Goal: Task Accomplishment & Management: Manage account settings

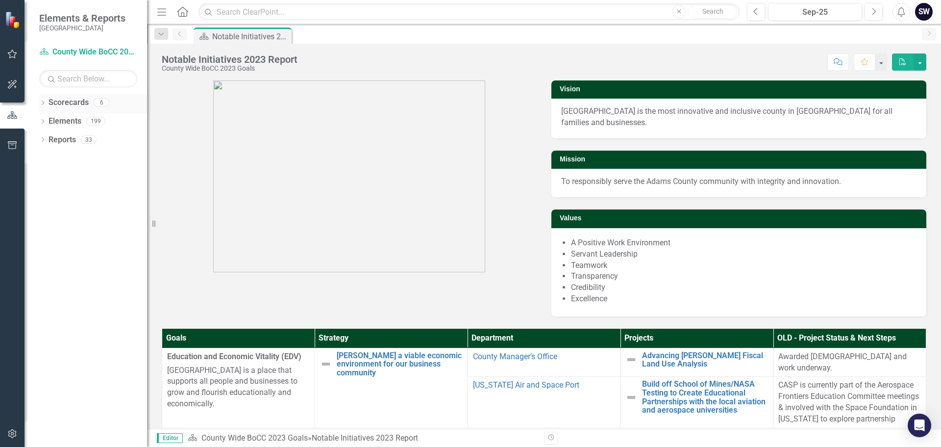
click at [41, 103] on icon "Dropdown" at bounding box center [42, 103] width 7 height 5
click at [49, 139] on icon "Dropdown" at bounding box center [47, 139] width 7 height 6
click at [46, 177] on icon "Dropdown" at bounding box center [47, 177] width 7 height 6
click at [80, 195] on link "Animal Shelter" at bounding box center [105, 195] width 83 height 11
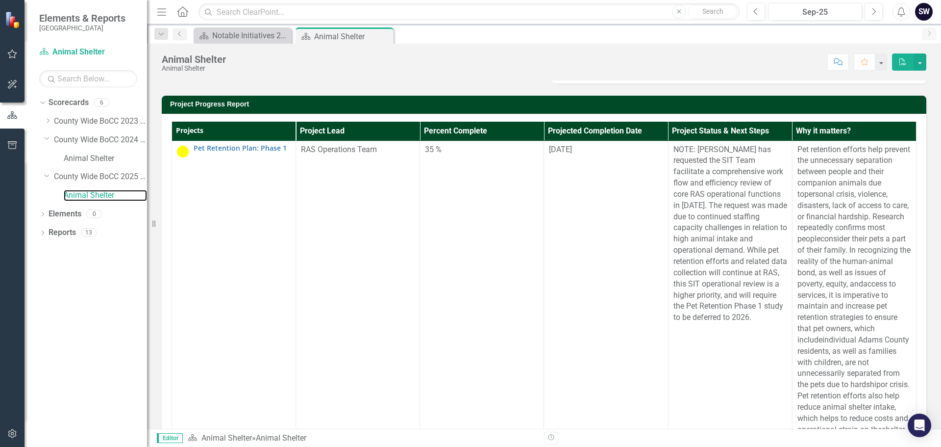
scroll to position [236, 0]
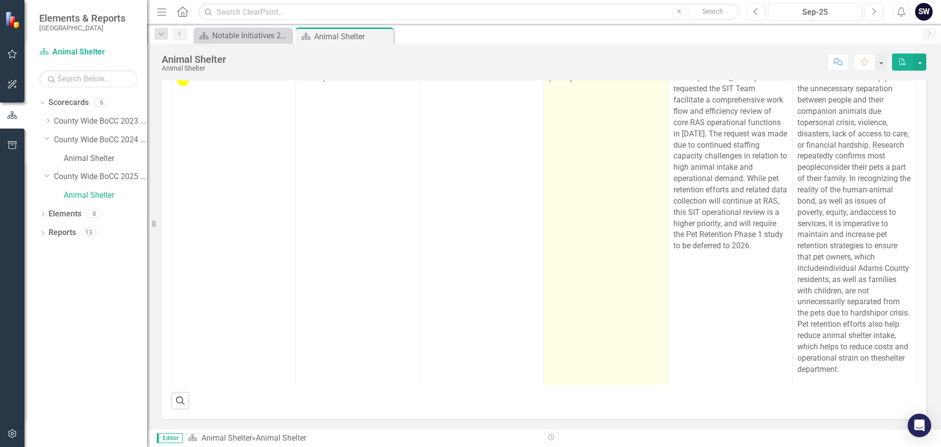
click at [564, 82] on span "[DATE]" at bounding box center [560, 77] width 23 height 9
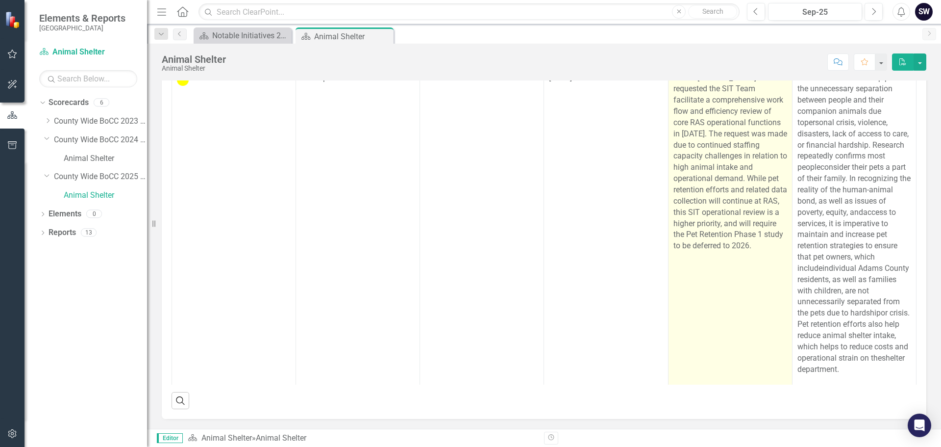
click at [748, 192] on p "NOTE: [PERSON_NAME] has requested the SIT Team facilitate a comprehensive work …" at bounding box center [731, 162] width 114 height 179
click at [689, 171] on p "NOTE: [PERSON_NAME] has requested the SIT Team facilitate a comprehensive work …" at bounding box center [731, 162] width 114 height 179
click at [693, 178] on p "NOTE: [PERSON_NAME] has requested the SIT Team facilitate a comprehensive work …" at bounding box center [731, 162] width 114 height 179
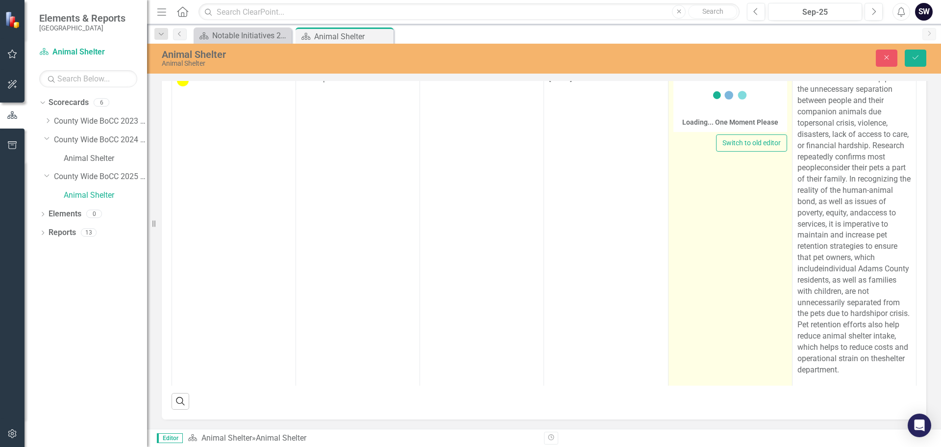
click at [693, 132] on div "Loading... One Moment Please" at bounding box center [731, 104] width 96 height 56
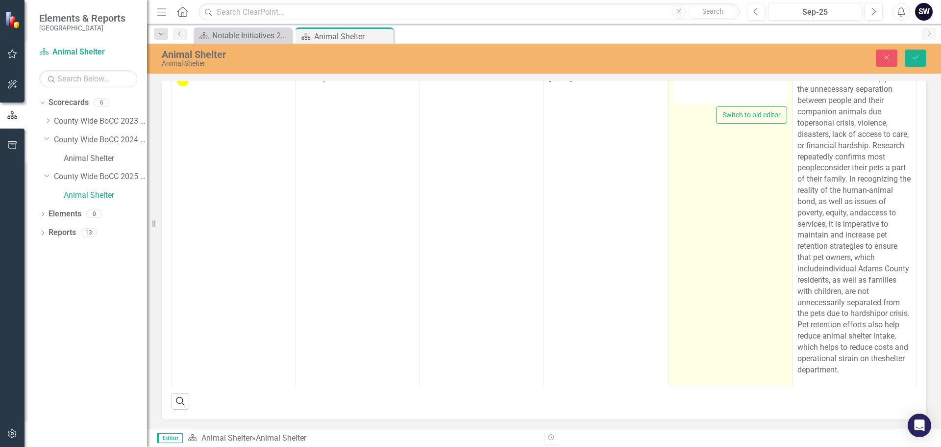
type textarea "<p>NOTE: [PERSON_NAME] has requested the SIT Team facilitate a comprehensive wo…"
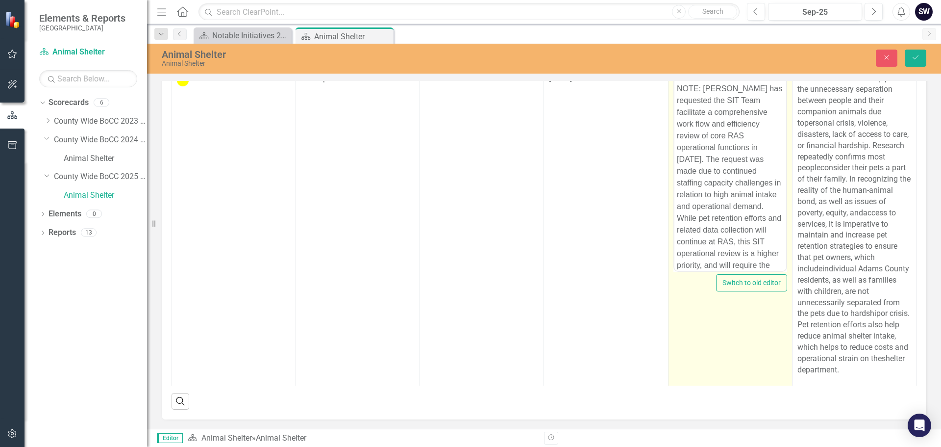
scroll to position [0, 0]
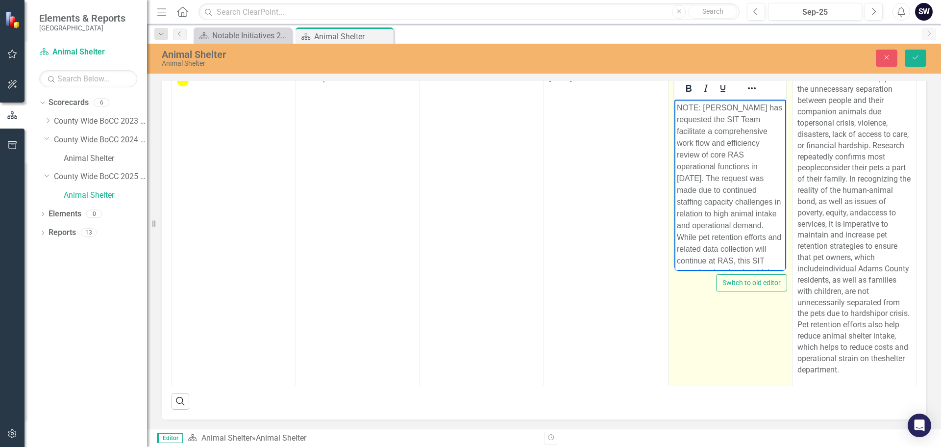
click at [704, 107] on p "NOTE: [PERSON_NAME] has requested the SIT Team facilitate a comprehensive work …" at bounding box center [730, 207] width 107 height 212
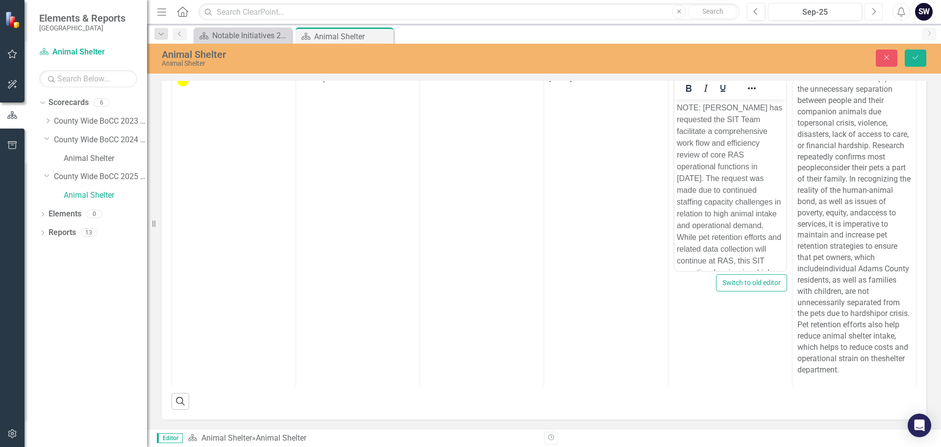
click at [875, 13] on icon "button" at bounding box center [875, 11] width 4 height 7
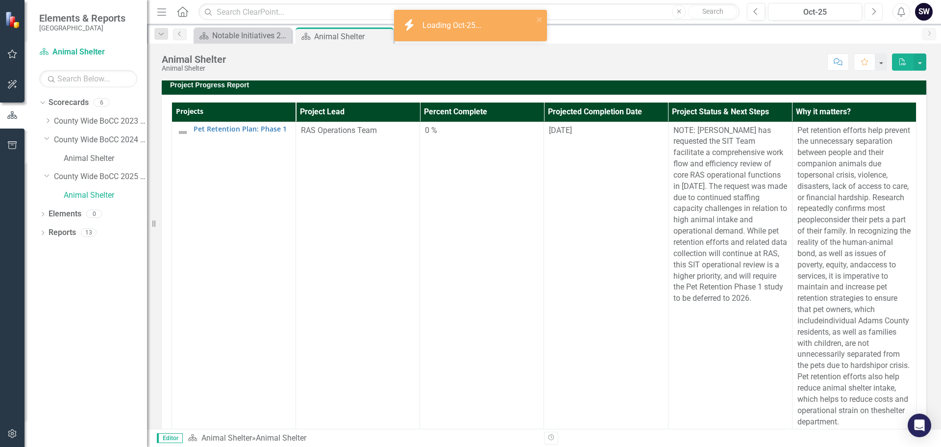
scroll to position [259, 0]
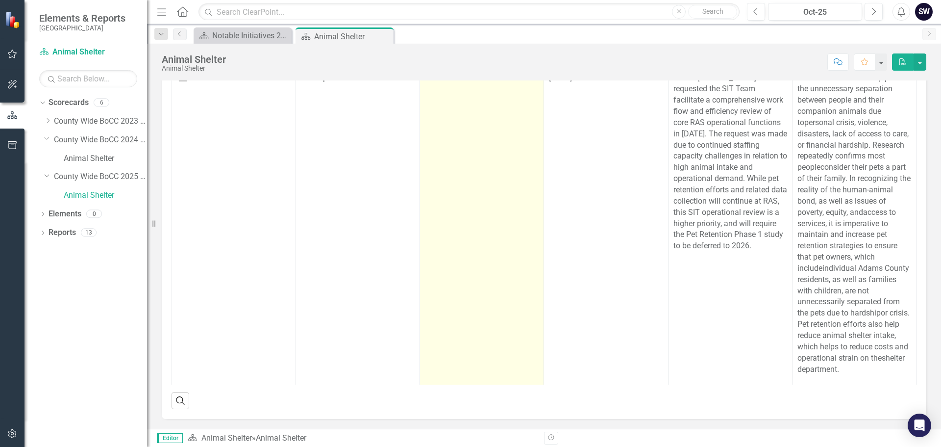
click at [433, 84] on div "0 %" at bounding box center [482, 78] width 114 height 11
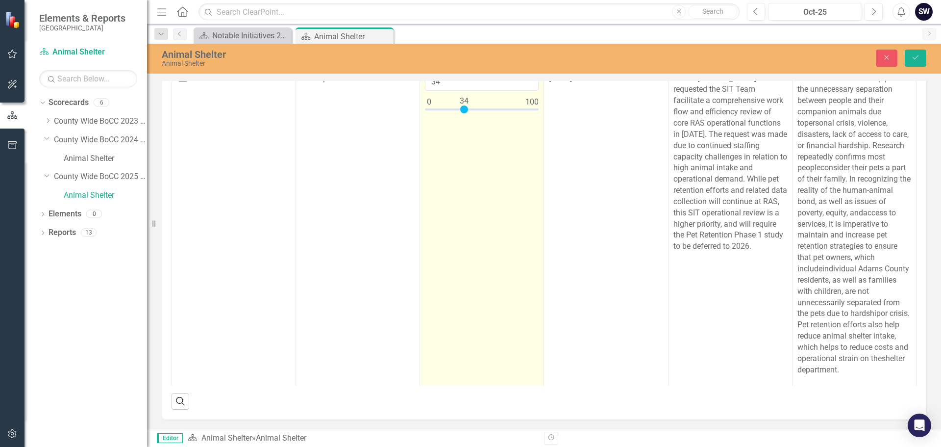
type input "35"
drag, startPoint x: 423, startPoint y: 187, endPoint x: 458, endPoint y: 191, distance: 35.0
click at [458, 118] on div at bounding box center [482, 111] width 114 height 12
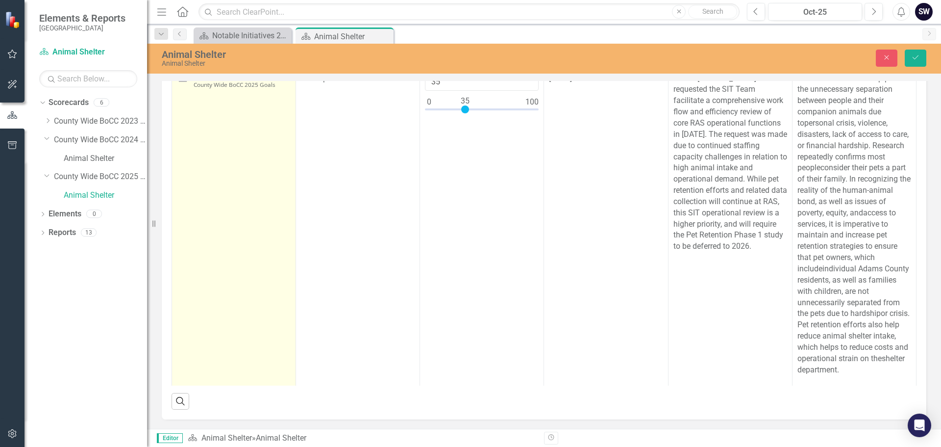
click at [184, 86] on img at bounding box center [183, 81] width 12 height 12
click at [198, 86] on icon "Expand" at bounding box center [199, 82] width 10 height 8
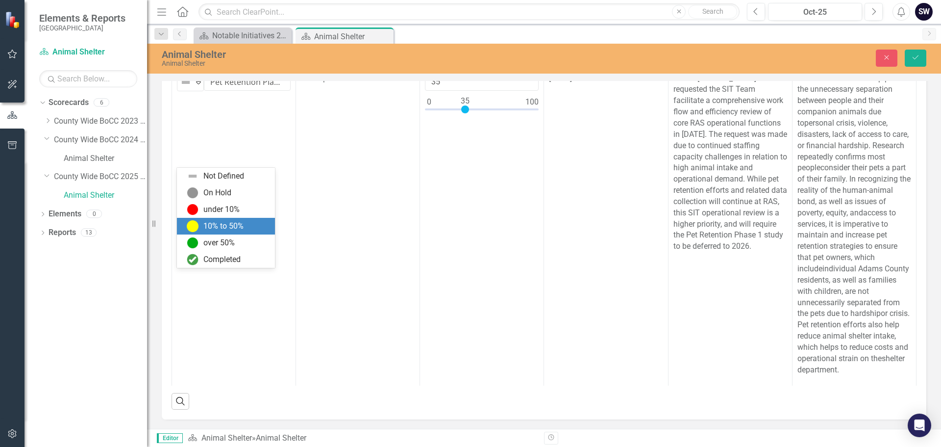
click at [208, 224] on div "10% to 50%" at bounding box center [223, 226] width 40 height 11
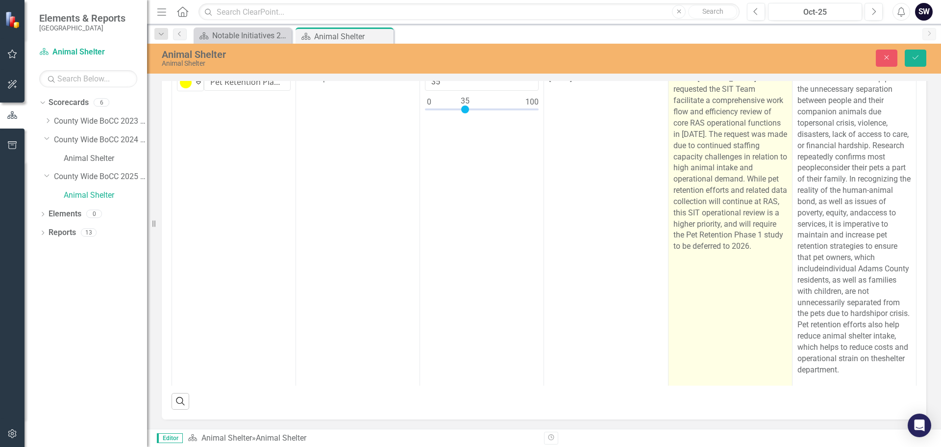
click at [688, 155] on p "NOTE: [PERSON_NAME] has requested the SIT Team facilitate a comprehensive work …" at bounding box center [731, 162] width 114 height 179
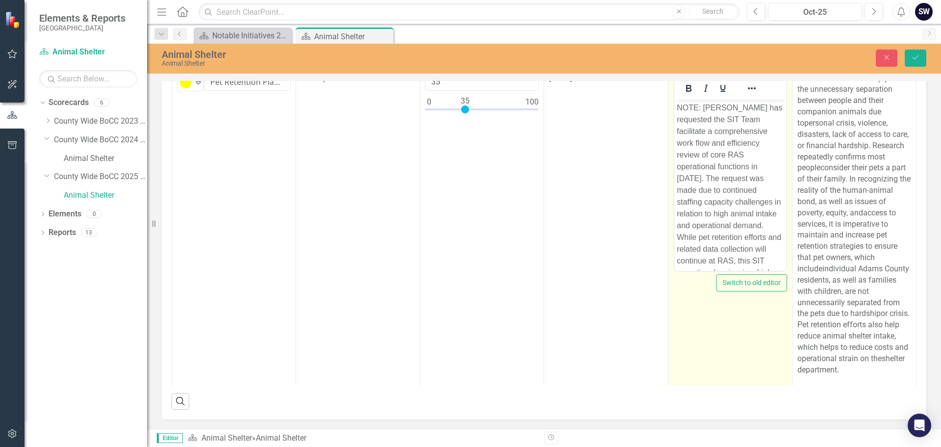
scroll to position [0, 0]
click at [703, 105] on p "NOTE: [PERSON_NAME] has requested the SIT Team facilitate a comprehensive work …" at bounding box center [730, 207] width 107 height 212
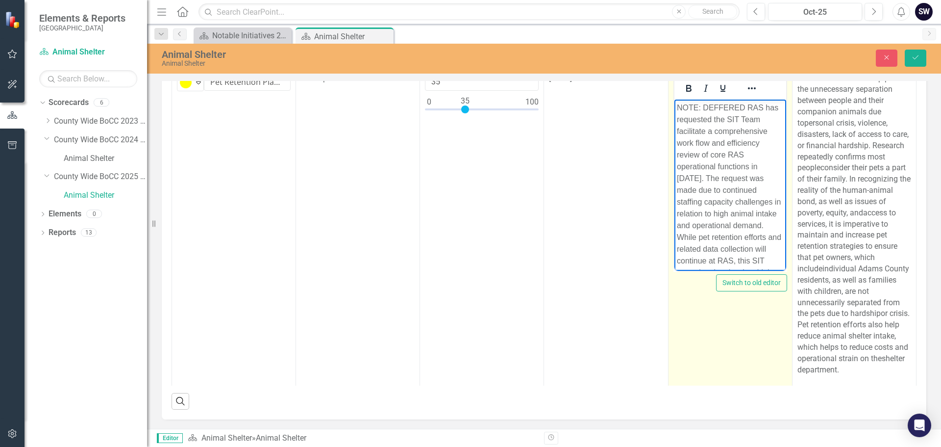
click at [718, 139] on p "NOTE: DEFFERED RAS has requested the SIT Team facilitate a comprehensive work f…" at bounding box center [730, 207] width 107 height 212
click at [721, 104] on p "NOTE: DEFFERED RAS has requested the SIT Team facilitate a comprehensive work f…" at bounding box center [730, 207] width 107 height 212
click at [728, 104] on p "NOTE: DEFERED RAS has requested the SIT Team facilitate a comprehensive work fl…" at bounding box center [730, 207] width 107 height 212
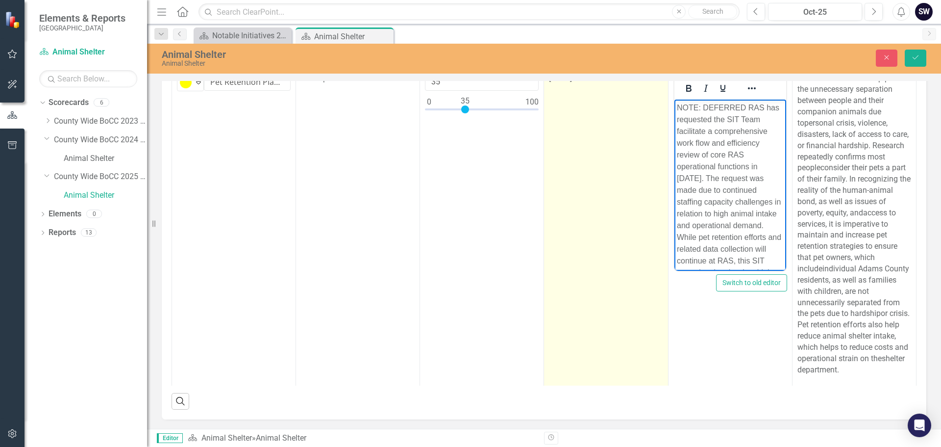
click at [633, 235] on td "[DATE]" at bounding box center [606, 232] width 124 height 324
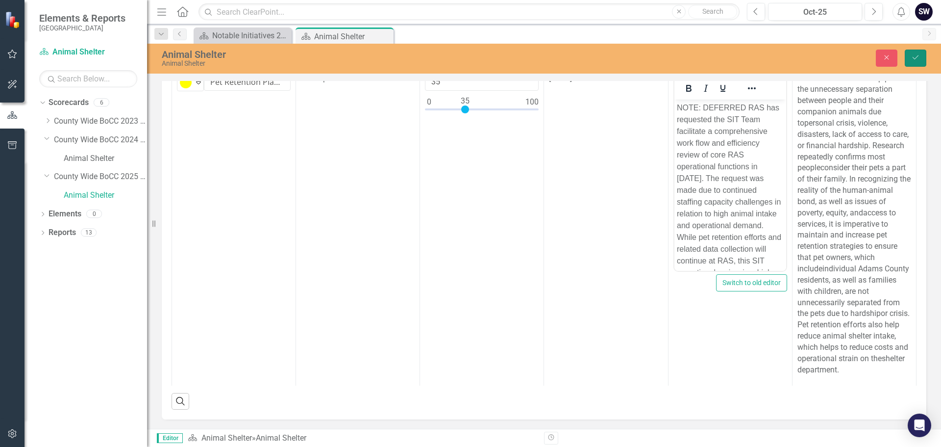
click at [918, 59] on icon "Save" at bounding box center [916, 57] width 9 height 7
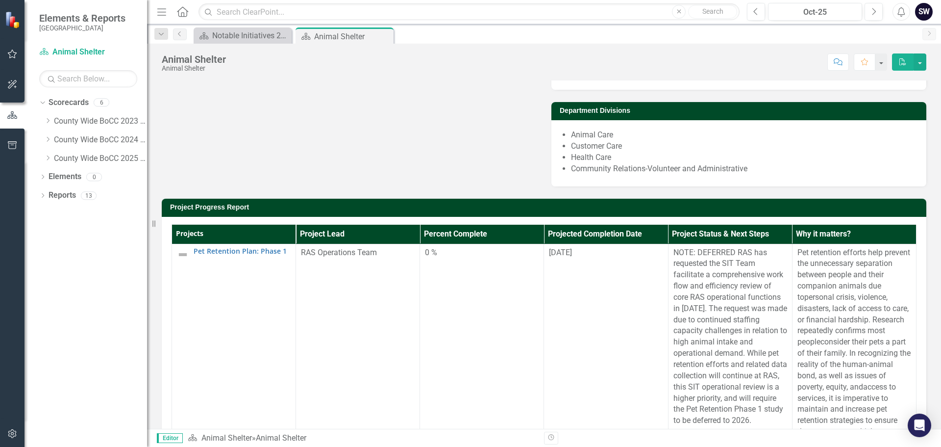
scroll to position [165, 0]
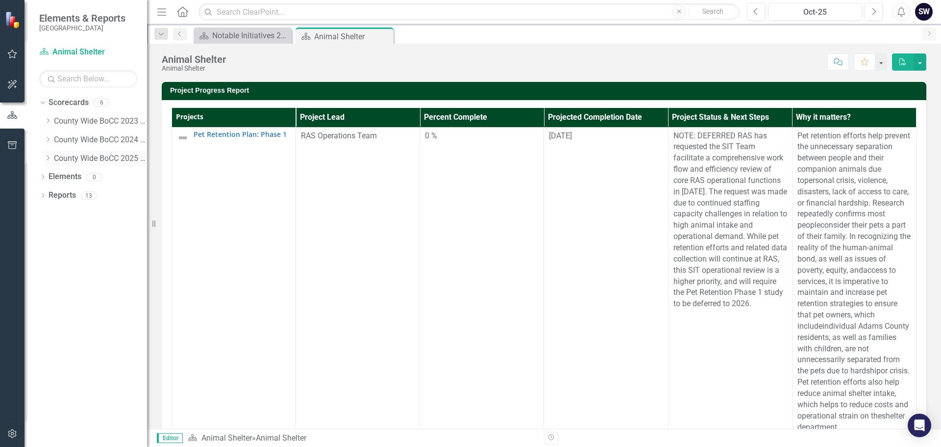
click at [48, 158] on icon "Dropdown" at bounding box center [47, 158] width 7 height 6
click at [83, 177] on link "Animal Shelter" at bounding box center [105, 176] width 83 height 11
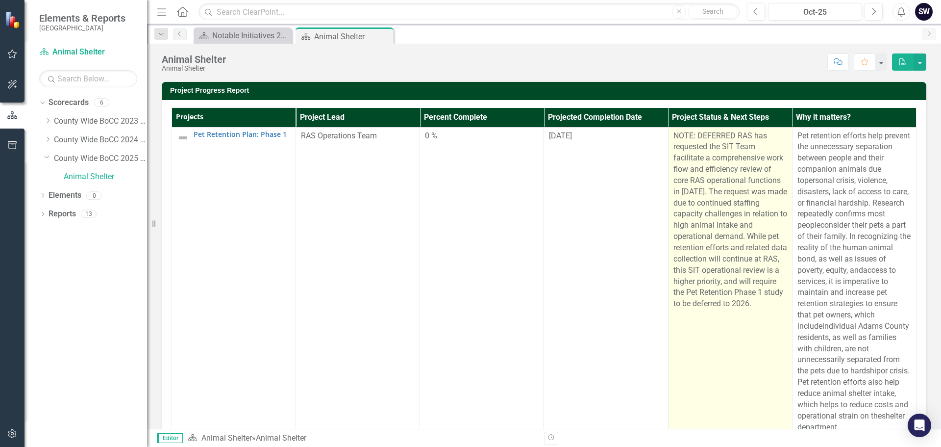
click at [734, 268] on p "NOTE: DEFERRED RAS has requested the SIT Team facilitate a comprehensive work f…" at bounding box center [731, 219] width 114 height 179
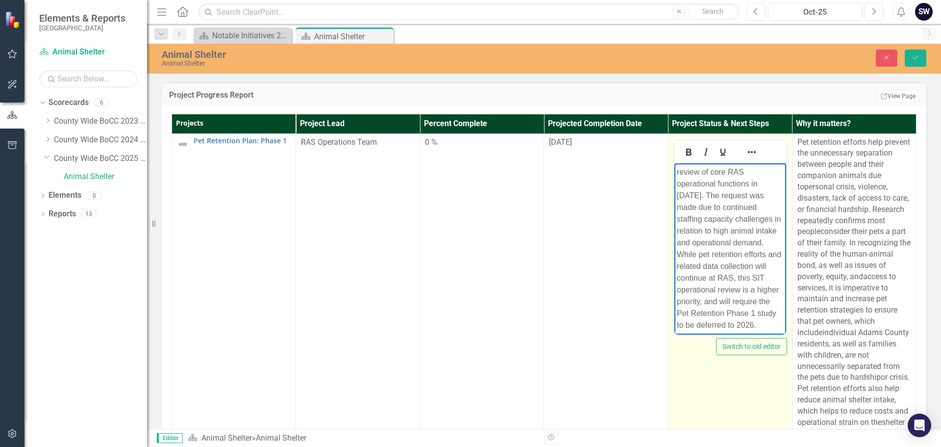
scroll to position [77, 0]
click at [743, 267] on p "NOTE: DEFERRED RAS has requested the SIT Team facilitate a comprehensive work f…" at bounding box center [730, 218] width 107 height 212
drag, startPoint x: 765, startPoint y: 204, endPoint x: 737, endPoint y: 207, distance: 28.2
click at [737, 207] on p "NOTE: DEFERRED RAS has requested the SIT Team facilitate a comprehensive work f…" at bounding box center [730, 271] width 107 height 212
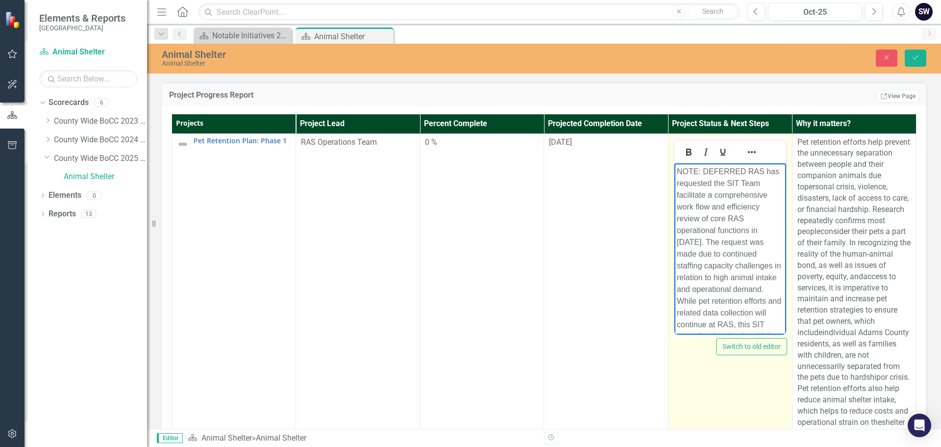
click at [776, 215] on body "NOTE: DEFERRED RAS has requested the SIT Team facilitate a comprehensive work f…" at bounding box center [730, 275] width 112 height 225
click at [764, 206] on p "NOTE: DEFERRED RAS has requested the SIT Team facilitate a comprehensive work f…" at bounding box center [730, 271] width 107 height 212
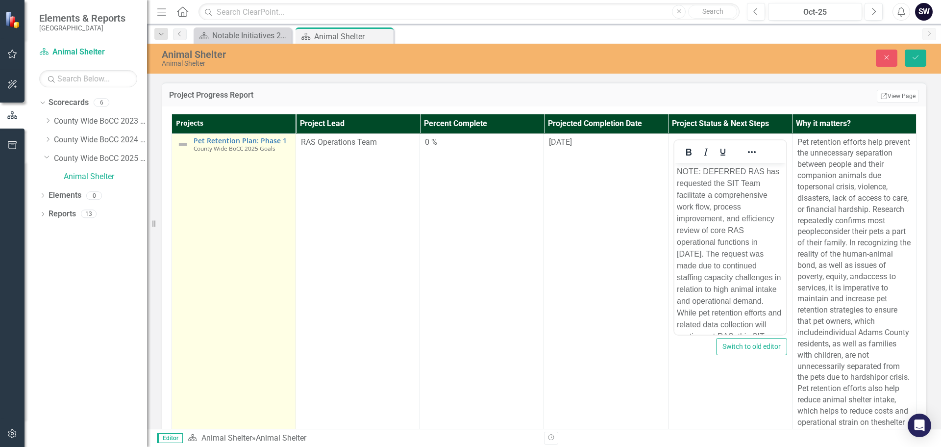
click at [184, 150] on img at bounding box center [183, 144] width 12 height 12
click at [200, 150] on icon "Expand" at bounding box center [199, 146] width 10 height 8
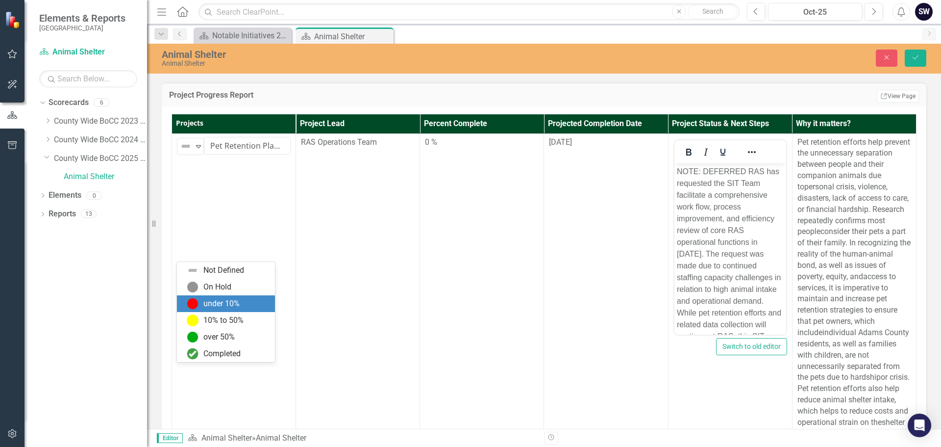
click at [204, 311] on div "under 10%" at bounding box center [226, 303] width 98 height 17
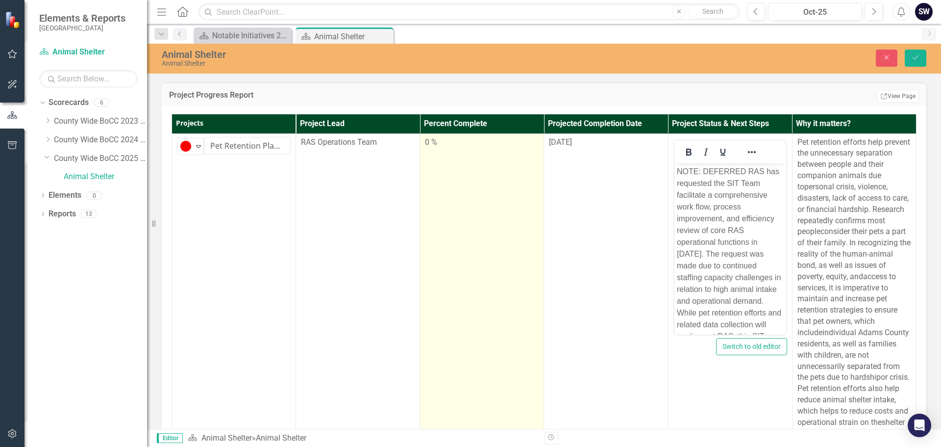
click at [432, 148] on div "0 %" at bounding box center [482, 142] width 114 height 11
click at [430, 148] on div "0 %" at bounding box center [482, 142] width 114 height 11
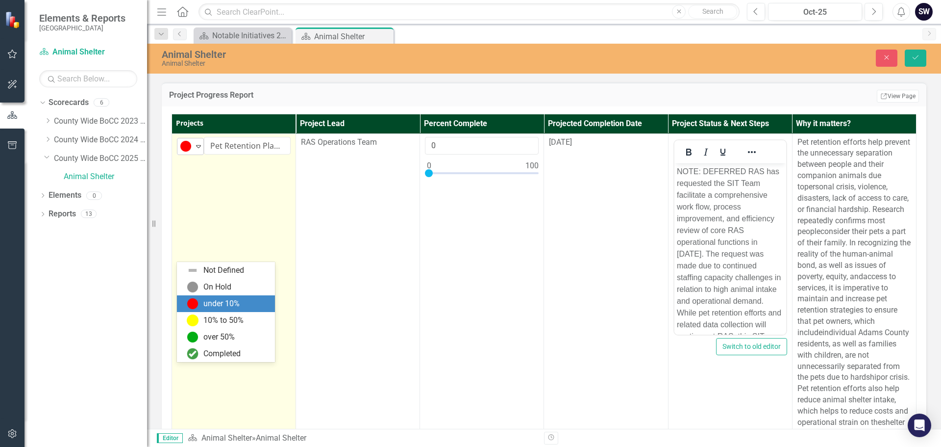
click at [197, 150] on icon "Expand" at bounding box center [199, 146] width 10 height 8
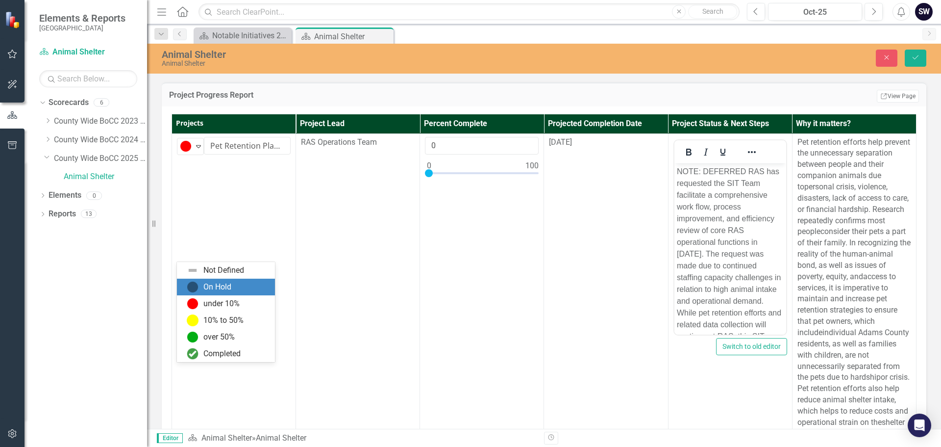
click at [207, 283] on div "On Hold" at bounding box center [217, 286] width 28 height 11
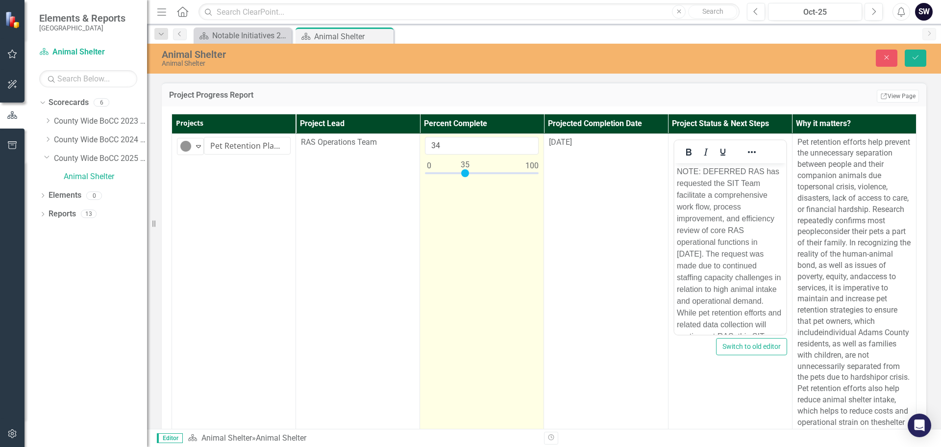
type input "35"
drag, startPoint x: 426, startPoint y: 277, endPoint x: 460, endPoint y: 274, distance: 34.0
click at [461, 177] on div at bounding box center [465, 173] width 8 height 8
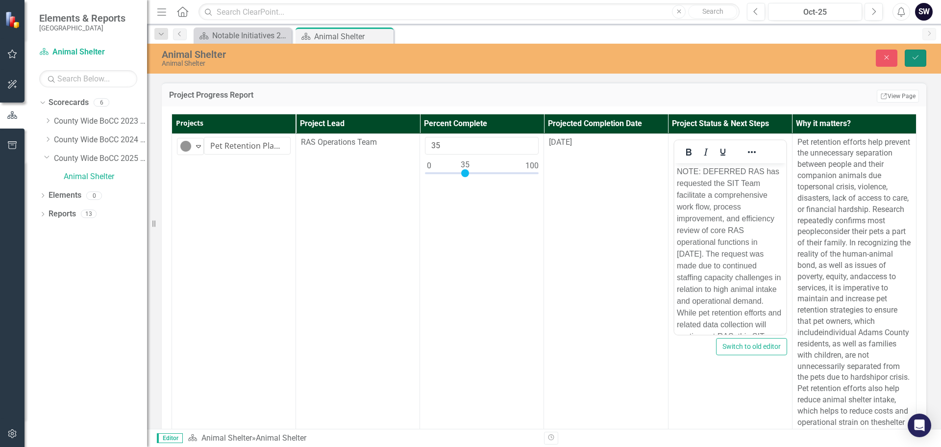
click at [911, 54] on button "Save" at bounding box center [916, 58] width 22 height 17
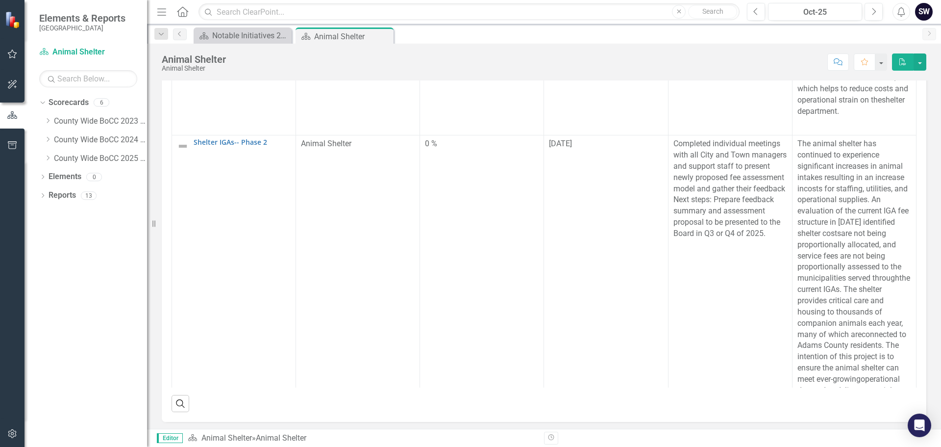
scroll to position [263, 0]
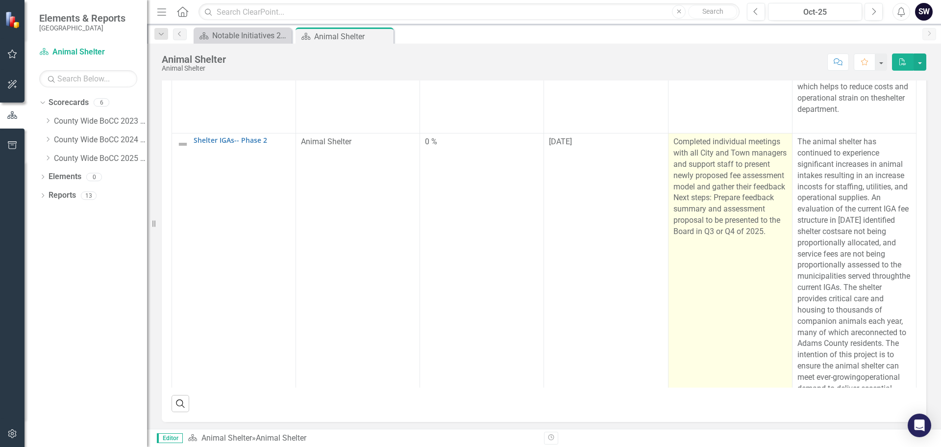
click at [694, 237] on p "Completed individual meetings with all City and Town managers and support staff…" at bounding box center [731, 186] width 114 height 101
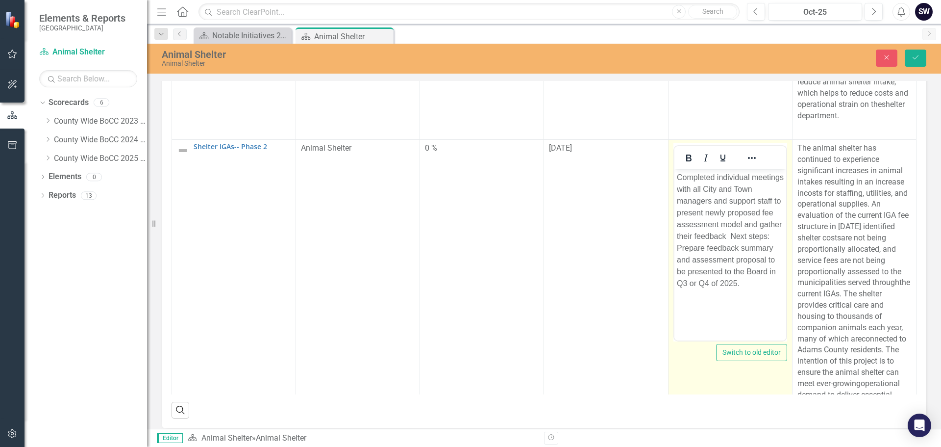
scroll to position [0, 0]
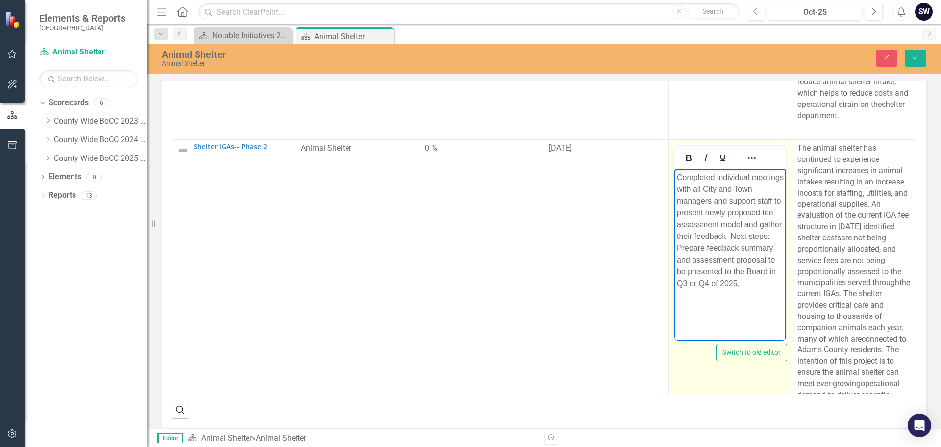
click at [757, 246] on p "Completed individual meetings with all City and Town managers and support staff…" at bounding box center [730, 231] width 107 height 118
click at [709, 260] on p "Completed individual meetings with all City and Town managers and support staff…" at bounding box center [730, 231] width 107 height 118
click at [697, 289] on p "Completed individual meetings with all City and Town managers and support staff…" at bounding box center [730, 231] width 107 height 118
click at [703, 289] on p "Completed individual meetings with all City and Town managers and support staff…" at bounding box center [730, 231] width 107 height 118
click at [763, 258] on p "Completed individual meetings with all City and Town managers and support staff…" at bounding box center [730, 231] width 107 height 118
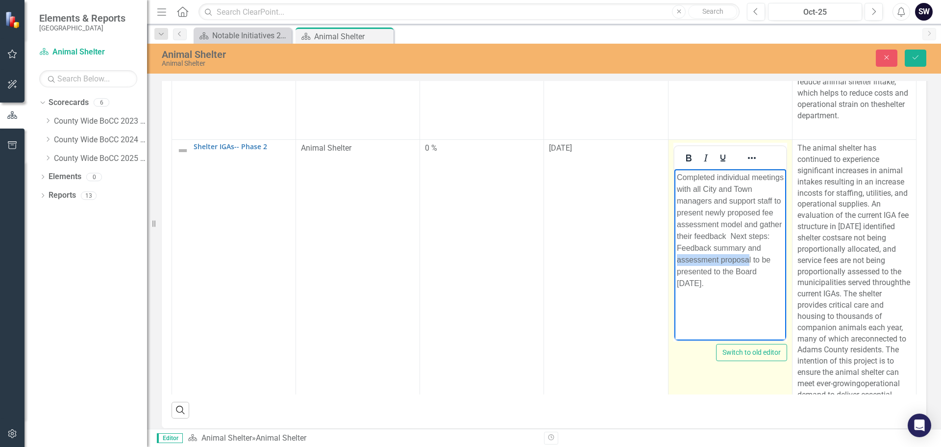
drag, startPoint x: 750, startPoint y: 269, endPoint x: 1334, endPoint y: 562, distance: 653.2
click at [674, 274] on html "Completed individual meetings with all City and Town managers and support staff…" at bounding box center [730, 242] width 112 height 147
click at [710, 269] on p "Completed individual meetings with all City and Town managers and support staff…" at bounding box center [730, 225] width 107 height 106
click at [760, 304] on body "Completed individual meetings with all City and Town managers and support staff…" at bounding box center [730, 242] width 112 height 147
click at [713, 278] on p "Completed individual meetings with all City and Town managers and support staff…" at bounding box center [730, 225] width 107 height 106
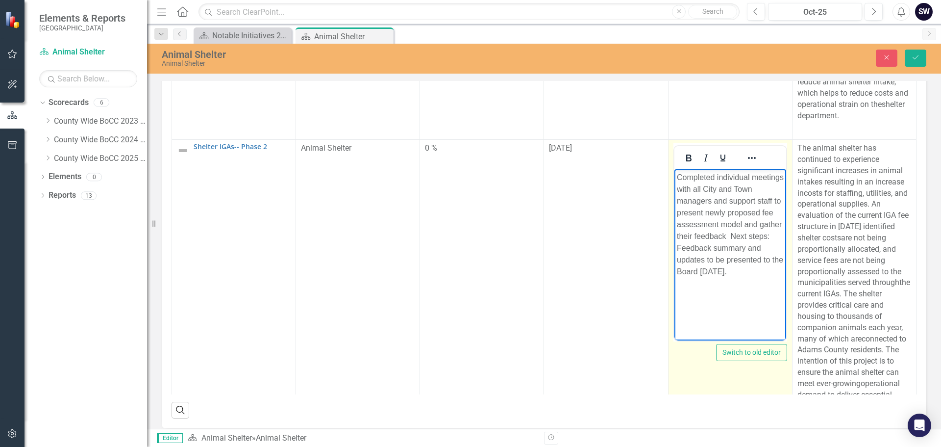
click at [713, 278] on p "Completed individual meetings with all City and Town managers and support staff…" at bounding box center [730, 225] width 107 height 106
click at [737, 278] on p "Completed individual meetings with all City and Town managers and support staff…" at bounding box center [730, 225] width 107 height 106
click at [761, 278] on p "Completed individual meetings with all City and Town managers and support staff…" at bounding box center [730, 225] width 107 height 106
click at [734, 278] on p "Completed individual meetings with all City and Town managers and support staff…" at bounding box center [730, 225] width 107 height 106
click at [721, 278] on p "Completed individual meetings with all City and Town managers and support staff…" at bounding box center [730, 225] width 107 height 106
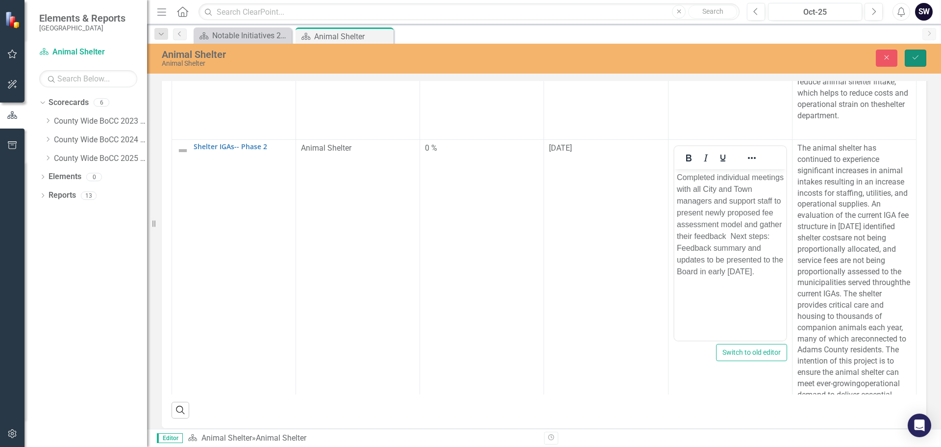
click at [913, 57] on icon "Save" at bounding box center [916, 57] width 9 height 7
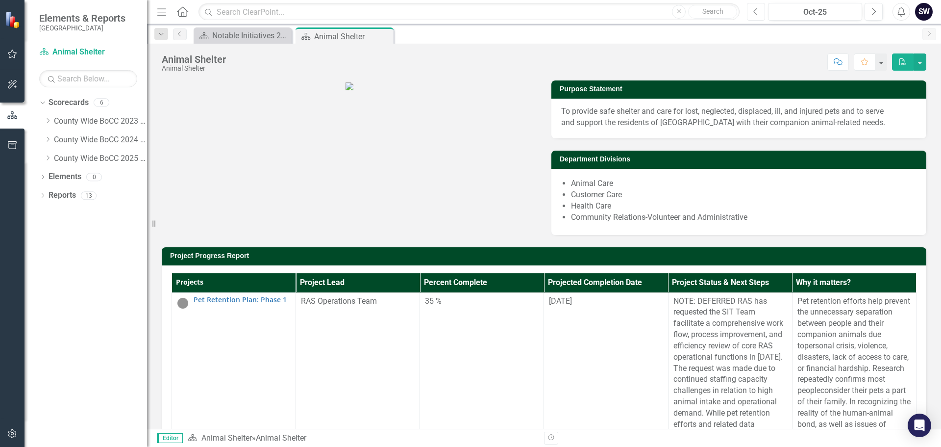
click at [755, 13] on icon "Previous" at bounding box center [756, 11] width 5 height 9
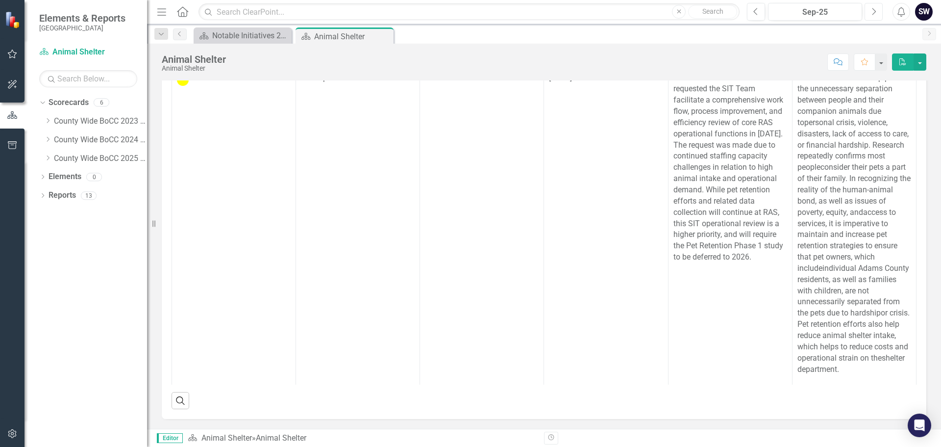
click at [875, 11] on icon "Next" at bounding box center [873, 11] width 5 height 9
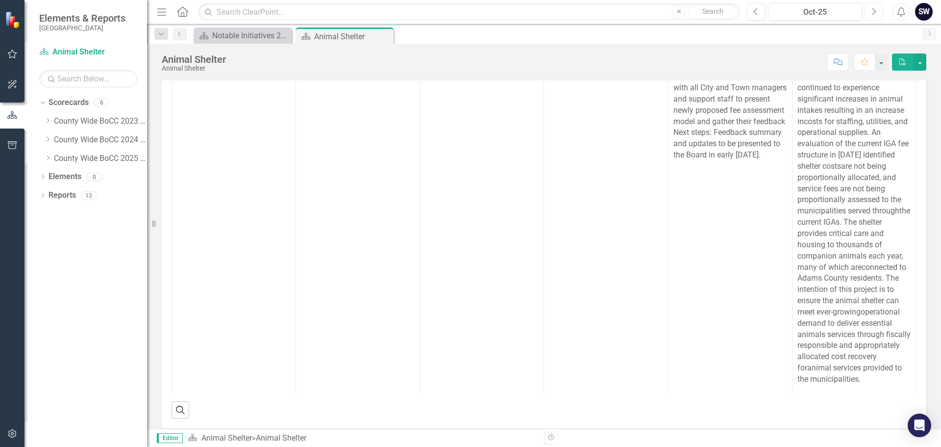
scroll to position [231, 0]
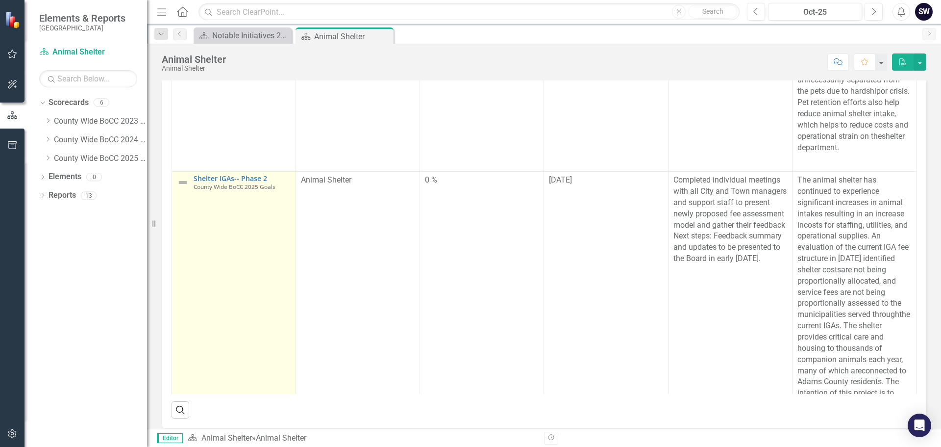
click at [179, 188] on img at bounding box center [183, 183] width 12 height 12
click at [183, 188] on img at bounding box center [183, 183] width 12 height 12
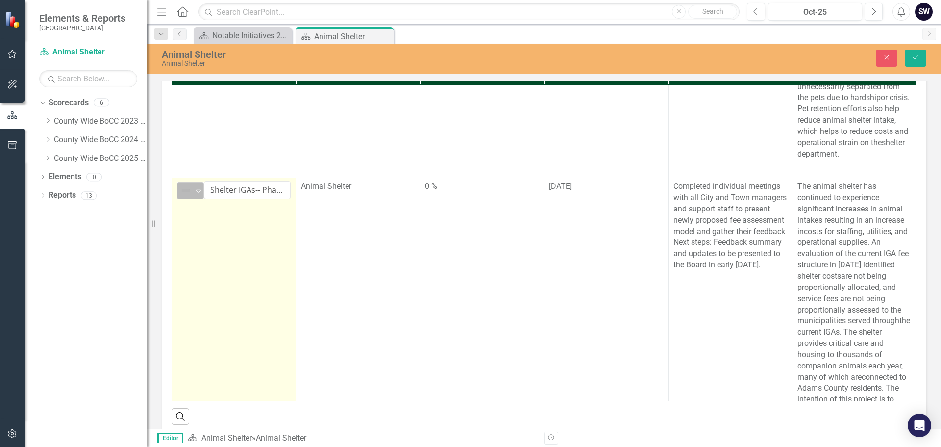
click at [200, 195] on icon "Expand" at bounding box center [199, 191] width 10 height 8
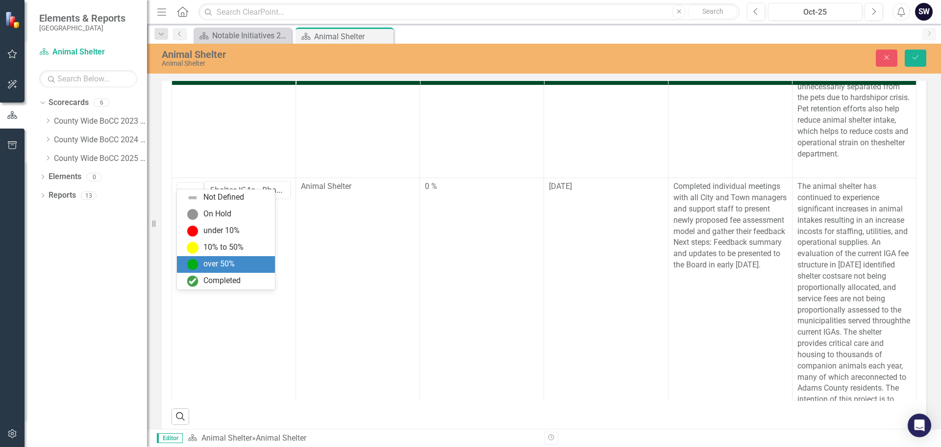
click at [191, 257] on div "over 50%" at bounding box center [226, 264] width 98 height 17
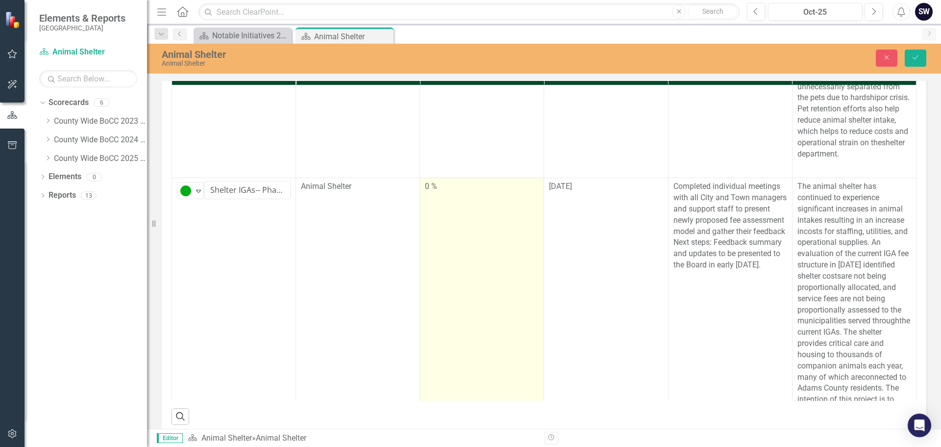
click at [429, 192] on div "0 %" at bounding box center [482, 186] width 114 height 11
type input "55"
drag, startPoint x: 427, startPoint y: 324, endPoint x: 482, endPoint y: 318, distance: 56.2
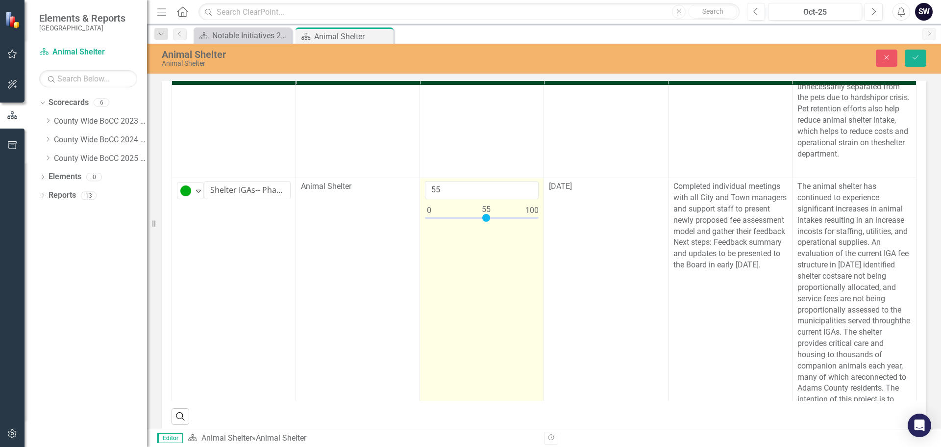
click at [482, 222] on div at bounding box center [486, 218] width 8 height 8
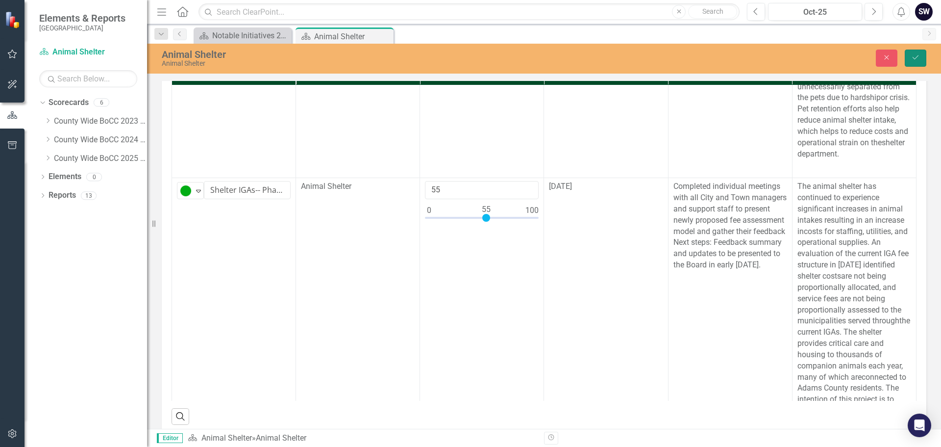
click at [912, 58] on icon "Save" at bounding box center [916, 57] width 9 height 7
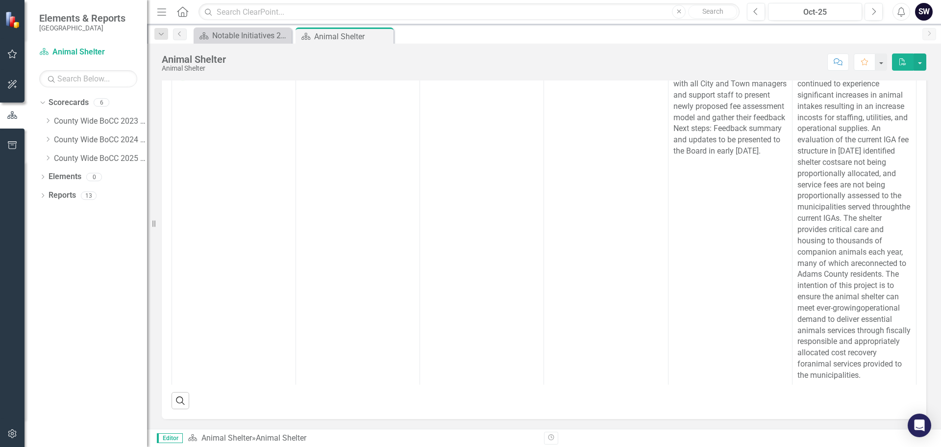
scroll to position [335, 0]
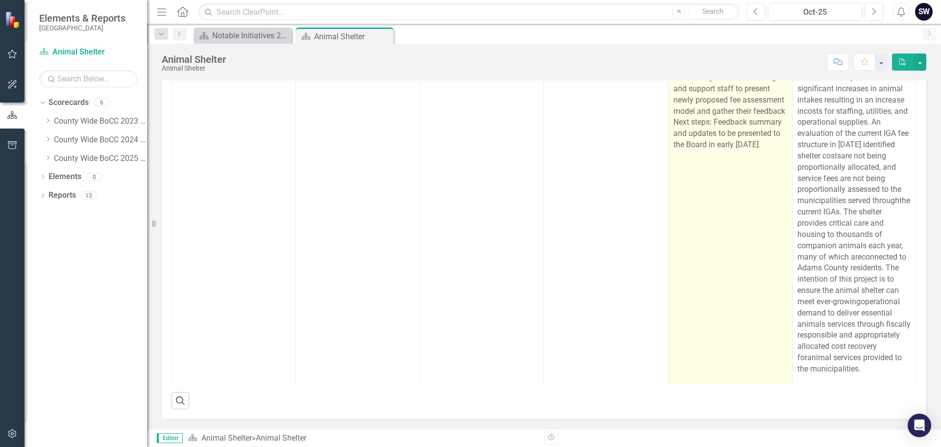
click at [703, 151] on p "Completed individual meetings with all City and Town managers and support staff…" at bounding box center [731, 106] width 114 height 90
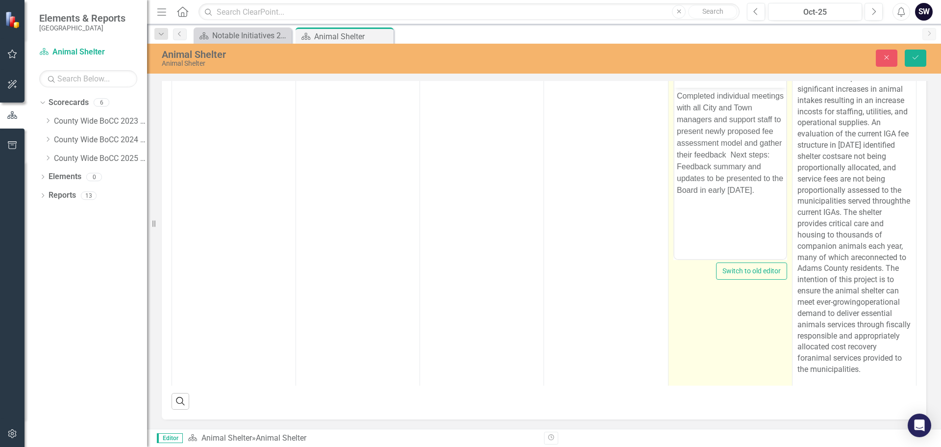
scroll to position [0, 0]
click at [711, 191] on p "Completed individual meetings with all City and Town managers and support staff…" at bounding box center [730, 143] width 107 height 106
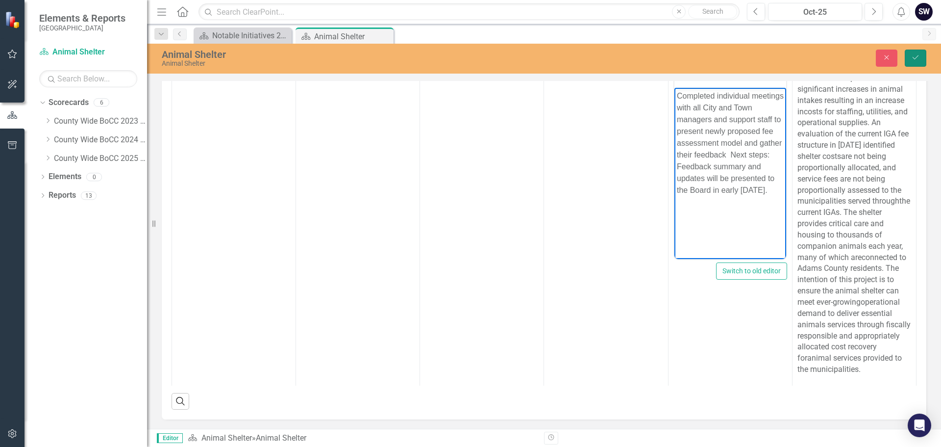
click at [911, 54] on button "Save" at bounding box center [916, 58] width 22 height 17
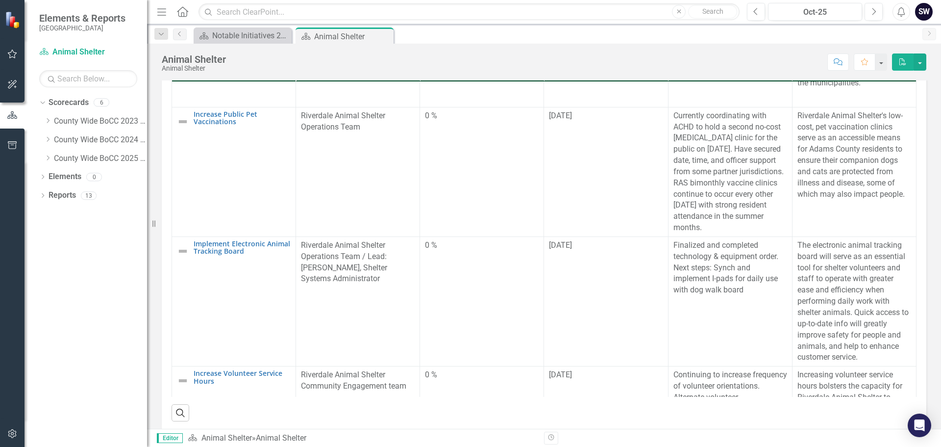
scroll to position [649, 0]
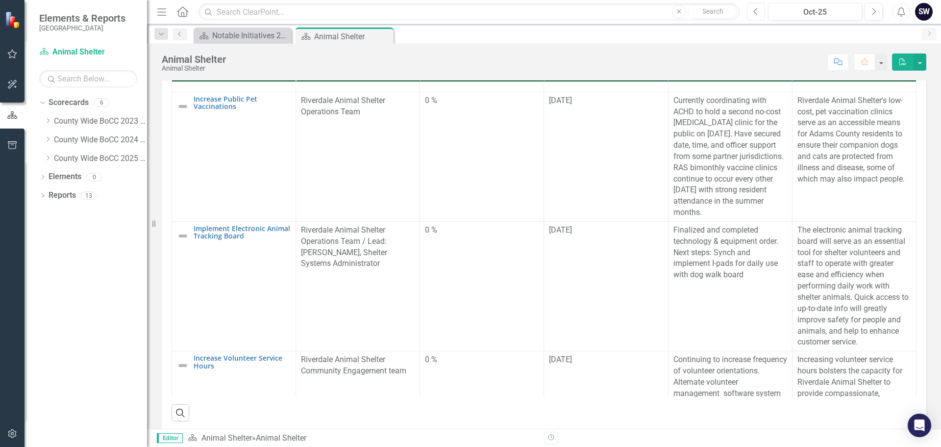
click at [760, 12] on button "Previous" at bounding box center [756, 12] width 18 height 18
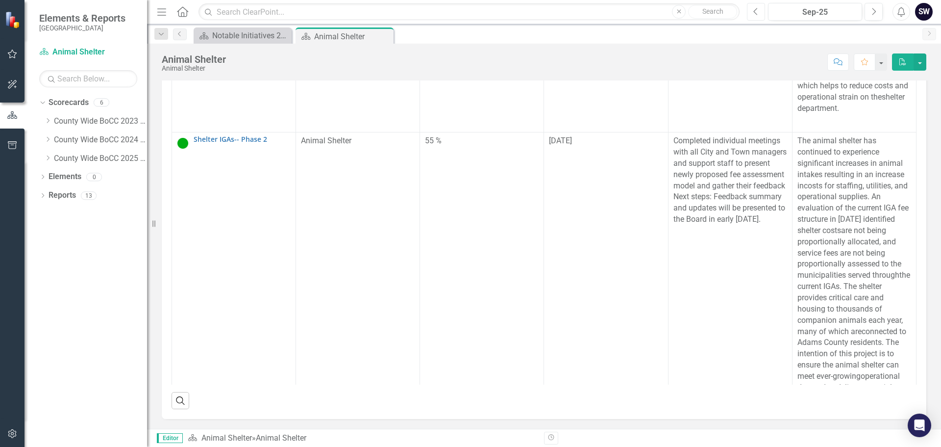
scroll to position [263, 0]
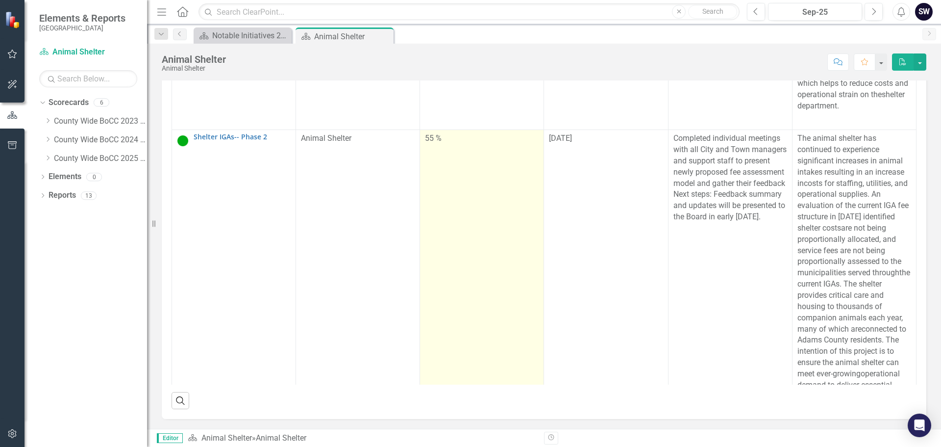
click at [451, 140] on div "55 %" at bounding box center [482, 138] width 114 height 11
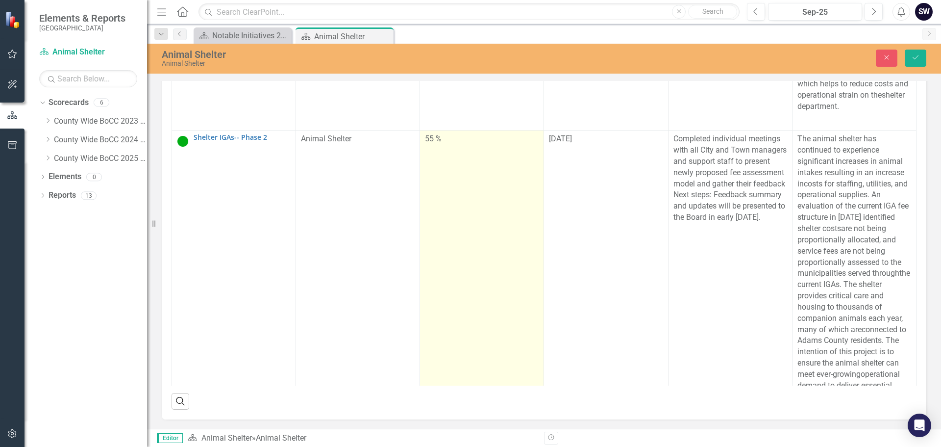
scroll to position [336, 0]
type input "60"
drag, startPoint x: 485, startPoint y: 173, endPoint x: 490, endPoint y: 173, distance: 4.9
click at [490, 173] on div at bounding box center [492, 170] width 8 height 8
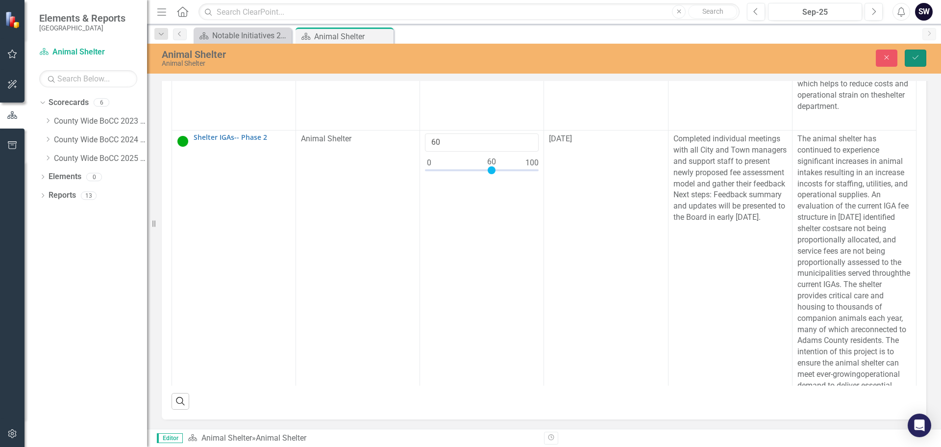
click at [915, 51] on button "Save" at bounding box center [916, 58] width 22 height 17
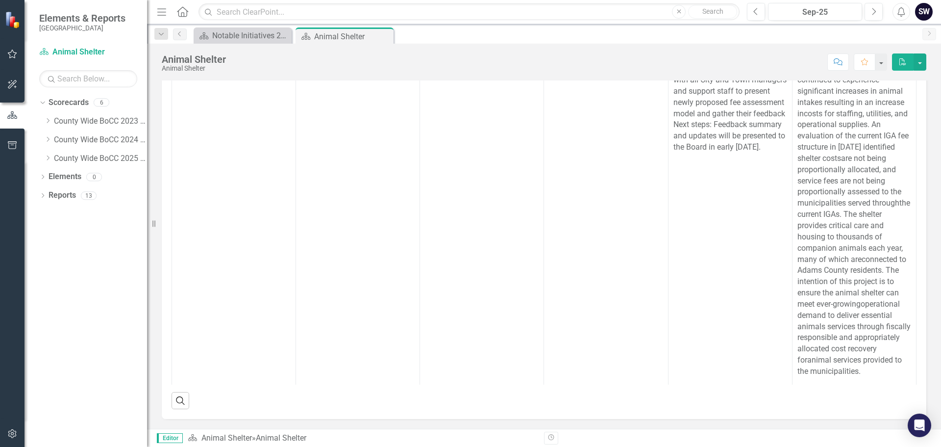
scroll to position [276, 0]
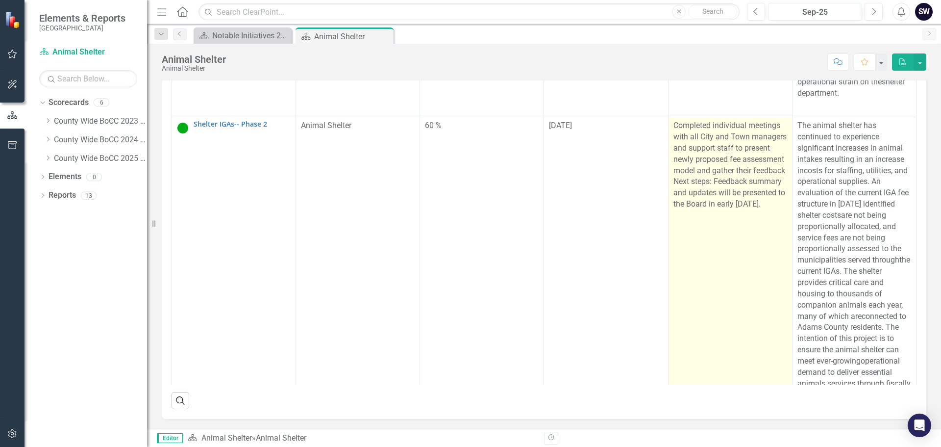
click at [738, 205] on p "Completed individual meetings with all City and Town managers and support staff…" at bounding box center [731, 165] width 114 height 90
click at [736, 206] on p "Completed individual meetings with all City and Town managers and support staff…" at bounding box center [731, 165] width 114 height 90
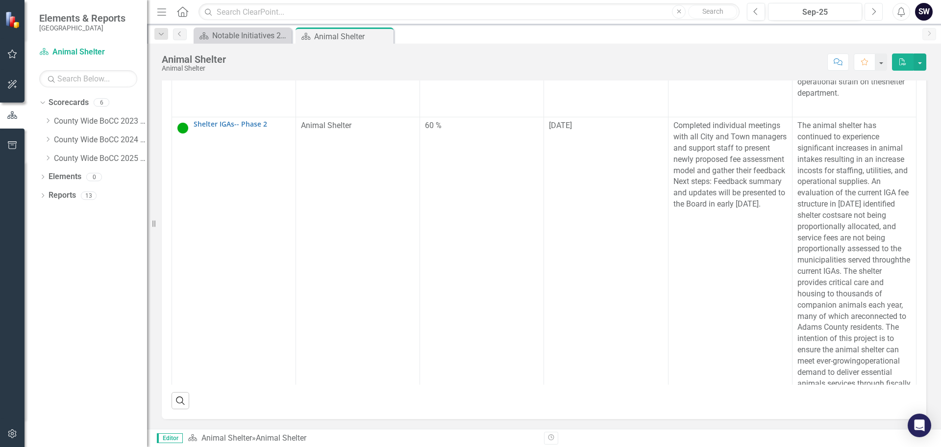
click at [874, 8] on icon "Next" at bounding box center [873, 11] width 5 height 9
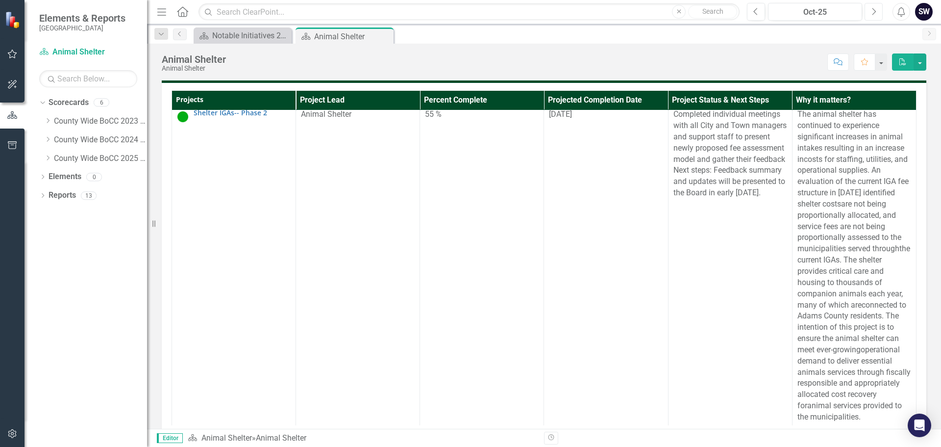
scroll to position [274, 0]
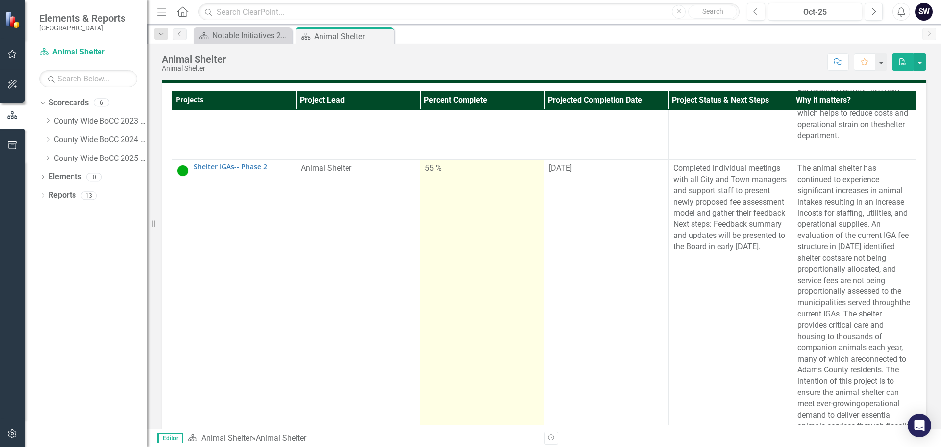
click at [427, 174] on div "55 %" at bounding box center [482, 168] width 114 height 11
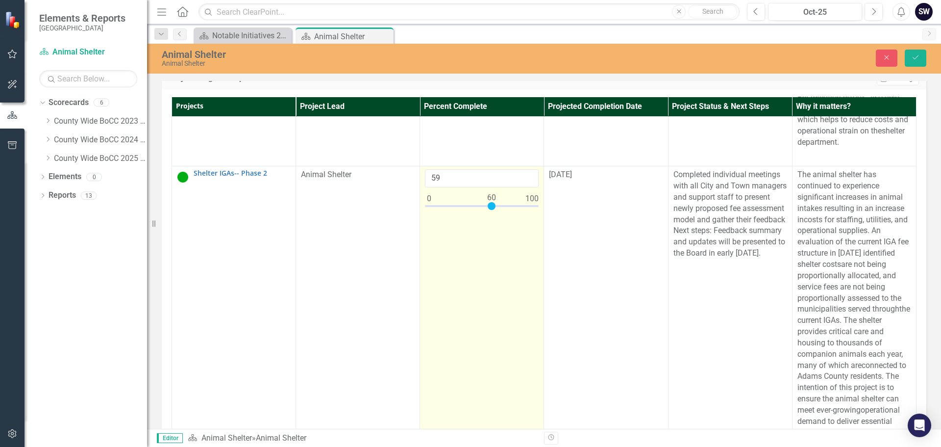
type input "60"
click at [489, 210] on div at bounding box center [492, 206] width 8 height 8
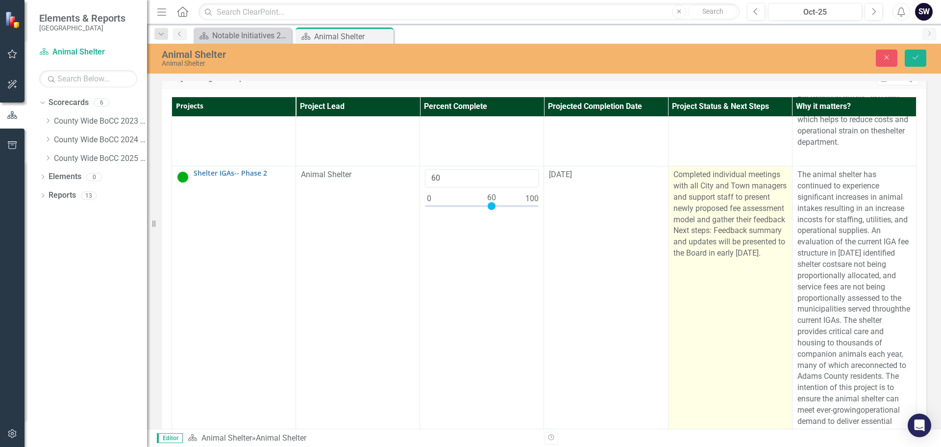
click at [680, 259] on p "Completed individual meetings with all City and Town managers and support staff…" at bounding box center [731, 214] width 114 height 90
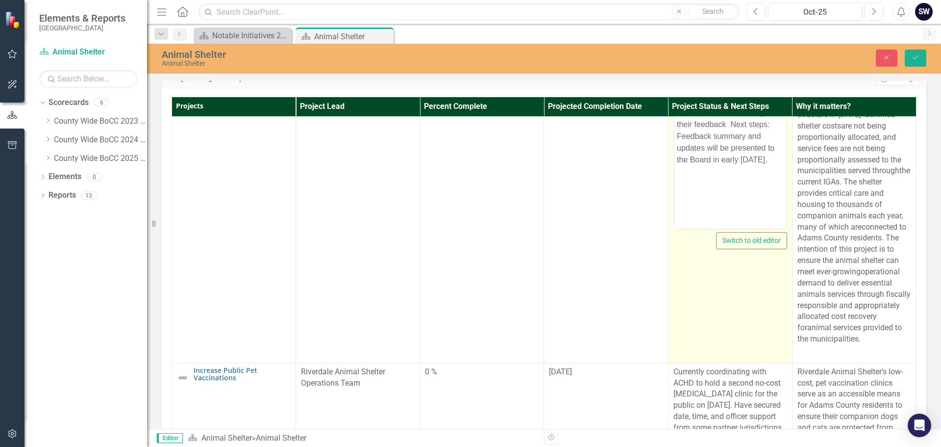
scroll to position [379, 0]
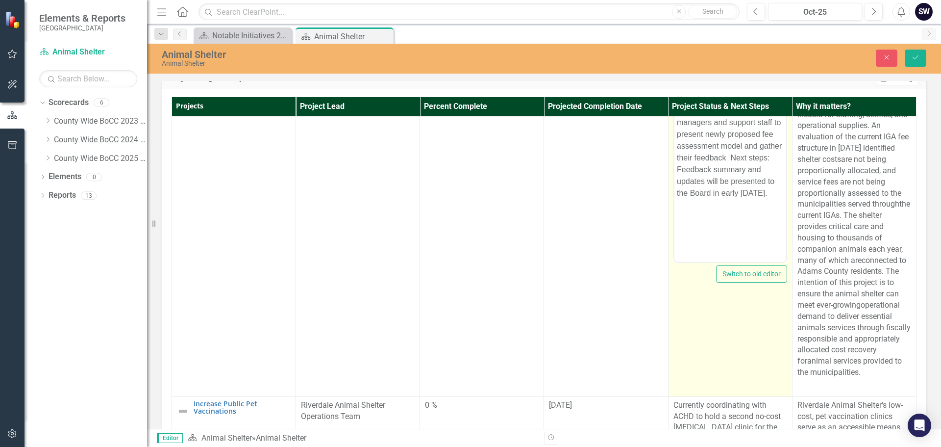
click at [749, 180] on p "Completed individual meetings with all City and Town managers and support staff…" at bounding box center [730, 146] width 107 height 106
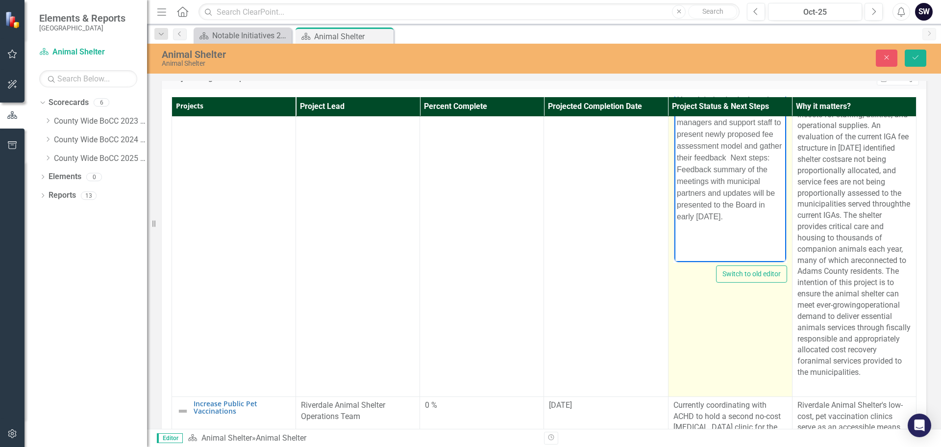
click at [755, 179] on p "Completed individual meetings with all City and Town managers and support staff…" at bounding box center [730, 157] width 107 height 129
drag, startPoint x: 751, startPoint y: 203, endPoint x: 708, endPoint y: 205, distance: 43.2
click at [708, 205] on p "Completed individual meetings with all City and Town managers and support staff…" at bounding box center [730, 157] width 107 height 129
click at [770, 179] on p "Completed individual meetings with all City and Town managers and support staff…" at bounding box center [730, 152] width 107 height 118
click at [761, 166] on p "Completed individual meetings with all City and Town managers and support staff…" at bounding box center [730, 157] width 107 height 129
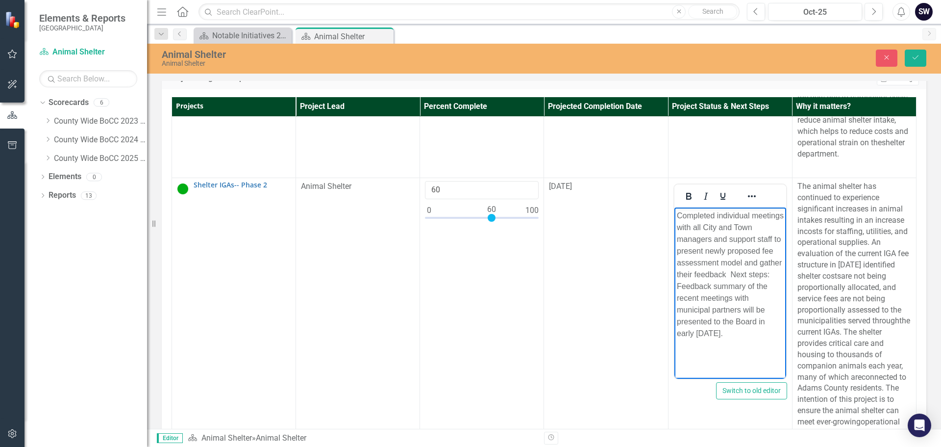
scroll to position [258, 0]
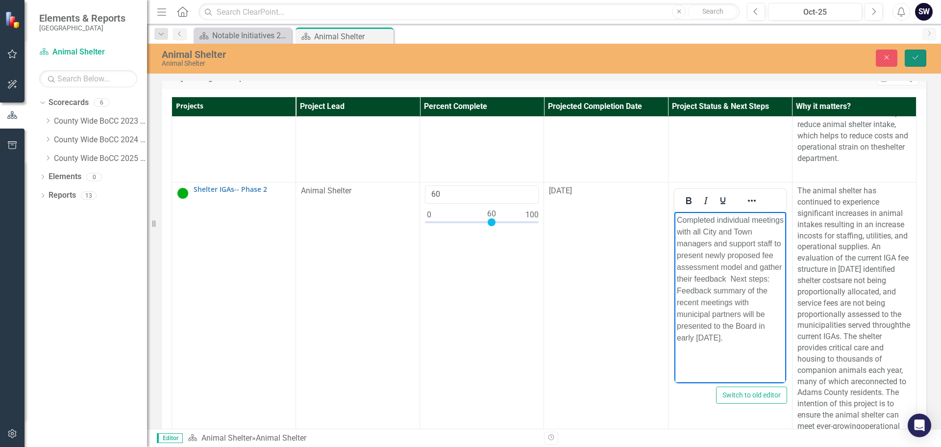
click at [915, 54] on icon "Save" at bounding box center [916, 57] width 9 height 7
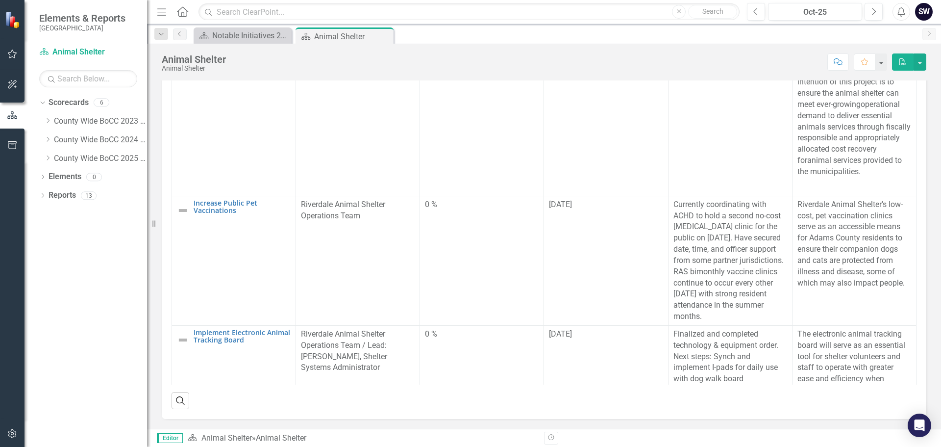
scroll to position [535, 0]
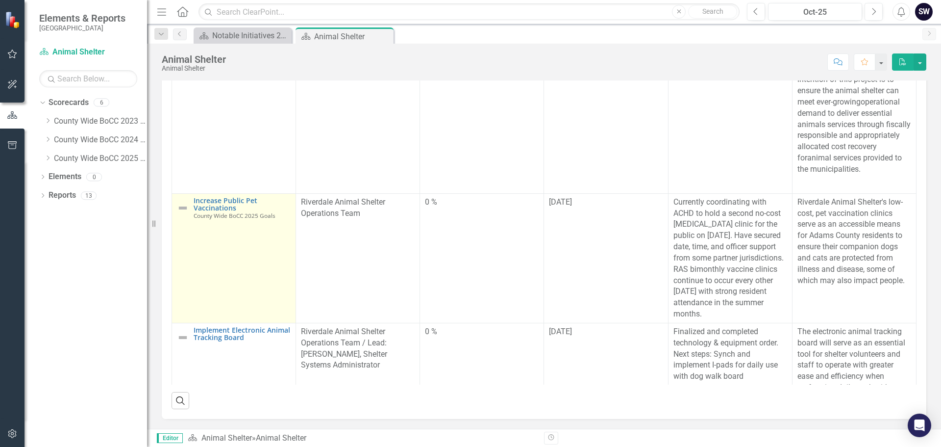
click at [182, 214] on img at bounding box center [183, 208] width 12 height 12
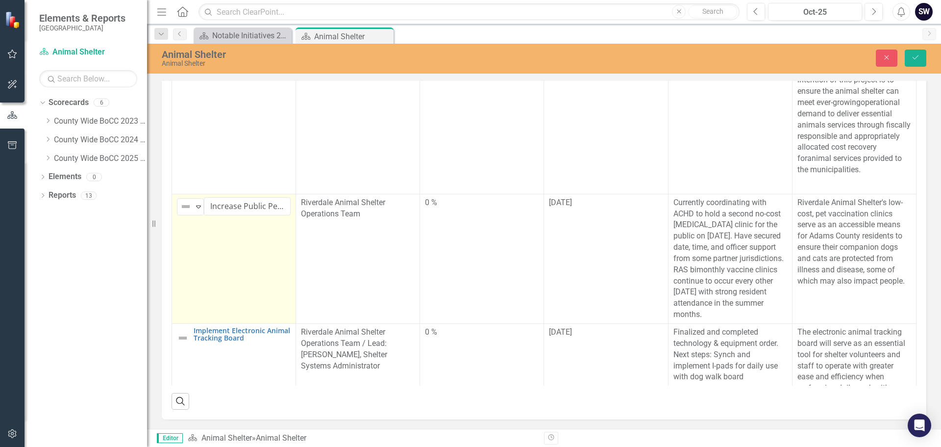
scroll to position [336, 0]
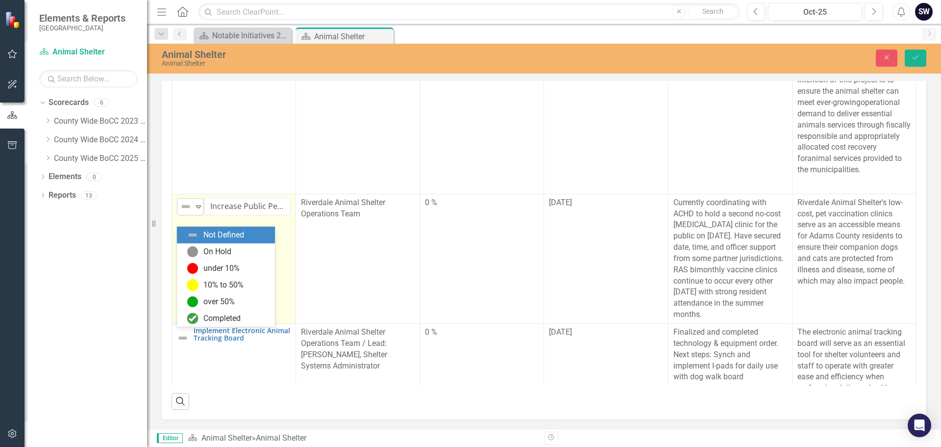
click at [198, 210] on icon "Expand" at bounding box center [199, 207] width 10 height 8
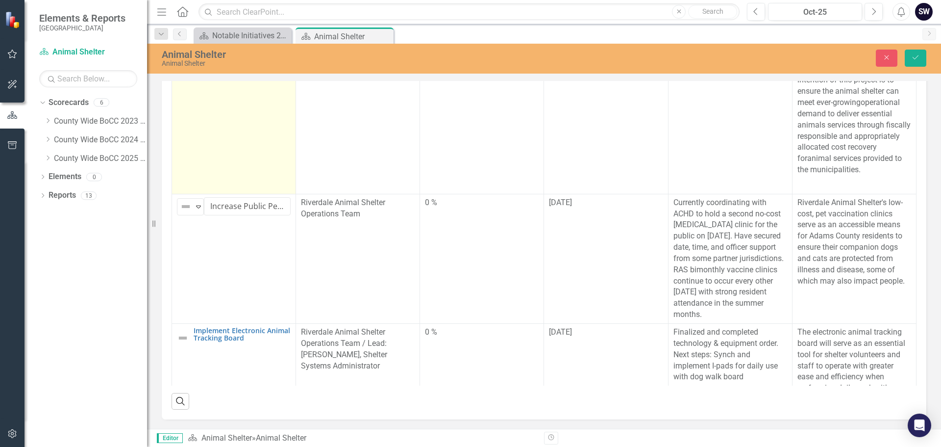
click at [243, 163] on td "Shelter IGAs-- Phase 2 County Wide BoCC 2025 Goals Edit Edit Project Link Open …" at bounding box center [234, 26] width 124 height 335
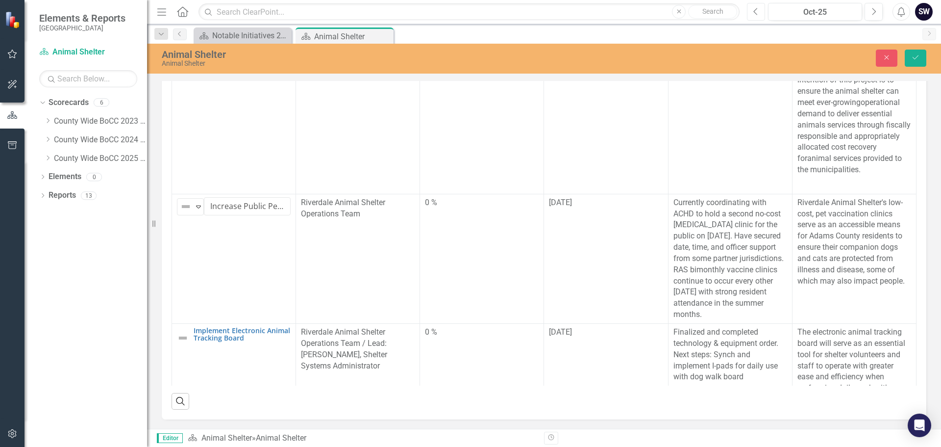
click at [754, 11] on icon "button" at bounding box center [756, 11] width 4 height 7
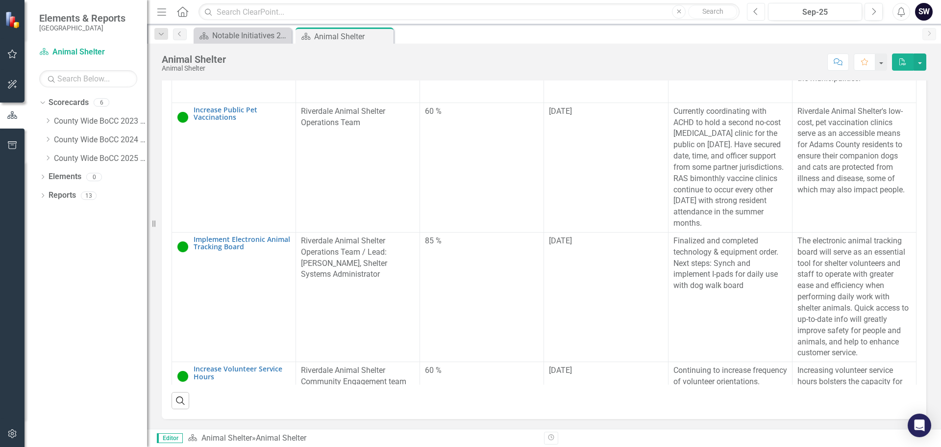
scroll to position [628, 0]
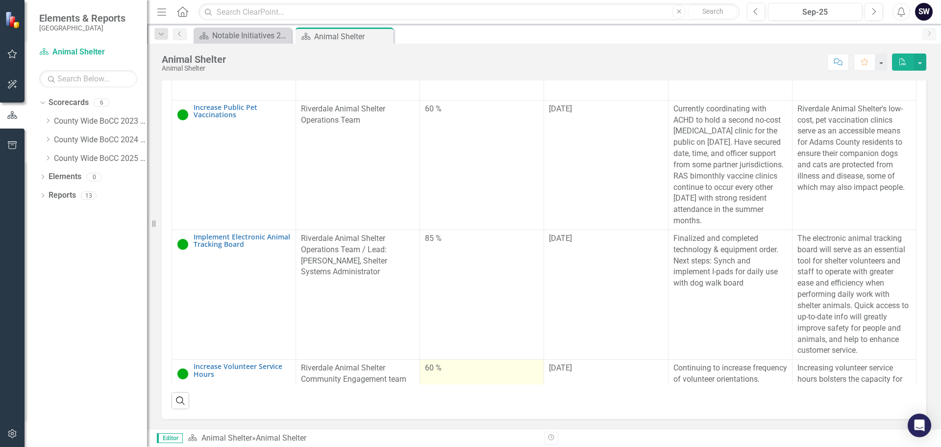
click at [431, 365] on div "60 %" at bounding box center [482, 367] width 114 height 11
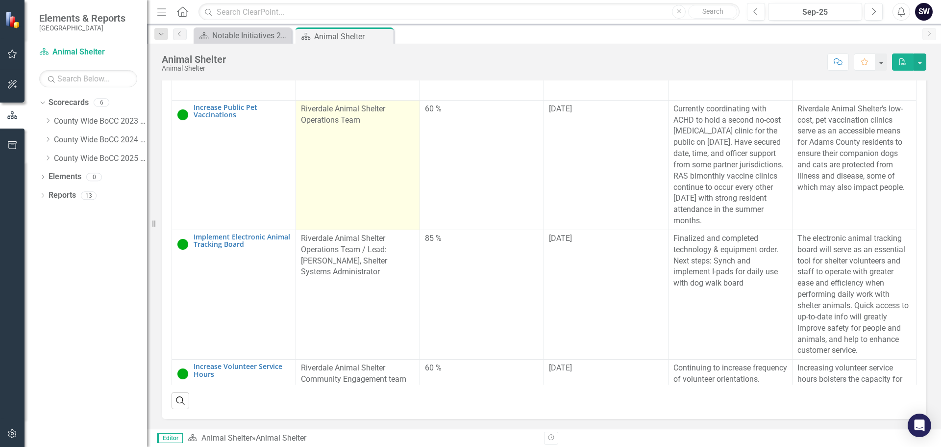
click at [380, 178] on td "Riverdale Animal Shelter Operations Team" at bounding box center [358, 164] width 124 height 129
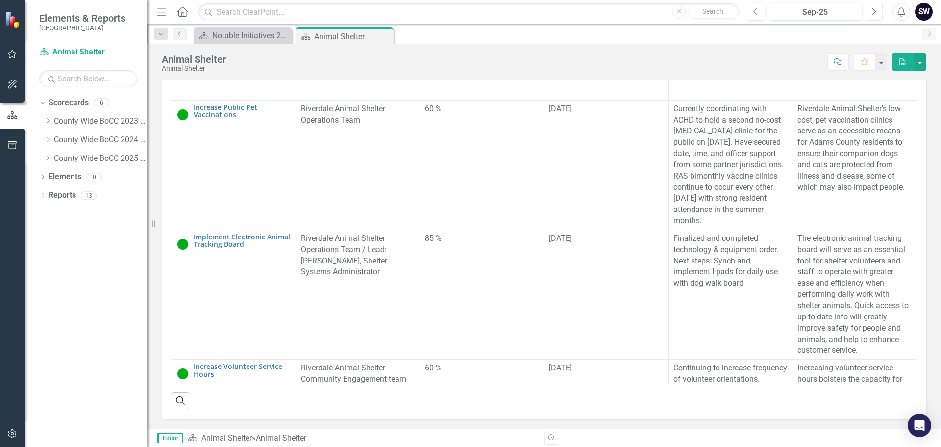
click at [875, 11] on icon "Next" at bounding box center [873, 11] width 5 height 9
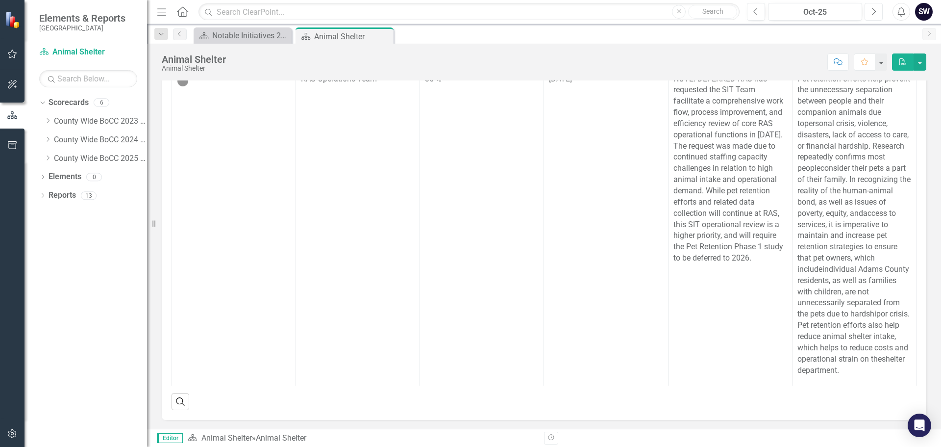
scroll to position [220, 0]
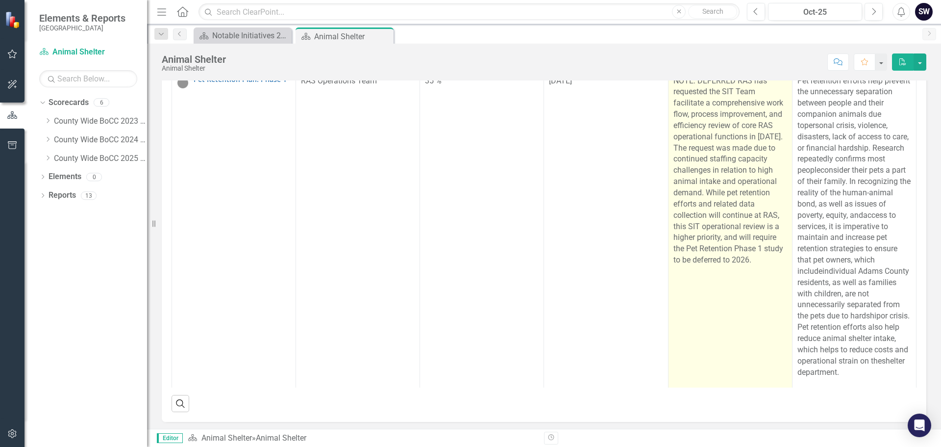
click at [727, 187] on p "NOTE: DEFERRED RAS has requested the SIT Team facilitate a comprehensive work f…" at bounding box center [731, 171] width 114 height 190
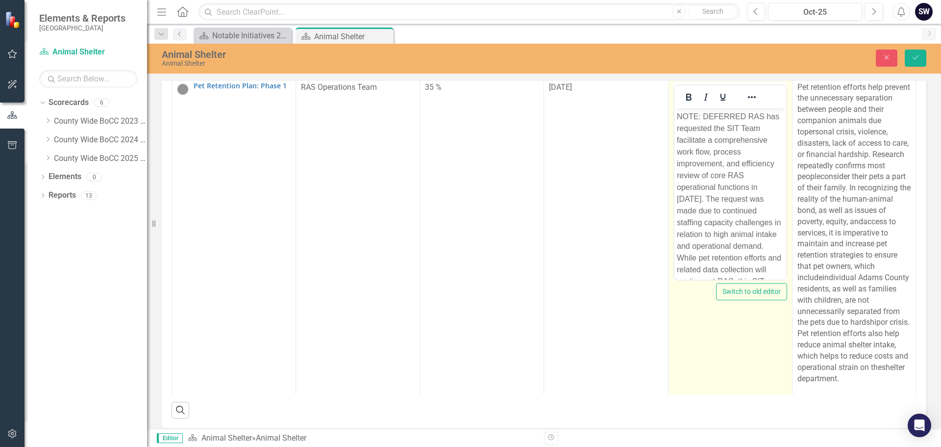
scroll to position [0, 0]
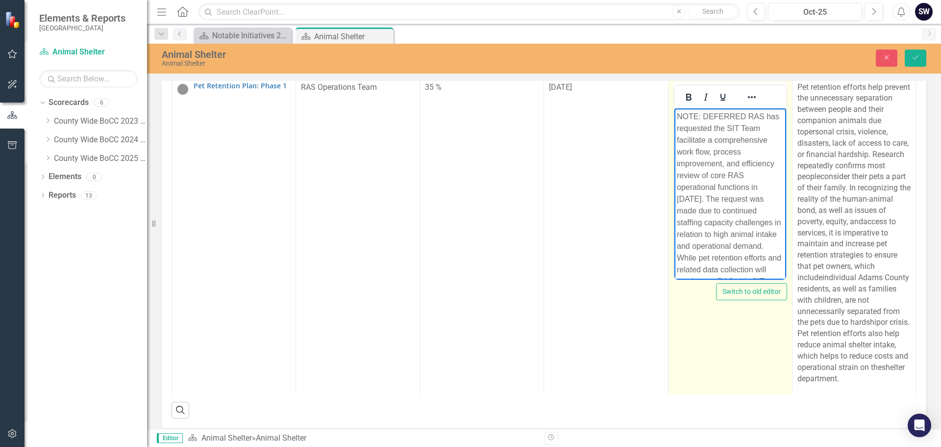
click at [744, 116] on p "NOTE: DEFERRED RAS has requested the SIT Team facilitate a comprehensive work f…" at bounding box center [730, 222] width 107 height 224
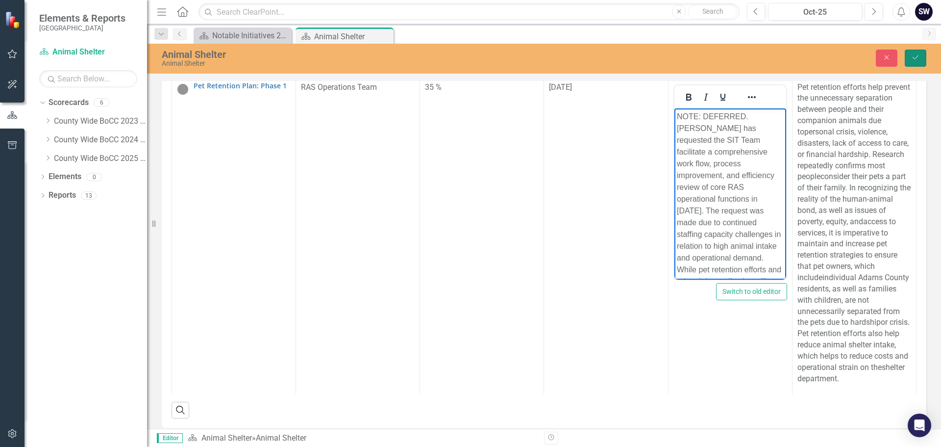
click at [914, 57] on icon "Save" at bounding box center [916, 57] width 9 height 7
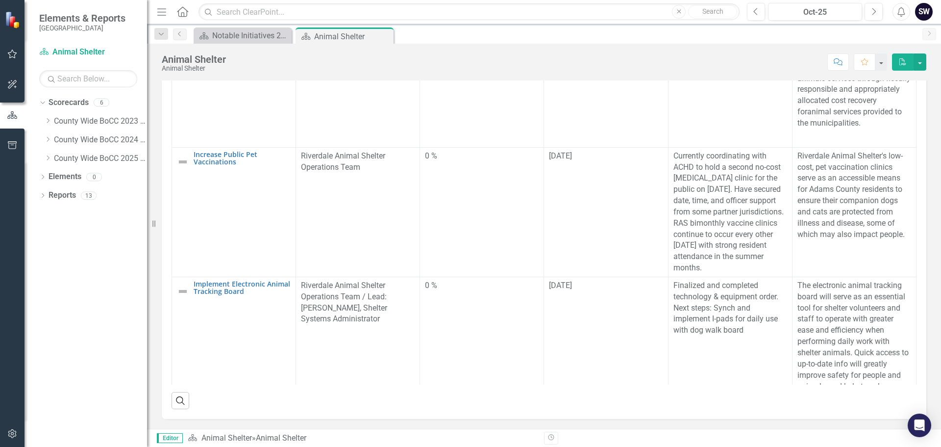
scroll to position [585, 0]
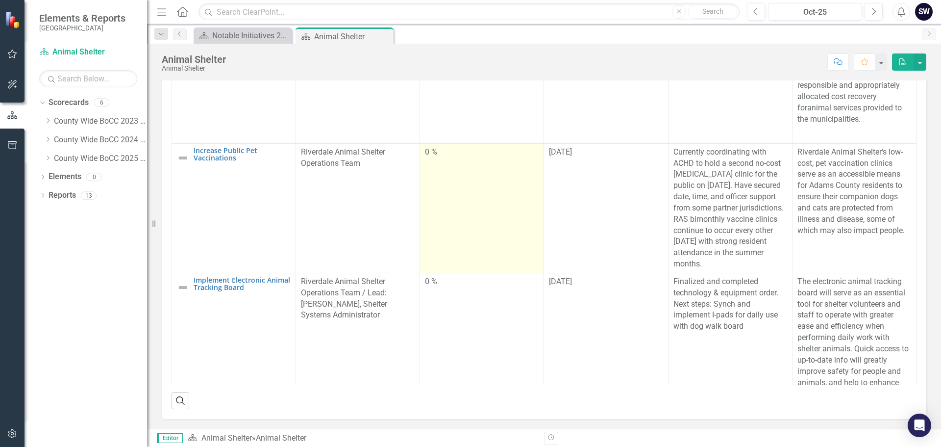
click at [458, 172] on td "0 %" at bounding box center [482, 207] width 124 height 129
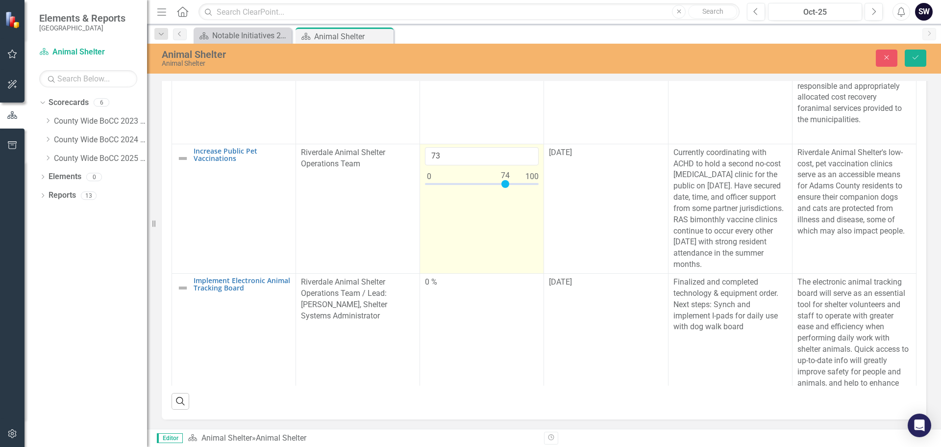
type input "75"
drag, startPoint x: 503, startPoint y: 199, endPoint x: 490, endPoint y: 219, distance: 23.5
click at [490, 219] on td "75" at bounding box center [482, 208] width 124 height 129
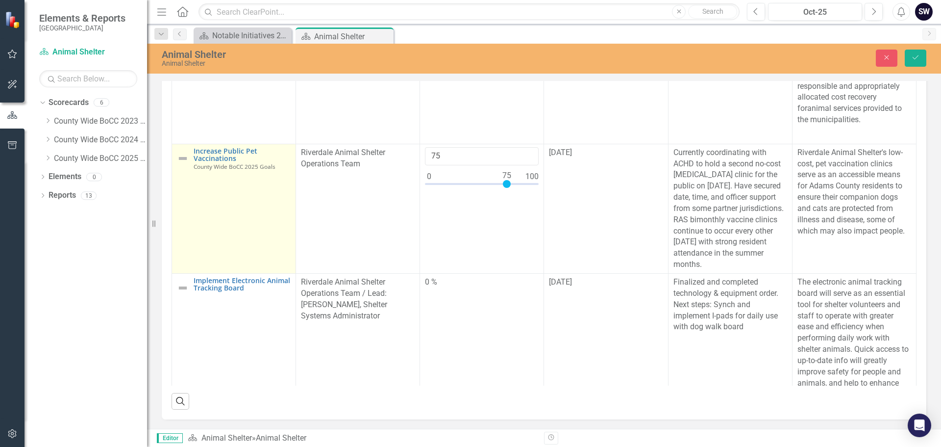
click at [183, 164] on img at bounding box center [183, 158] width 12 height 12
click at [183, 162] on img at bounding box center [186, 157] width 12 height 12
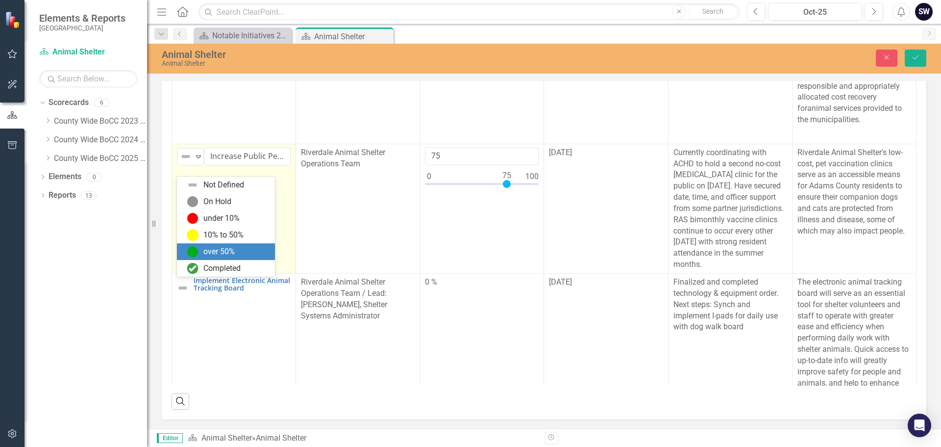
click at [203, 259] on div "over 50%" at bounding box center [226, 251] width 98 height 17
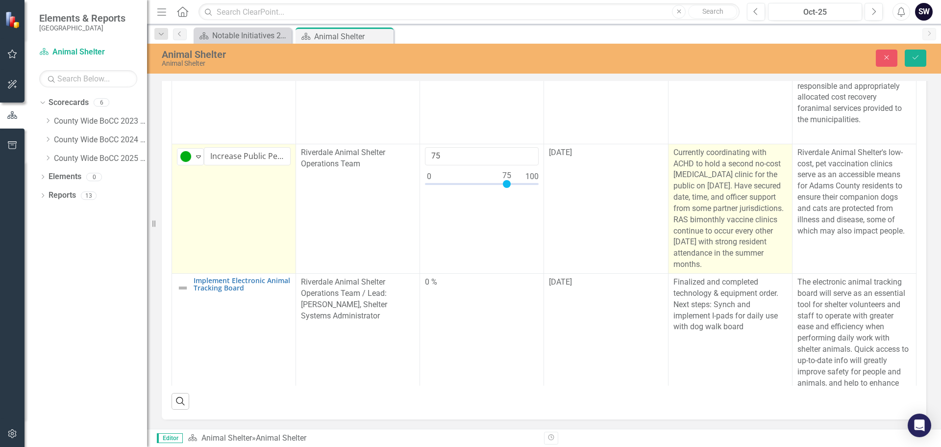
click at [705, 180] on p "Currently coordinating with ACHD to hold a second no-cost [MEDICAL_DATA] clinic…" at bounding box center [731, 208] width 114 height 123
click at [683, 172] on p "Currently coordinating with ACHD to hold a second no-cost [MEDICAL_DATA] clinic…" at bounding box center [731, 208] width 114 height 123
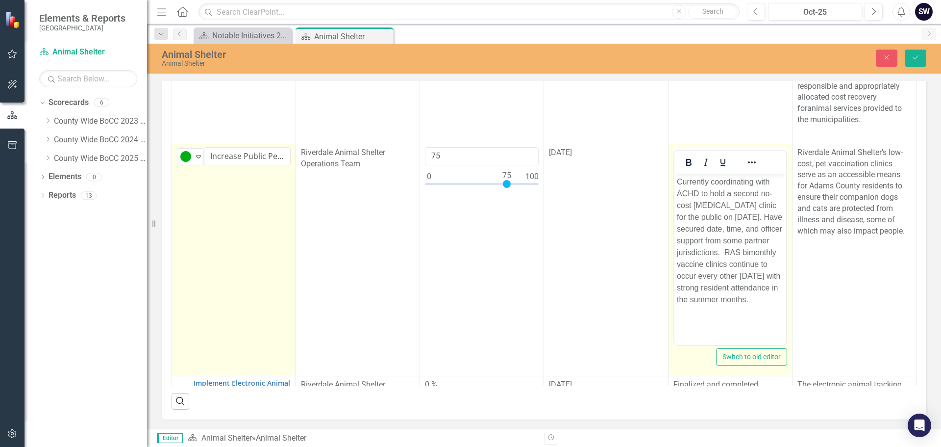
scroll to position [0, 0]
click at [745, 184] on p "Currently coordinating with ACHD to hold a second no-cost [MEDICAL_DATA] clinic…" at bounding box center [730, 240] width 107 height 129
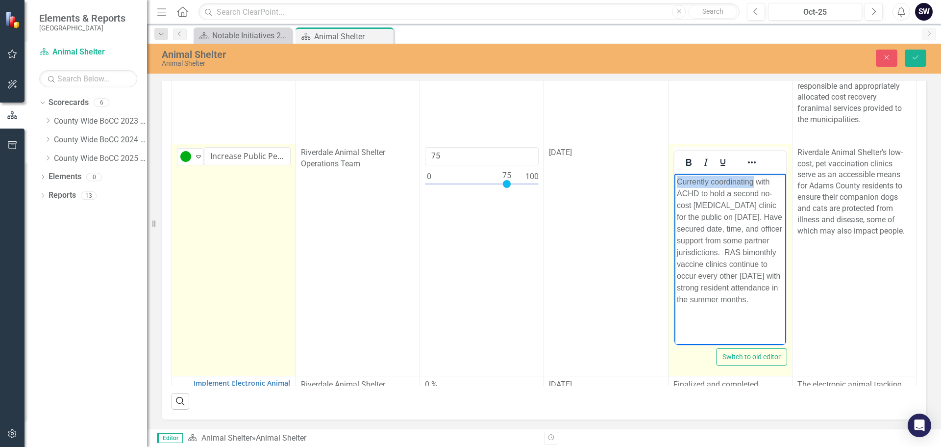
drag, startPoint x: 752, startPoint y: 179, endPoint x: 1336, endPoint y: 366, distance: 612.7
click at [674, 181] on body "Currently coordinating with ACHD to hold a second no-cost [MEDICAL_DATA] clinic…" at bounding box center [730, 246] width 112 height 147
click at [751, 254] on p "RAS is coordinating with ACHD to hold a second no-cost [MEDICAL_DATA] clinic fo…" at bounding box center [730, 240] width 107 height 129
click at [739, 212] on p "RAS is coordinating with ACHD to hold a second no-cost [MEDICAL_DATA] clinic fo…" at bounding box center [730, 240] width 107 height 129
click at [677, 241] on p "RAS is coordinating with ACHD to hold a second no-cost [MEDICAL_DATA] clinic fo…" at bounding box center [730, 240] width 107 height 129
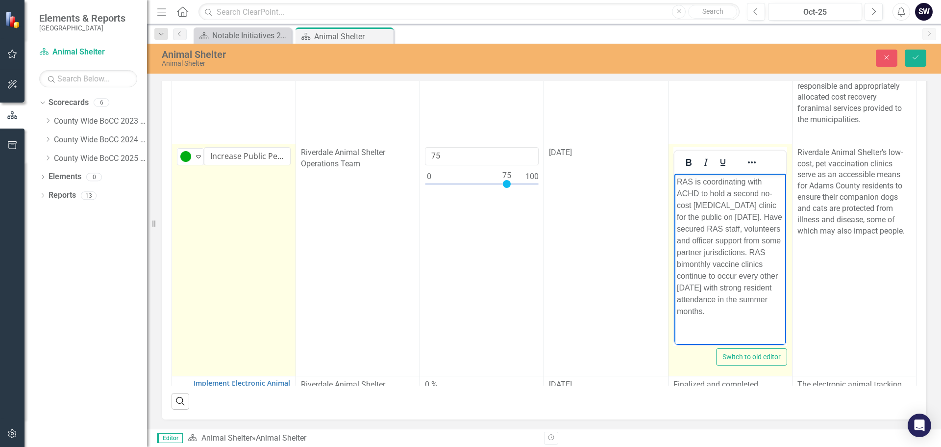
click at [724, 262] on p "RAS is coordinating with ACHD to hold a second no-cost [MEDICAL_DATA] clinic fo…" at bounding box center [730, 246] width 107 height 141
click at [725, 317] on p "RAS is coordinating with ACHD to hold a second no-cost [MEDICAL_DATA] clinic fo…" at bounding box center [730, 246] width 107 height 141
click at [717, 329] on p "RAS is coordinating with ACHD to hold a second no-cost [MEDICAL_DATA] clinic fo…" at bounding box center [730, 252] width 107 height 153
click at [747, 329] on p "RAS is coordinating with ACHD to hold a second no-cost [MEDICAL_DATA] clinic fo…" at bounding box center [730, 252] width 107 height 153
click at [719, 329] on p "RAS is coordinating with ACHD to hold a second no-cost [MEDICAL_DATA] clinic fo…" at bounding box center [730, 252] width 107 height 153
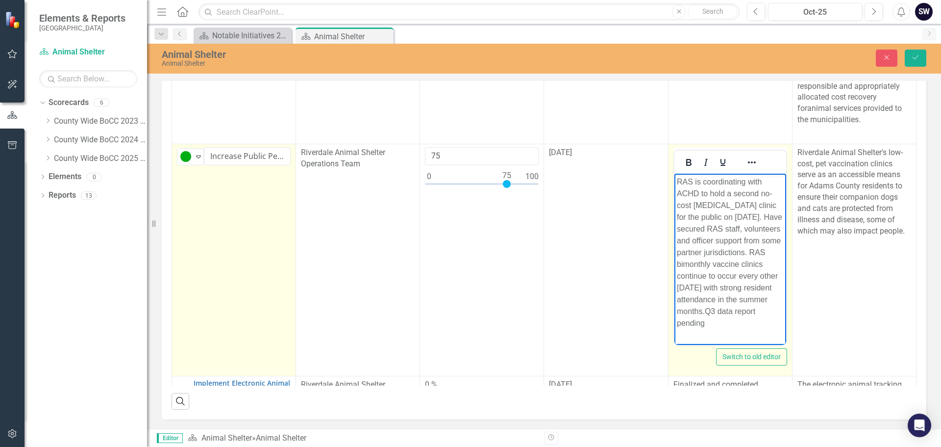
click at [716, 329] on p "RAS is coordinating with ACHD to hold a second no-cost [MEDICAL_DATA] clinic fo…" at bounding box center [730, 252] width 107 height 153
click at [740, 329] on p "RAS is coordinating with ACHD to hold a second no-cost [MEDICAL_DATA] clinic fo…" at bounding box center [730, 252] width 107 height 153
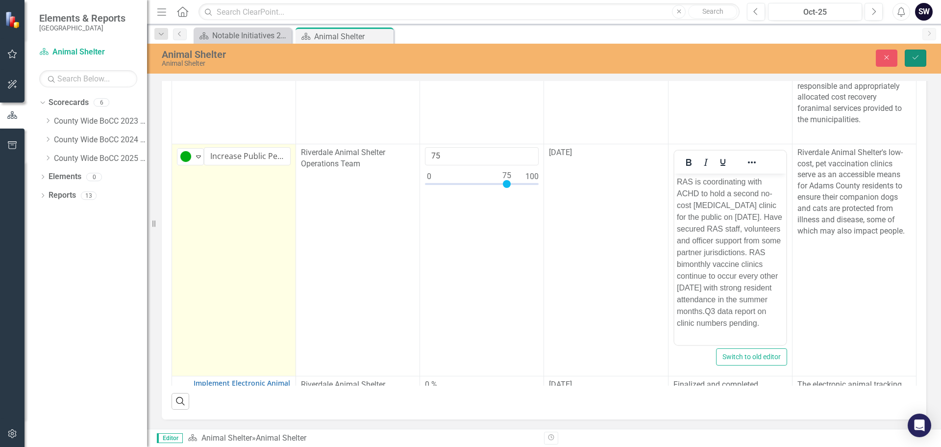
click at [915, 58] on icon "Save" at bounding box center [916, 57] width 9 height 7
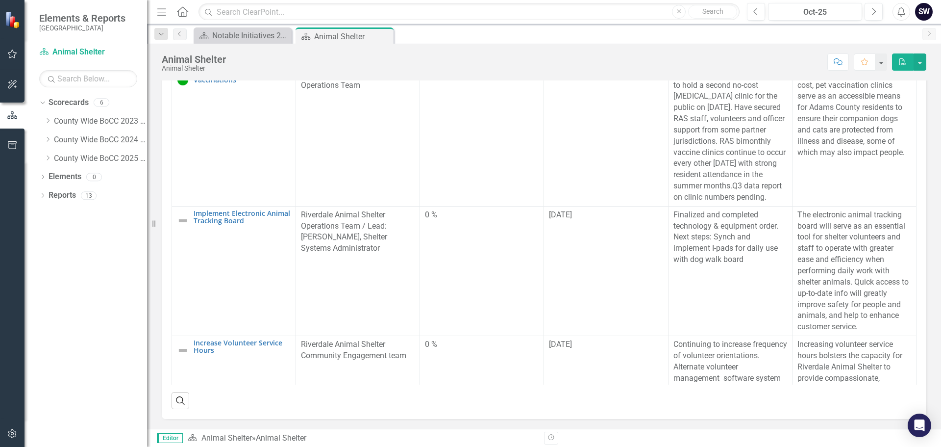
scroll to position [667, 0]
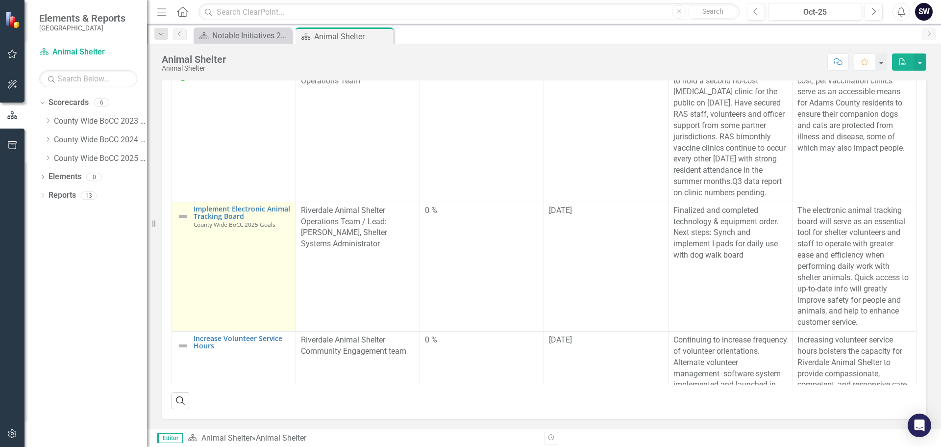
click at [182, 222] on img at bounding box center [183, 216] width 12 height 12
click at [185, 222] on img at bounding box center [183, 216] width 12 height 12
click at [206, 220] on link "Implement Electronic Animal Tracking Board" at bounding box center [242, 212] width 97 height 15
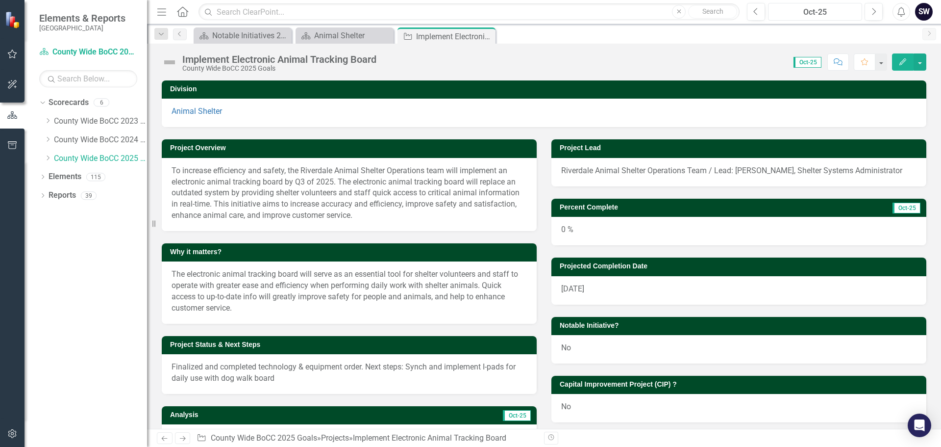
click at [812, 16] on div "Oct-25" at bounding box center [815, 12] width 87 height 12
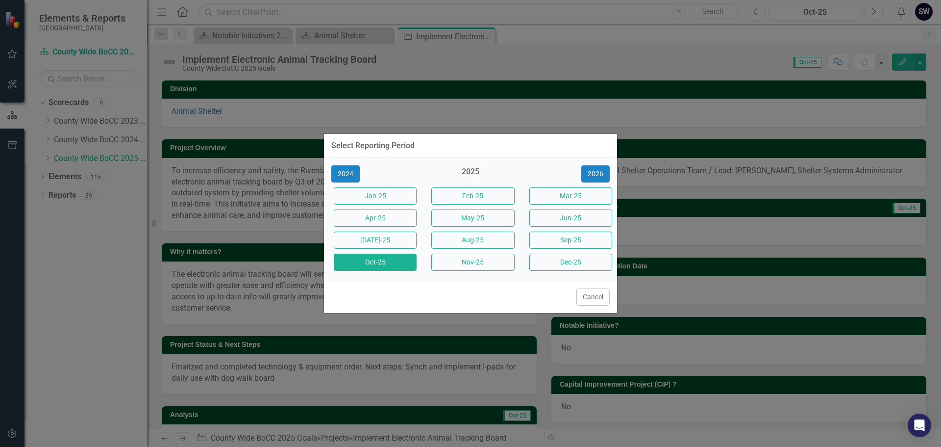
click at [737, 48] on div "Select Reporting Period 2024 2025 [DATE]-25 Feb-25 Mar-25 Apr-25 May-25 Jun-25 …" at bounding box center [470, 223] width 941 height 447
click at [596, 297] on button "Cancel" at bounding box center [593, 296] width 33 height 17
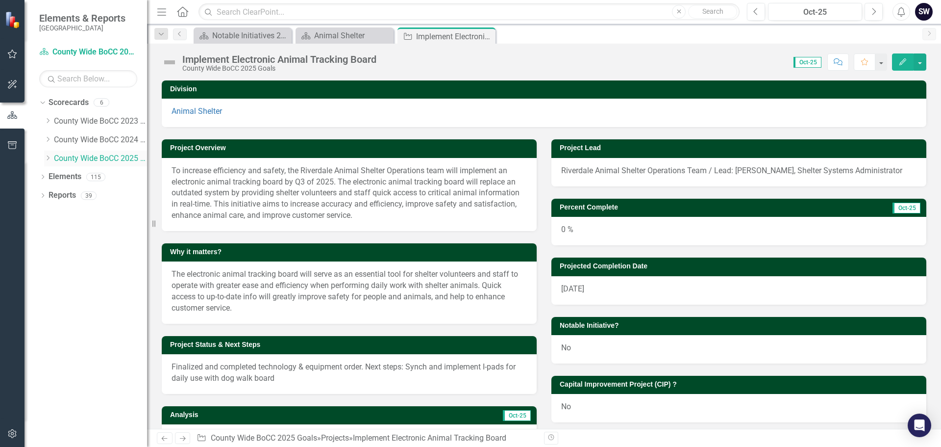
click at [97, 157] on link "County Wide BoCC 2025 Goals" at bounding box center [100, 158] width 93 height 11
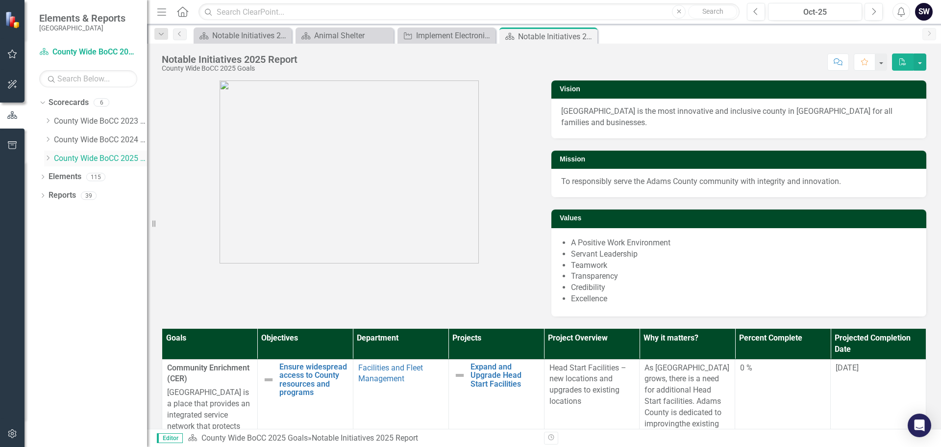
click at [48, 158] on icon "Dropdown" at bounding box center [47, 158] width 7 height 6
click at [73, 176] on link "Animal Shelter" at bounding box center [105, 176] width 83 height 11
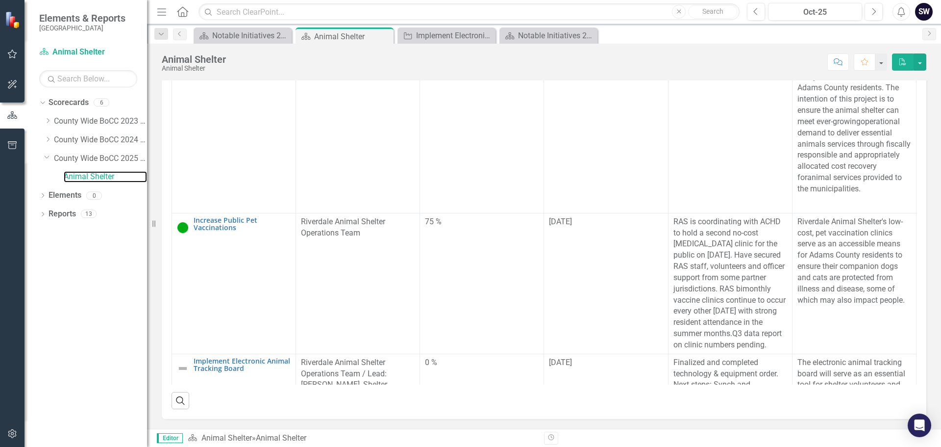
scroll to position [528, 0]
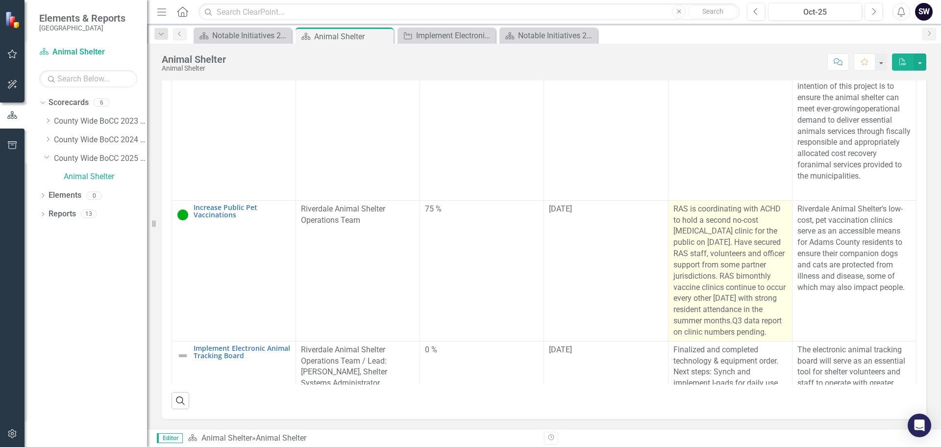
click at [748, 320] on p "RAS is coordinating with ACHD to hold a second no-cost [MEDICAL_DATA] clinic fo…" at bounding box center [731, 270] width 114 height 134
click at [749, 322] on p "RAS is coordinating with ACHD to hold a second no-cost [MEDICAL_DATA] clinic fo…" at bounding box center [731, 270] width 114 height 134
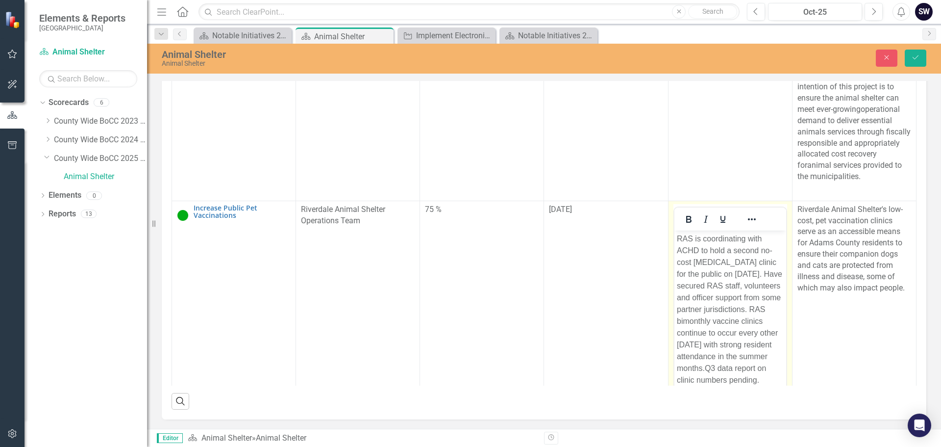
scroll to position [18, 0]
click at [758, 361] on p "RAS is coordinating with ACHD to hold a second no-cost [MEDICAL_DATA] clinic fo…" at bounding box center [730, 308] width 107 height 153
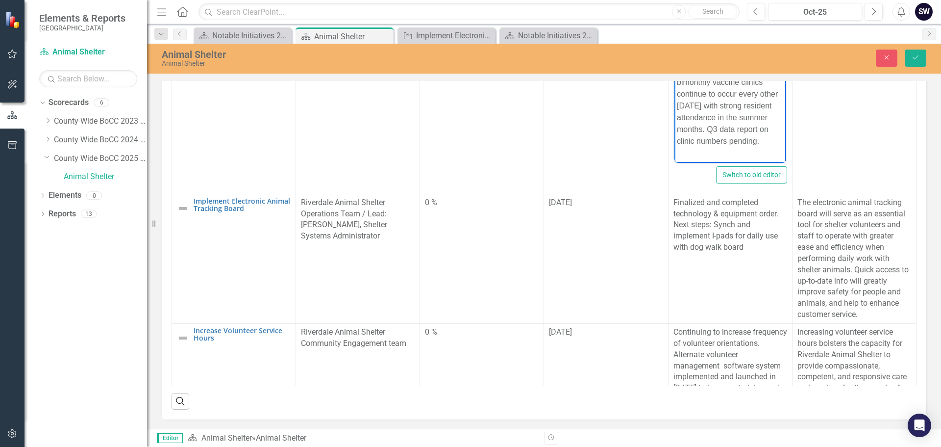
scroll to position [784, 0]
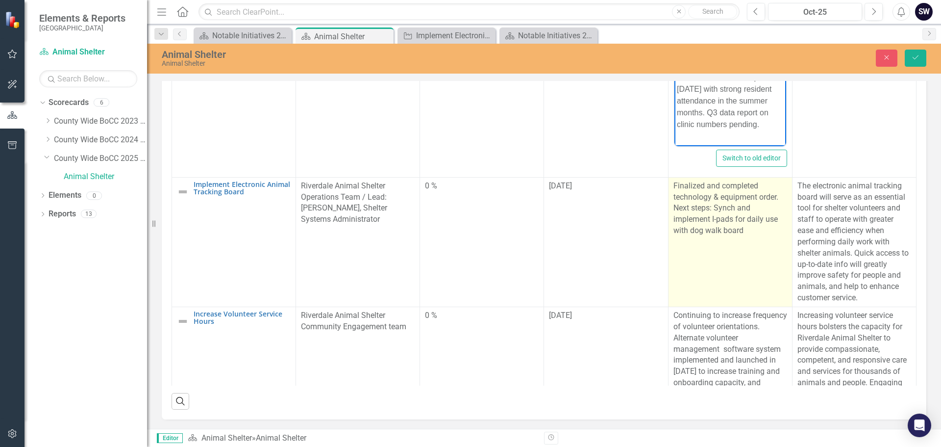
click at [713, 211] on p "Finalized and completed technology & equipment order. Next steps: Synch and imp…" at bounding box center [731, 208] width 114 height 56
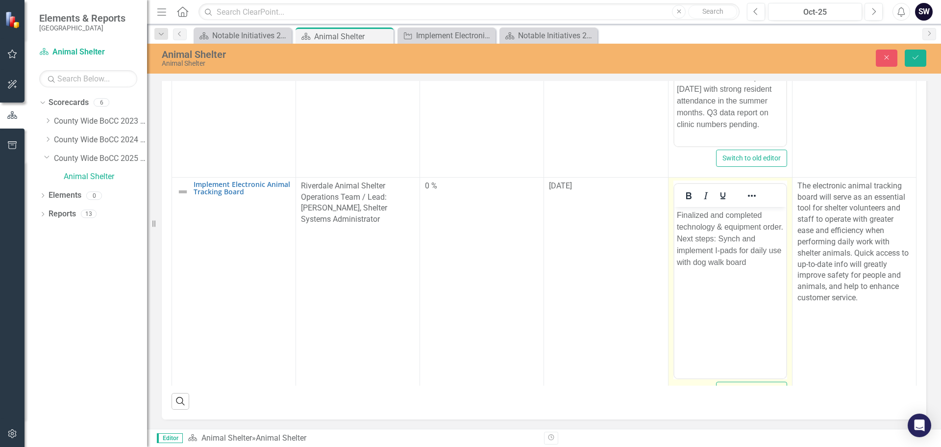
scroll to position [0, 0]
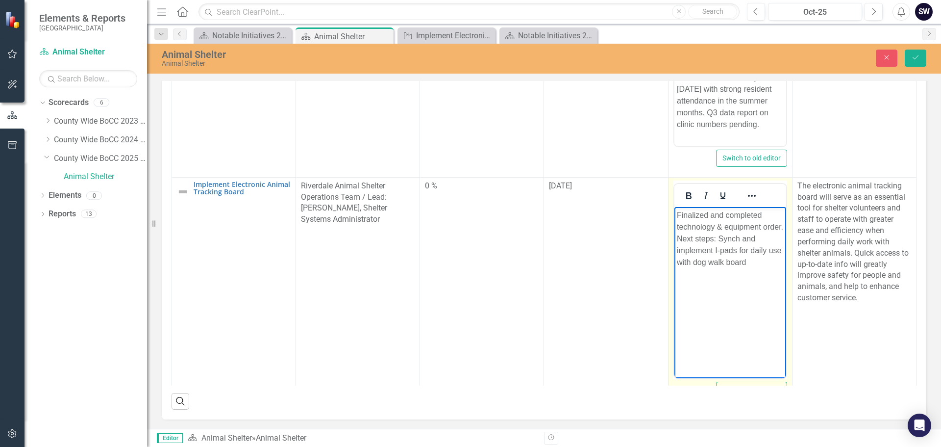
click at [743, 238] on p "Finalized and completed technology & equipment order. Next steps: Synch and imp…" at bounding box center [730, 238] width 107 height 59
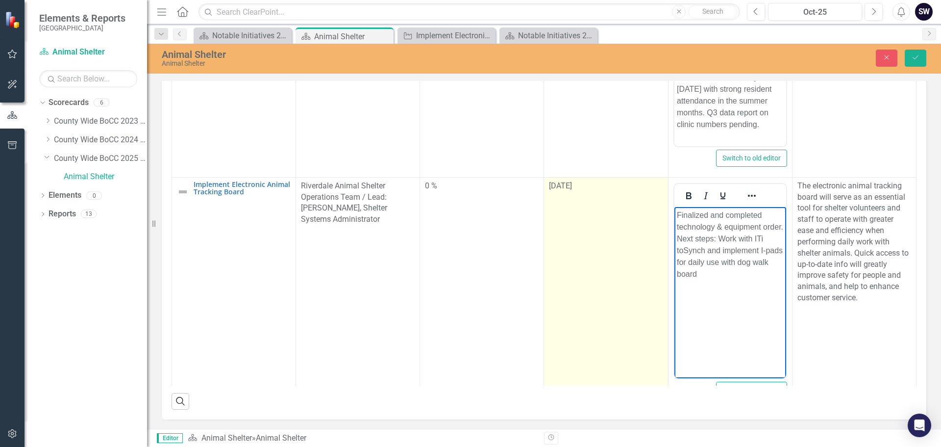
click at [549, 310] on td "[DATE]" at bounding box center [606, 293] width 124 height 232
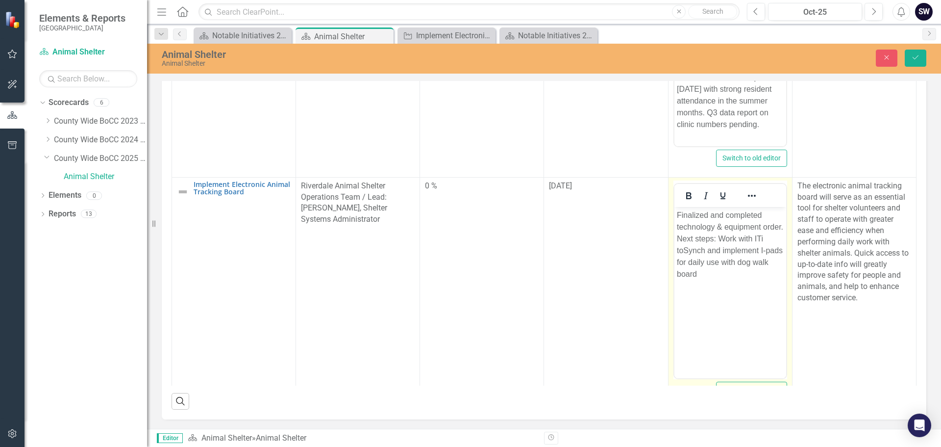
click at [696, 251] on p "Finalized and completed technology & equipment order. Next steps: Work with ITi…" at bounding box center [730, 244] width 107 height 71
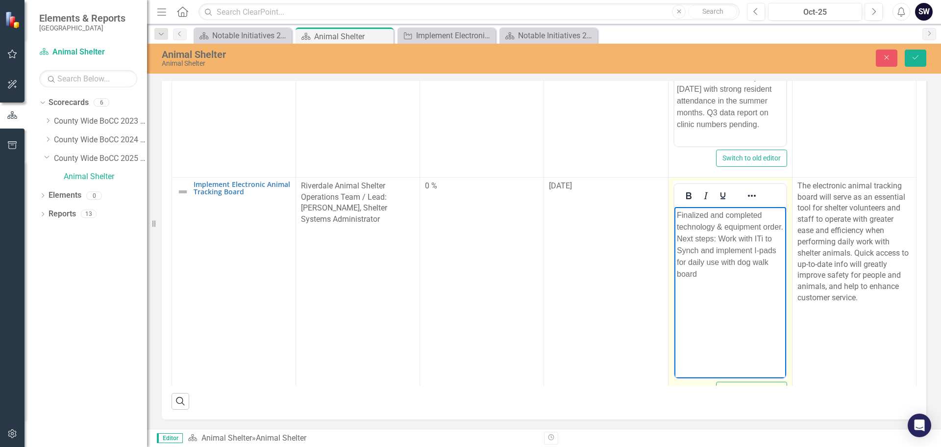
click at [707, 301] on body "Finalized and completed technology & equipment order. Next steps: Work with ITi…" at bounding box center [730, 279] width 112 height 147
click at [718, 250] on p "Finalized and completed technology & equipment order. Next steps: Work with ITi…" at bounding box center [730, 244] width 107 height 71
click at [715, 275] on p "Finalized and completed technology & equipment order. Next steps: Work with ITi…" at bounding box center [730, 244] width 107 height 71
click at [694, 236] on p "Finalized and completed technology & equipment order. Next steps: Work with ITi…" at bounding box center [730, 250] width 107 height 82
click at [679, 226] on p "Finalized and completed technology & equipment order. Next steps: Work with ITi…" at bounding box center [730, 250] width 107 height 82
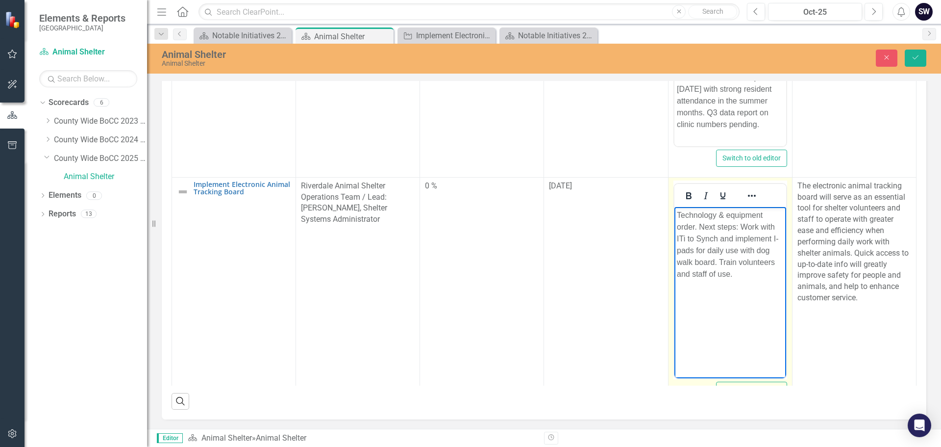
click at [693, 225] on p "Technology & equipment order. Next steps: Work with ITi to Synch and implement …" at bounding box center [730, 244] width 107 height 71
click at [695, 224] on p "Technology & equipment order. Next steps: Work with ITi to Synch and implement …" at bounding box center [730, 244] width 107 height 71
click at [751, 288] on body "Technology & equipment received. Next steps: Work with ITi to Synch and impleme…" at bounding box center [730, 279] width 112 height 147
click at [716, 236] on p "Technology & equipment received. Next steps: Work with ITi to Synch and impleme…" at bounding box center [730, 244] width 107 height 71
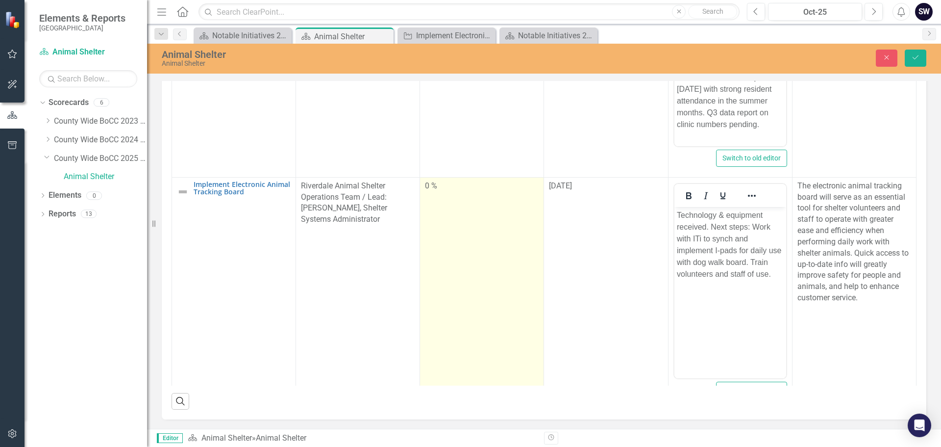
click at [436, 185] on div "0 %" at bounding box center [482, 185] width 114 height 11
click at [432, 190] on div "0 %" at bounding box center [482, 185] width 114 height 11
type input "95"
drag, startPoint x: 426, startPoint y: 218, endPoint x: 525, endPoint y: 224, distance: 99.2
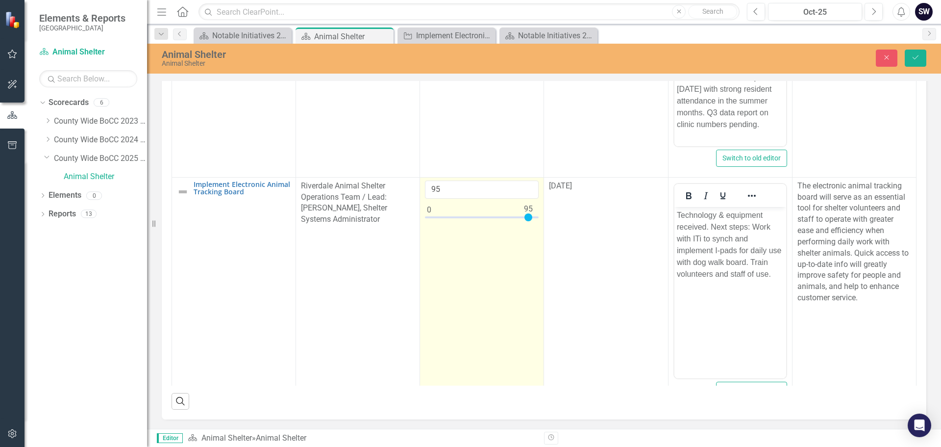
click at [525, 224] on div at bounding box center [482, 219] width 114 height 12
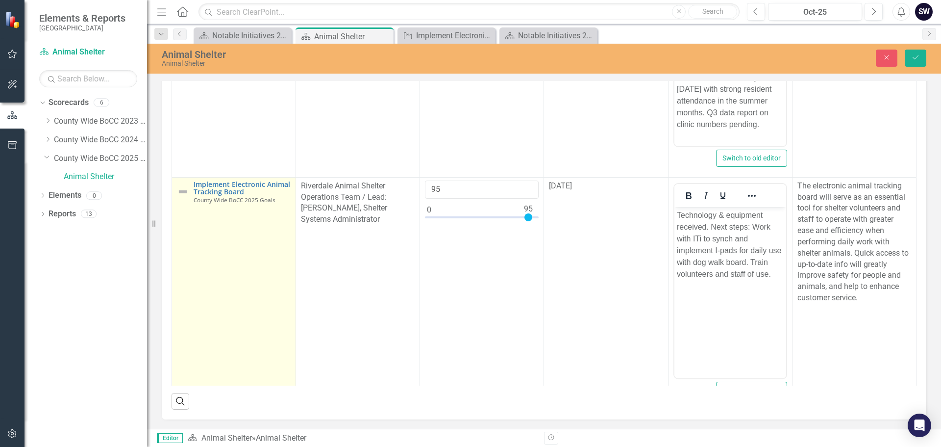
click at [188, 193] on img at bounding box center [183, 192] width 12 height 12
click at [184, 194] on img at bounding box center [183, 192] width 12 height 12
click at [200, 190] on icon "Expand" at bounding box center [199, 190] width 10 height 8
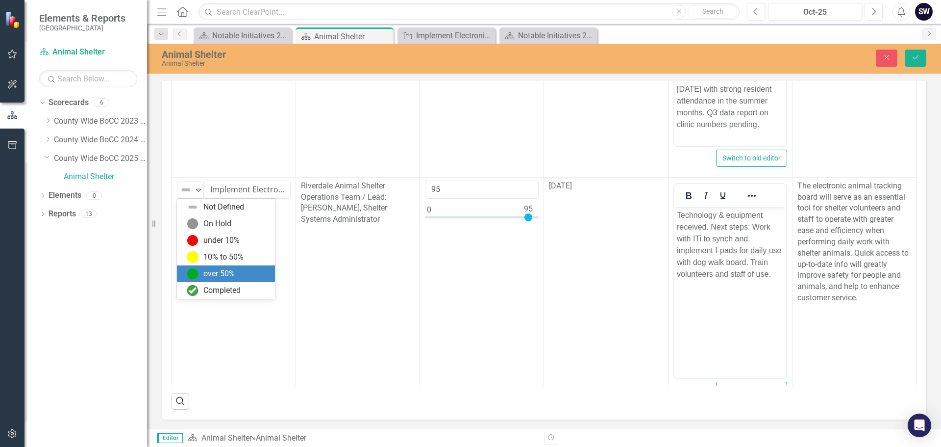
click at [200, 281] on div "over 50%" at bounding box center [226, 273] width 98 height 17
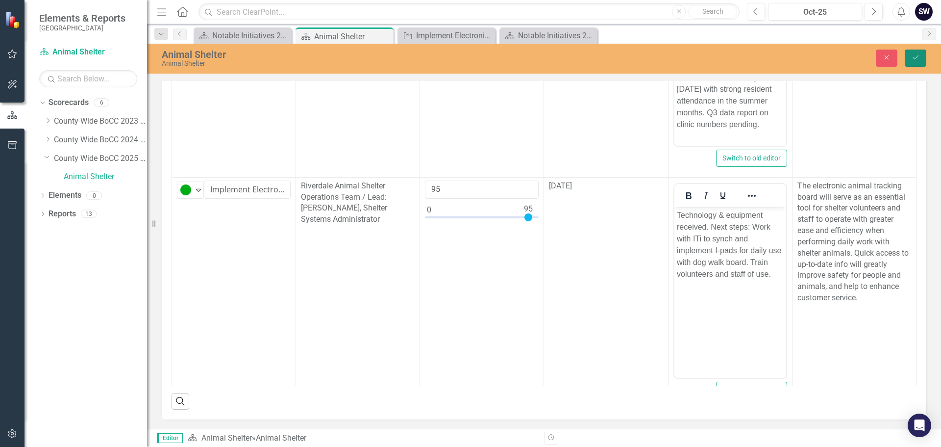
click at [916, 60] on icon "Save" at bounding box center [916, 57] width 9 height 7
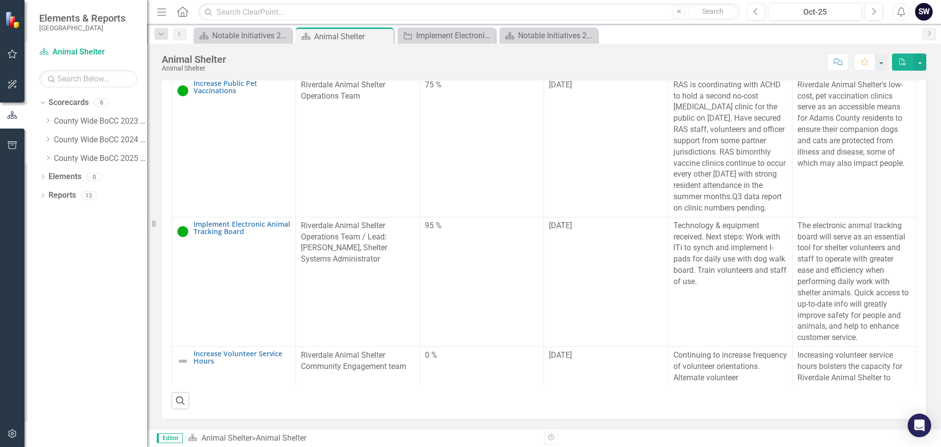
scroll to position [690, 0]
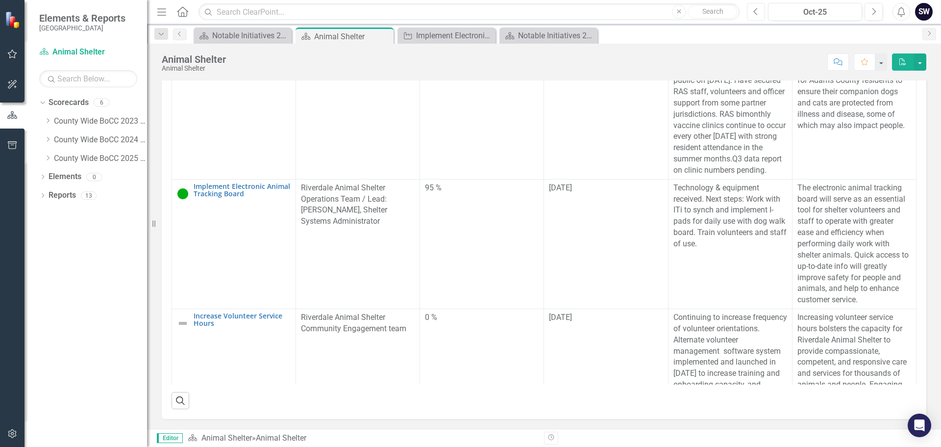
click at [751, 17] on button "Previous" at bounding box center [756, 12] width 18 height 18
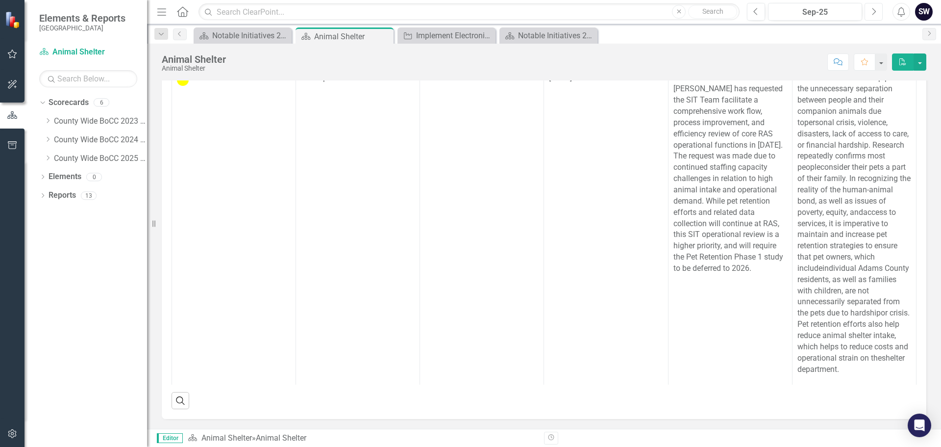
click at [875, 11] on icon "Next" at bounding box center [873, 11] width 5 height 9
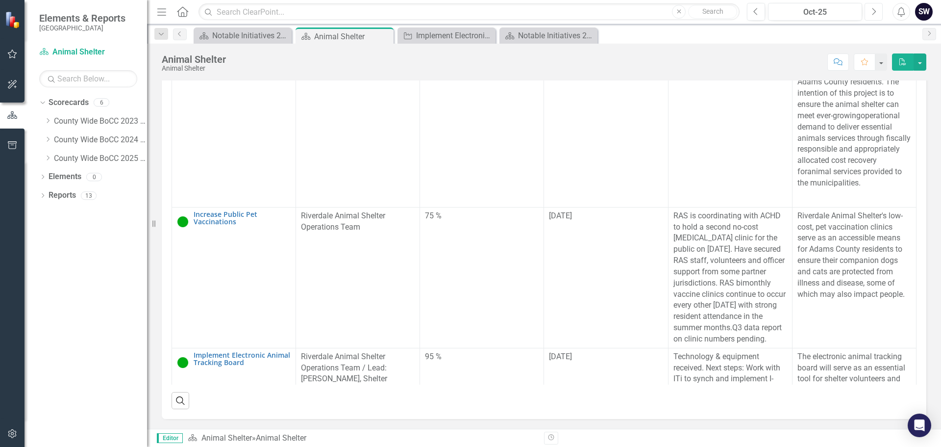
scroll to position [607, 0]
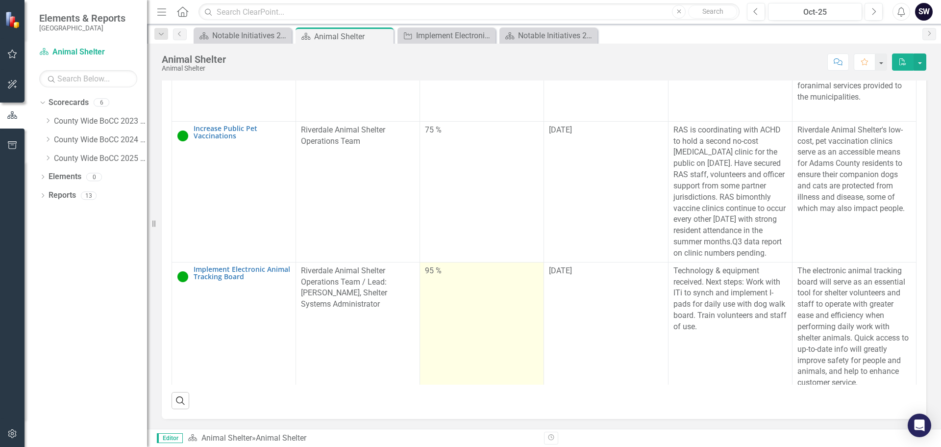
click at [427, 277] on div "95 %" at bounding box center [482, 270] width 114 height 11
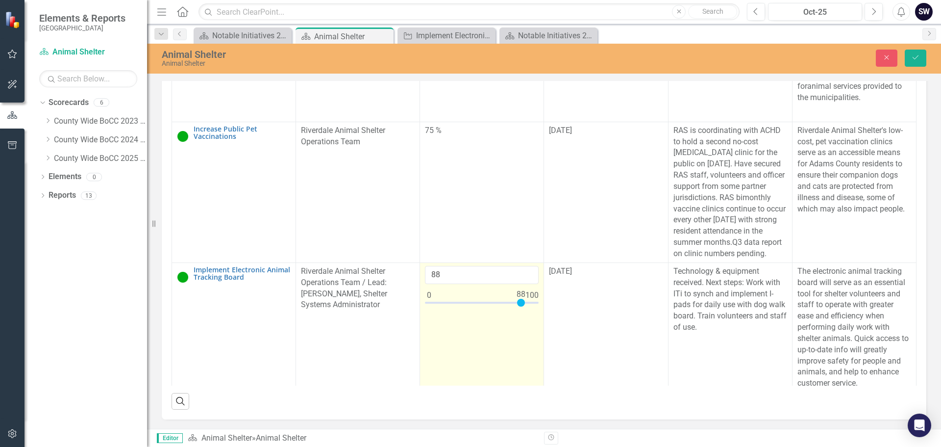
type input "90"
drag, startPoint x: 529, startPoint y: 396, endPoint x: 521, endPoint y: 398, distance: 8.1
click at [521, 311] on div at bounding box center [482, 305] width 114 height 12
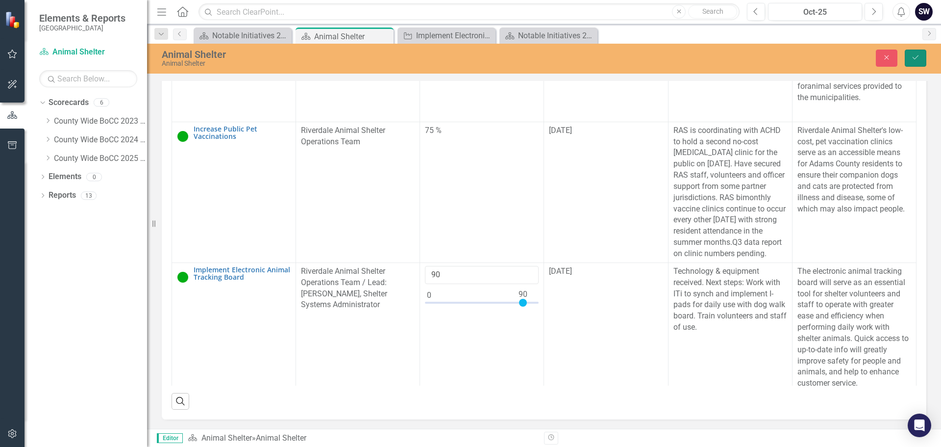
click at [913, 58] on icon "Save" at bounding box center [916, 57] width 9 height 7
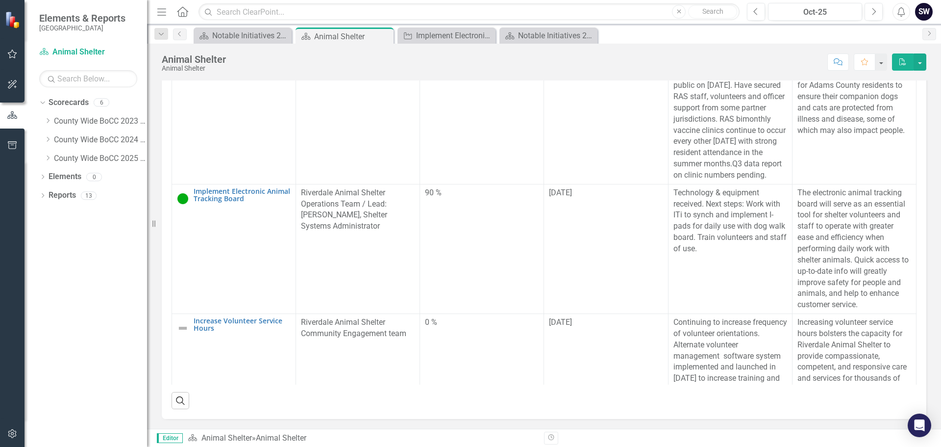
scroll to position [754, 0]
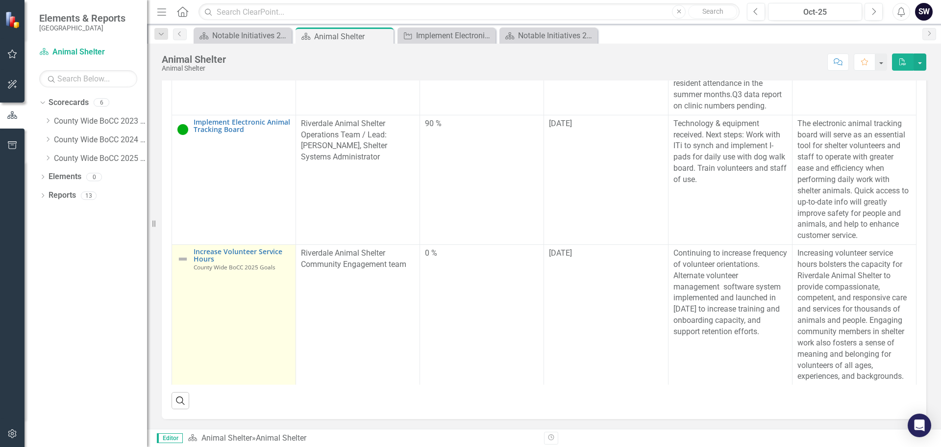
click at [184, 265] on img at bounding box center [183, 259] width 12 height 12
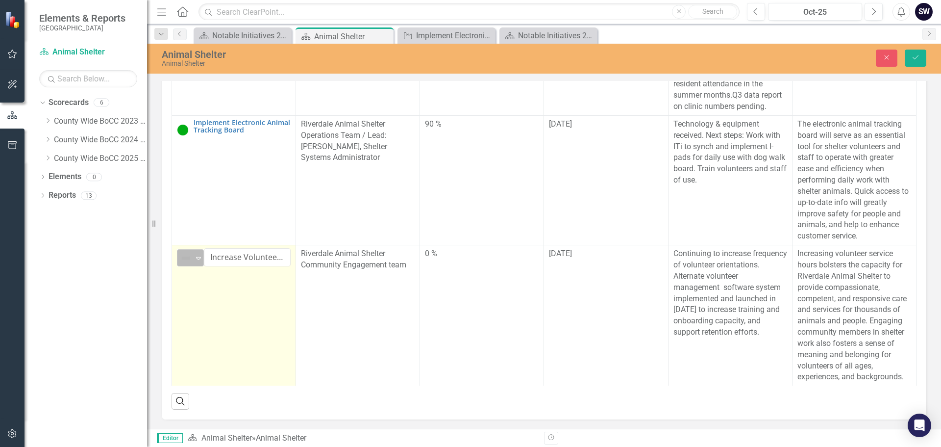
click at [201, 262] on icon "Expand" at bounding box center [199, 258] width 10 height 8
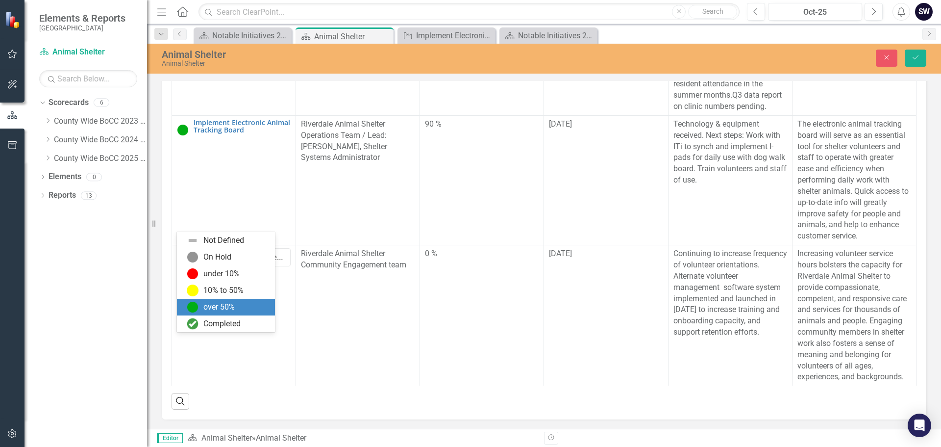
click at [202, 314] on div "over 50%" at bounding box center [226, 307] width 98 height 17
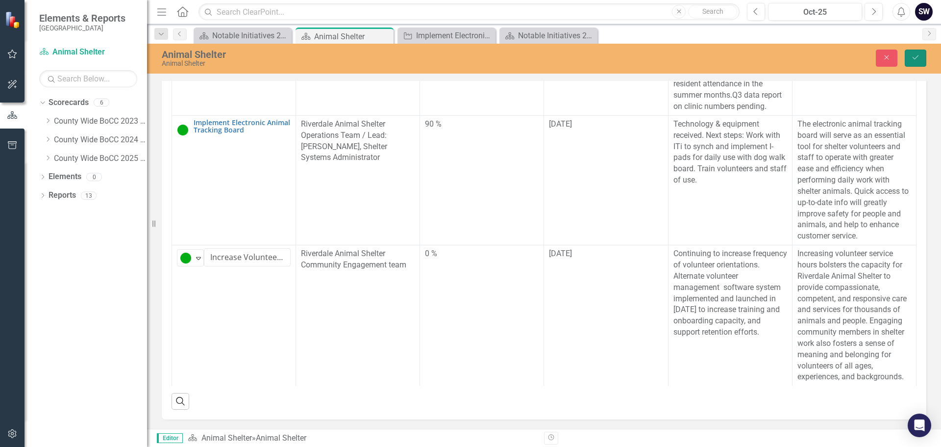
click at [918, 56] on icon "submit" at bounding box center [916, 57] width 6 height 4
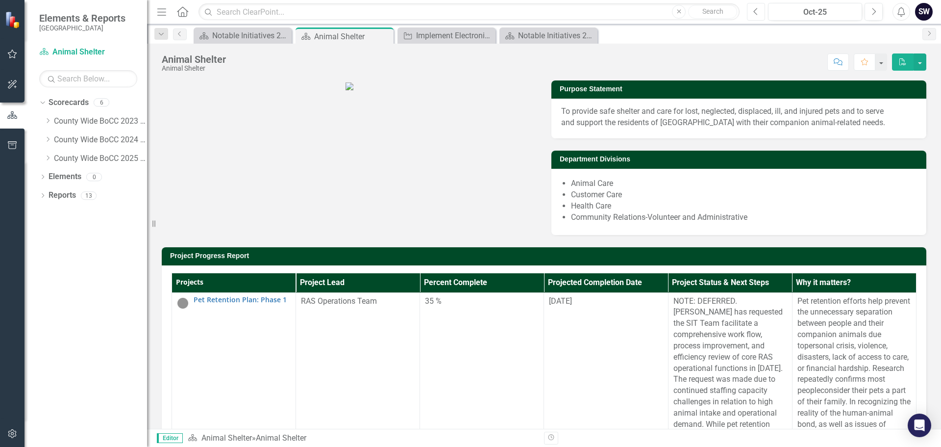
click at [755, 12] on icon "Previous" at bounding box center [756, 11] width 5 height 9
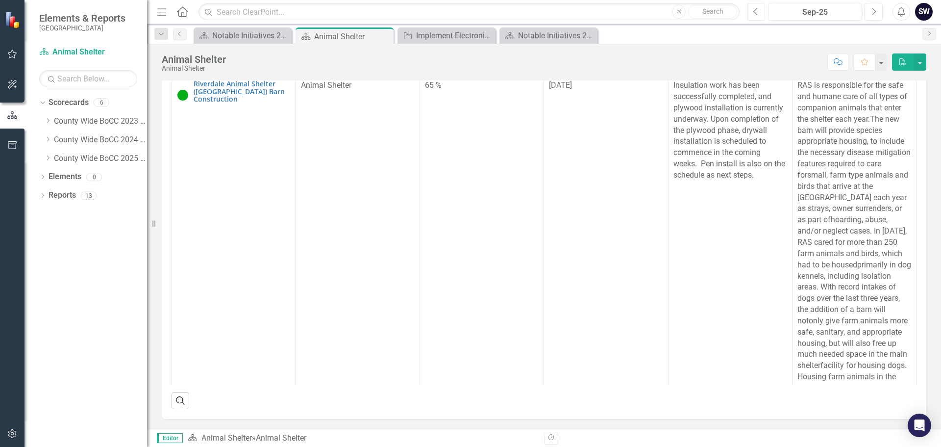
scroll to position [1076, 0]
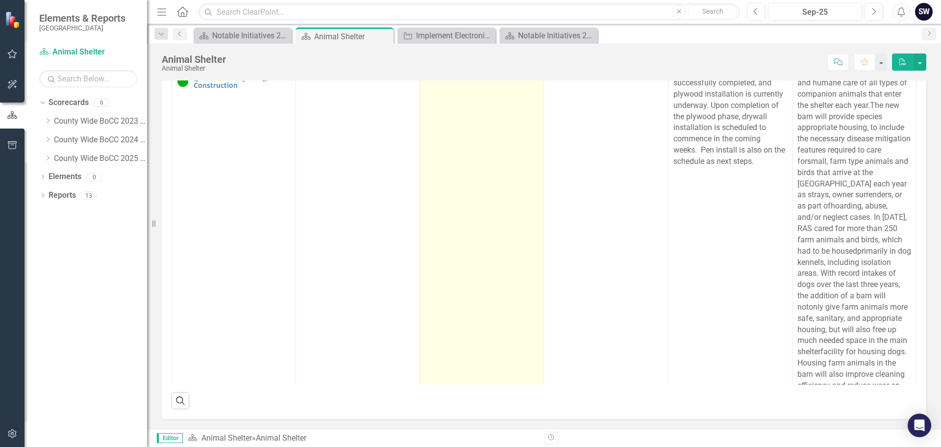
click at [434, 77] on div "65 %" at bounding box center [482, 71] width 114 height 11
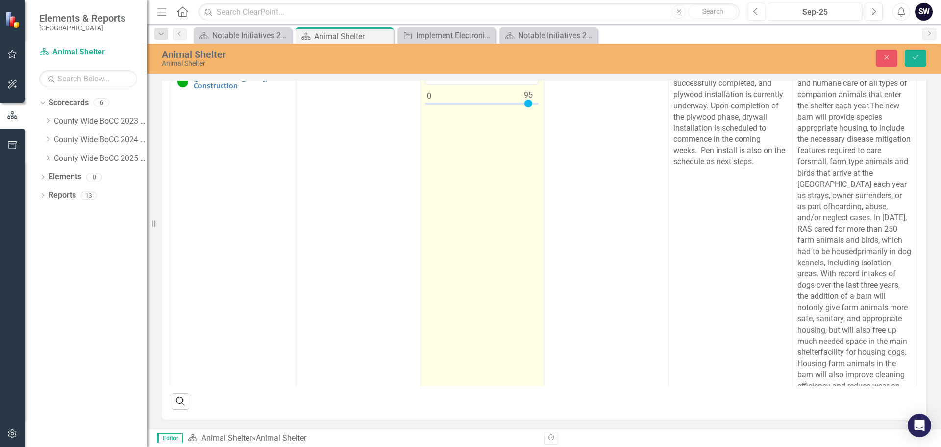
drag, startPoint x: 496, startPoint y: 171, endPoint x: 526, endPoint y: 174, distance: 30.1
click at [526, 112] on div at bounding box center [482, 106] width 114 height 12
type input "95"
click at [528, 107] on div at bounding box center [529, 104] width 8 height 8
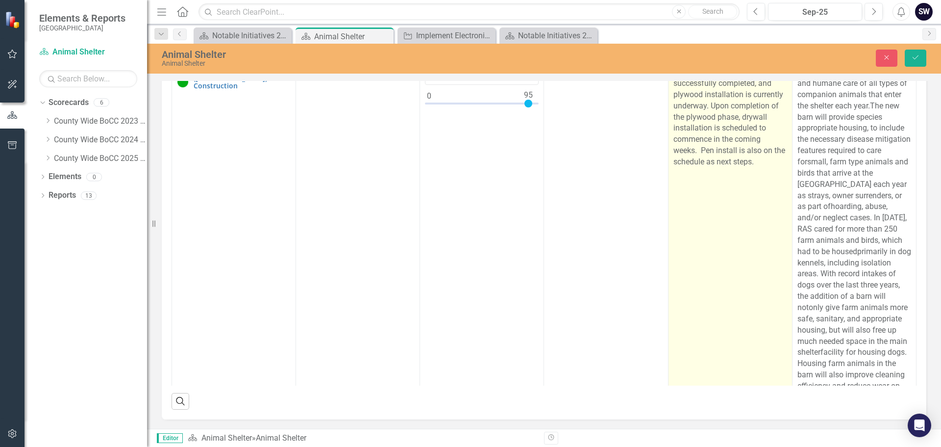
click at [696, 168] on p "Insulation work has been successfully completed, and plywood installation is cu…" at bounding box center [731, 117] width 114 height 101
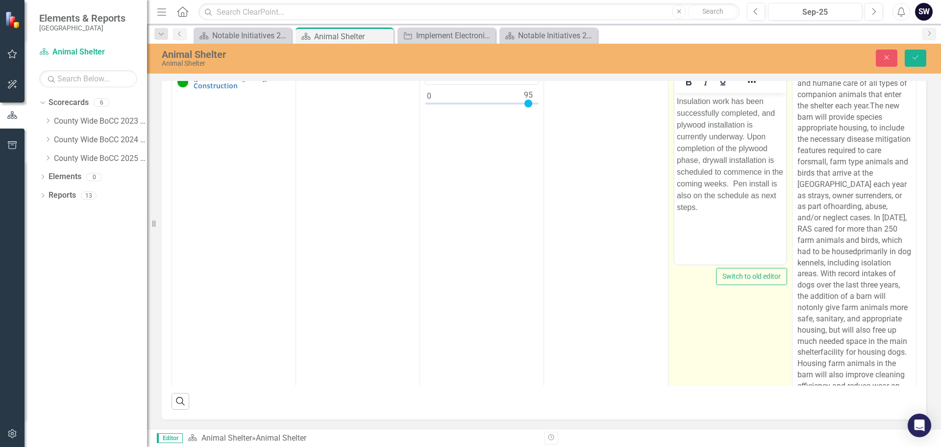
scroll to position [0, 0]
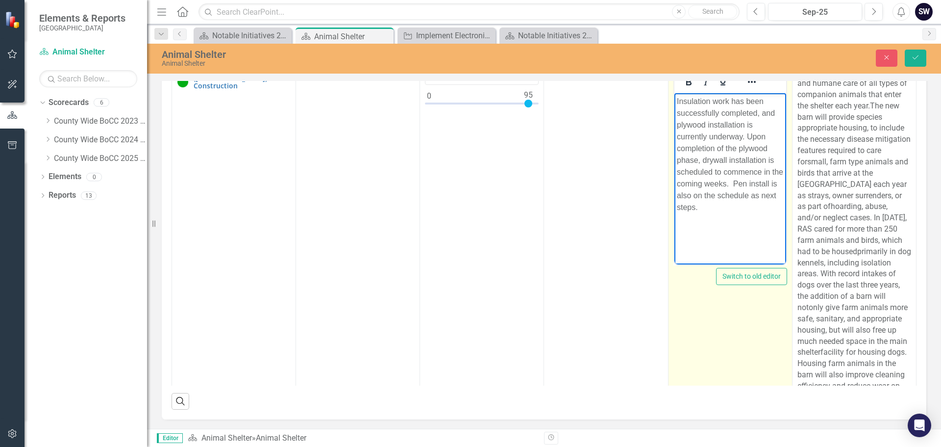
click at [746, 183] on p "Insulation work has been successfully completed, and plywood installation is cu…" at bounding box center [730, 155] width 107 height 118
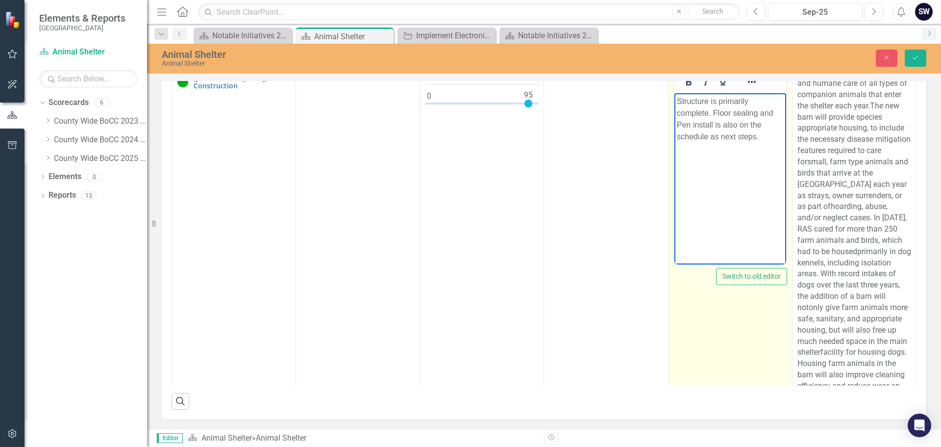
click at [755, 110] on p "Structure is primarily complete. Floor sealing and Pen install is also on the s…" at bounding box center [730, 119] width 107 height 47
click at [758, 111] on p "Structure is primarily complete. Floor sealing and Pen install is also on the s…" at bounding box center [730, 119] width 107 height 47
click at [768, 123] on p "Structure is primarily complete. Floor sealing, animal pens and and Pen install…" at bounding box center [730, 125] width 107 height 59
click at [740, 125] on p "Structure is primarily complete. Floor sealing, animal pens and and fencing ins…" at bounding box center [730, 125] width 107 height 59
click at [777, 126] on p "Structure is primarily complete. Floor sealing, animal pens and and fencing ins…" at bounding box center [730, 125] width 107 height 59
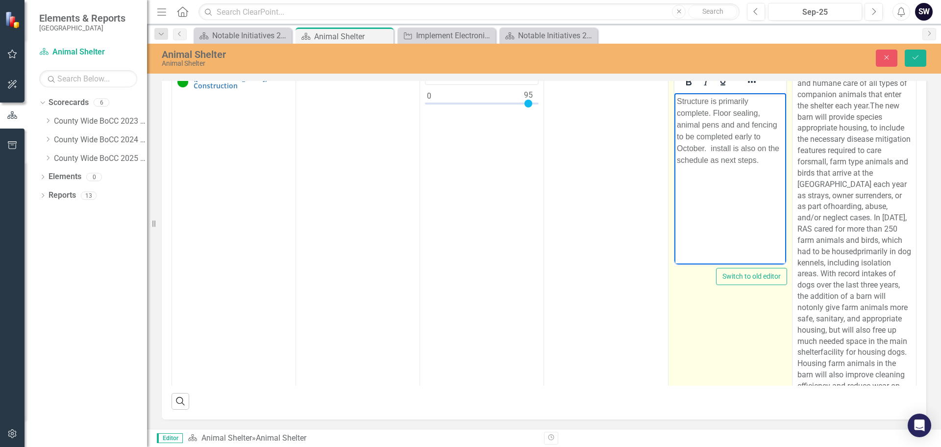
click at [760, 164] on p "Structure is primarily complete. Floor sealing, animal pens and and fencing to …" at bounding box center [730, 131] width 107 height 71
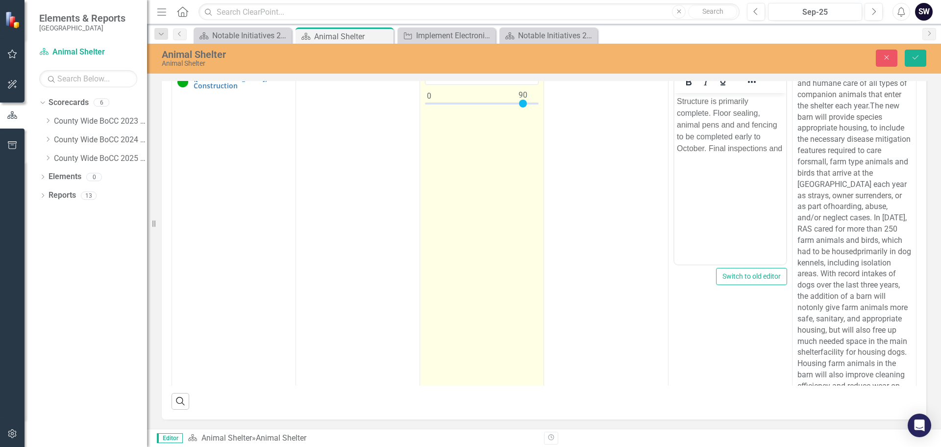
type input "90"
drag, startPoint x: 524, startPoint y: 168, endPoint x: 519, endPoint y: 168, distance: 5.4
click at [519, 107] on div at bounding box center [523, 104] width 8 height 8
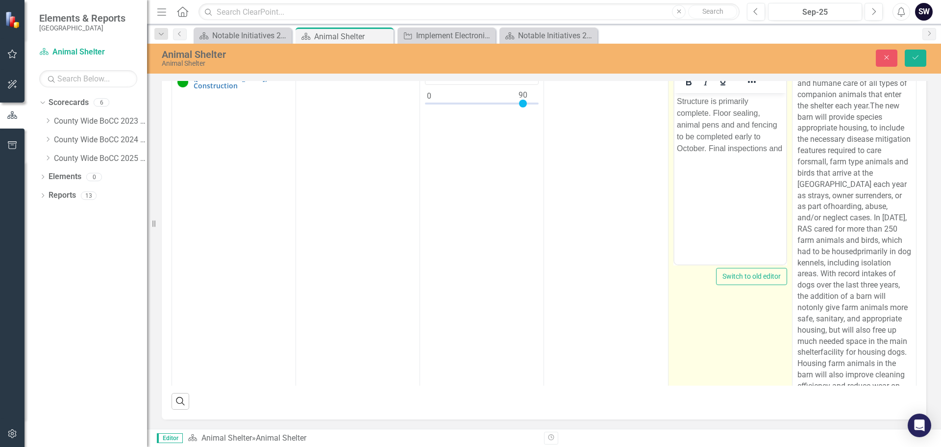
click at [712, 114] on p "Structure is primarily complete. Floor sealing, animal pens and and fencing to …" at bounding box center [730, 125] width 107 height 59
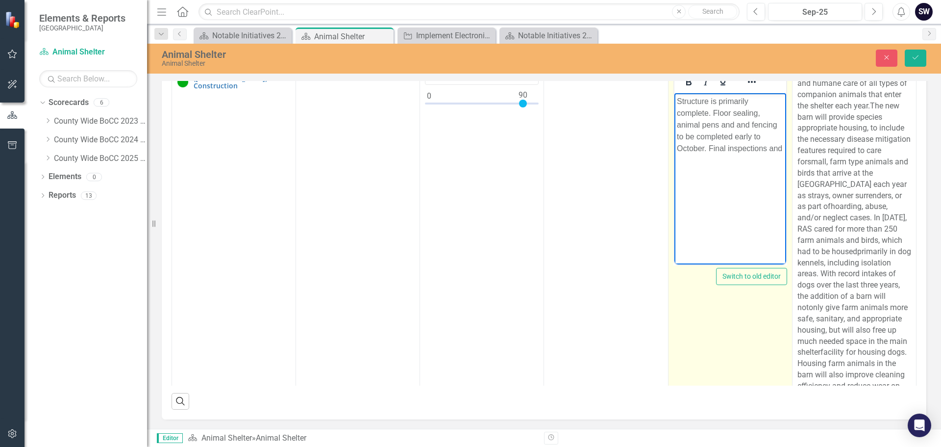
click at [694, 154] on p "Structure is primarily complete. Floor sealing, animal pens and and fencing to …" at bounding box center [730, 125] width 107 height 59
click at [690, 154] on p "Structure is primarily complete. Floor sealing, animal pens and and fencing to …" at bounding box center [730, 125] width 107 height 59
click at [759, 136] on p "Structure is primarily complete. Floor sealing, animal pens and and fencing to …" at bounding box center [730, 131] width 107 height 71
click at [713, 158] on p "Structure is primarily complete. Floor sealing, animal pens and and fencing to …" at bounding box center [730, 131] width 107 height 71
click at [766, 159] on p "Structure is primarily complete. Floor sealing, animal pens and and fencing to …" at bounding box center [730, 131] width 107 height 71
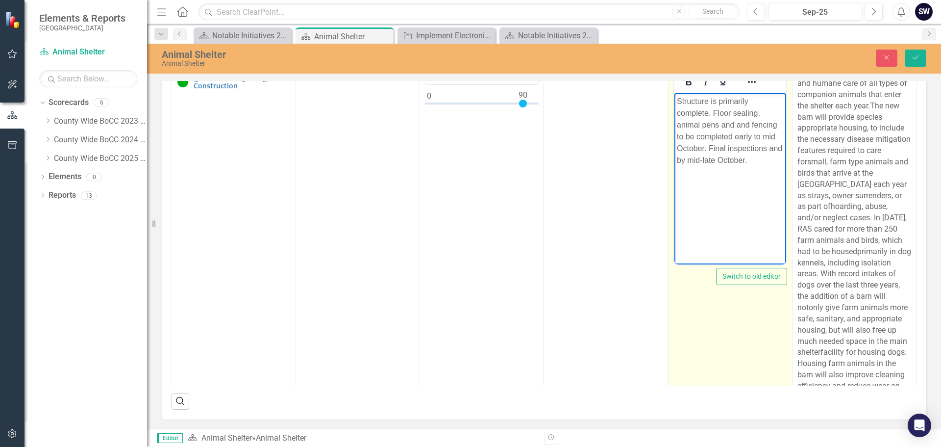
drag, startPoint x: 761, startPoint y: 160, endPoint x: 766, endPoint y: 154, distance: 7.8
click at [763, 158] on p "Structure is primarily complete. Floor sealing, animal pens and and fencing to …" at bounding box center [730, 131] width 107 height 71
click at [767, 173] on p "Structure is primarily complete. Floor sealing, animal pens and and fencing to …" at bounding box center [730, 137] width 107 height 82
click at [700, 171] on p "Structure is primarily complete. Floor sealing, animal pens and and fencing to …" at bounding box center [730, 143] width 107 height 94
click at [700, 170] on p "Structure is primarily complete. Floor sealing, animal pens and and fencing to …" at bounding box center [730, 143] width 107 height 94
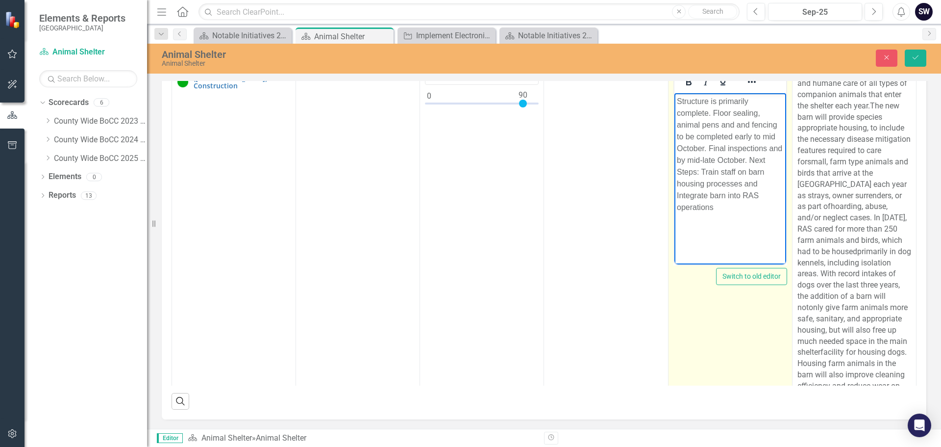
click at [679, 193] on p "Structure is primarily complete. Floor sealing, animal pens and and fencing to …" at bounding box center [730, 155] width 107 height 118
click at [692, 159] on p "Structure is primarily complete. Floor sealing, animal pens and and fencing to …" at bounding box center [730, 155] width 107 height 118
click at [711, 149] on p "Structure is primarily complete. Floor sealing, animal pens and and fencing to …" at bounding box center [730, 155] width 107 height 118
click at [690, 160] on p "Structure is primarily complete. Floor sealing, animal pens and and fencing to …" at bounding box center [730, 155] width 107 height 118
click at [691, 160] on p "Structure is primarily complete. Floor sealing, animal pens and and fencing to …" at bounding box center [730, 155] width 107 height 118
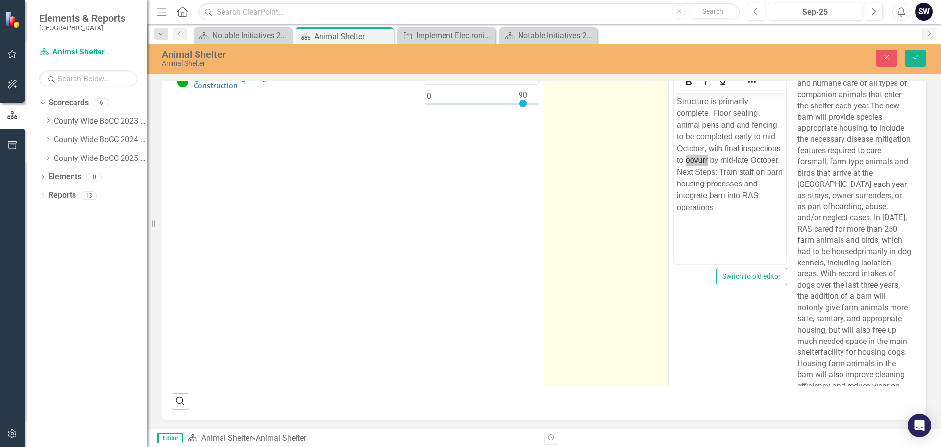
drag, startPoint x: 25, startPoint y: 69, endPoint x: 623, endPoint y: 238, distance: 621.5
click at [623, 238] on td "[DATE]" at bounding box center [606, 256] width 124 height 384
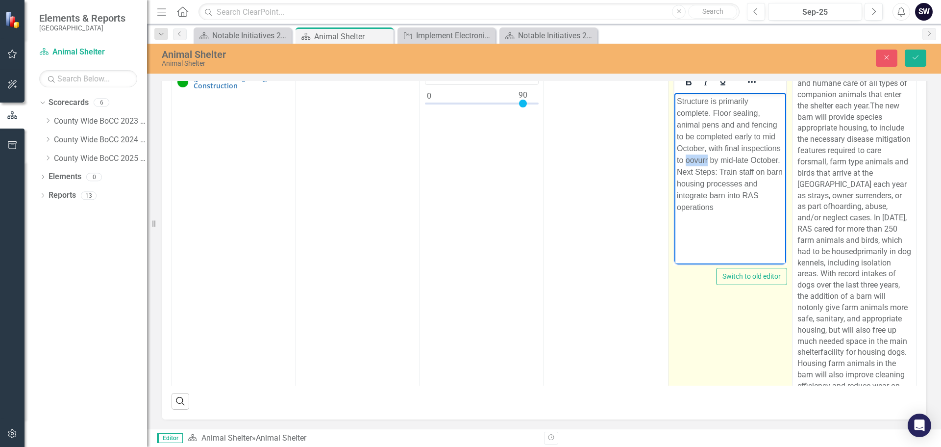
click at [708, 158] on p "Structure is primarily complete. Floor sealing, animal pens and and fencing to …" at bounding box center [730, 155] width 107 height 118
click at [726, 208] on p "Structure is primarily complete. Floor sealing, animal pens and and fencing to …" at bounding box center [730, 155] width 107 height 118
click at [717, 124] on p "Structure is primarily complete. Floor sealing, animal pens and and fencing to …" at bounding box center [730, 155] width 107 height 118
click at [774, 137] on p "Structure is primarily complete. Floor sealing, animal pens, and and fencing to…" at bounding box center [730, 155] width 107 height 118
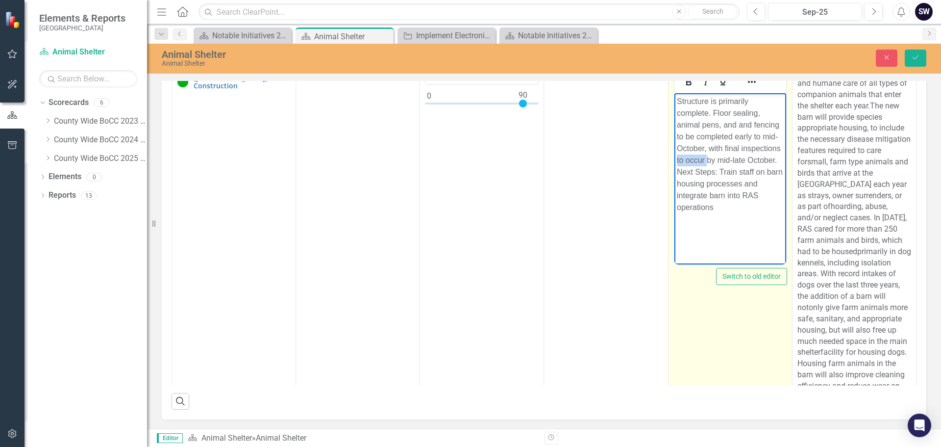
drag, startPoint x: 706, startPoint y: 161, endPoint x: 1338, endPoint y: 318, distance: 650.9
click at [674, 160] on html "Structure is primarily complete. Floor sealing, animal pens, and and fencing to…" at bounding box center [730, 166] width 112 height 147
click at [702, 161] on p "Structure is primarily complete. Floor sealing, animal pens, and and fencing to…" at bounding box center [730, 155] width 107 height 118
click at [741, 198] on p "Structure is primarily complete. Floor sealing, animal pens, and and fencing to…" at bounding box center [730, 155] width 107 height 118
click at [733, 208] on p "Structure is primarily complete. Floor sealing, animal pens, and and fencing to…" at bounding box center [730, 155] width 107 height 118
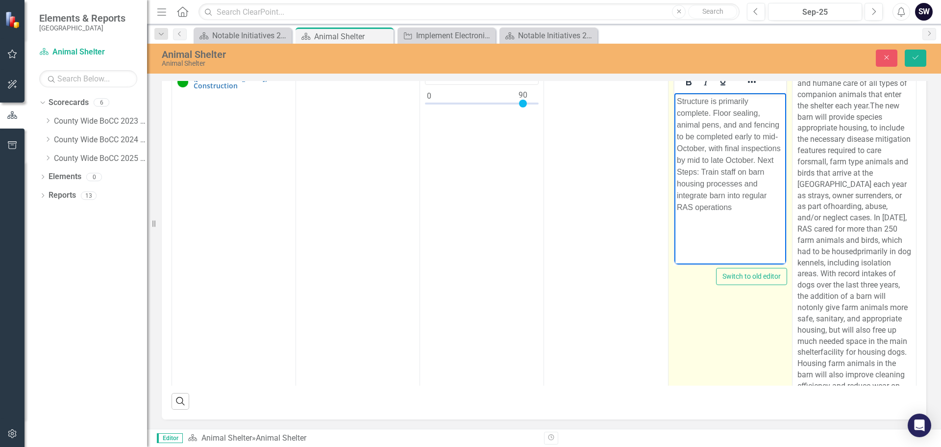
click at [730, 208] on p "Structure is primarily complete. Floor sealing, animal pens, and and fencing to…" at bounding box center [730, 155] width 107 height 118
click at [731, 206] on p "Structure is primarily complete. Floor sealing, animal pens, and and fencing to…" at bounding box center [730, 155] width 107 height 118
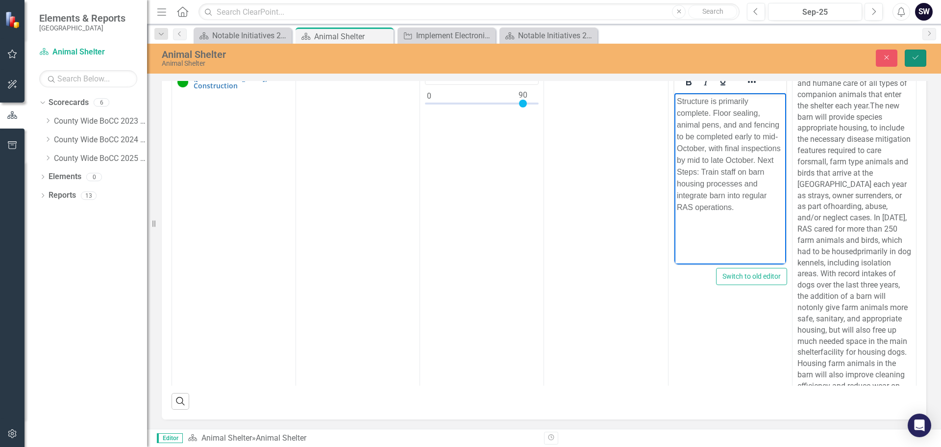
click at [918, 58] on icon "Save" at bounding box center [916, 57] width 9 height 7
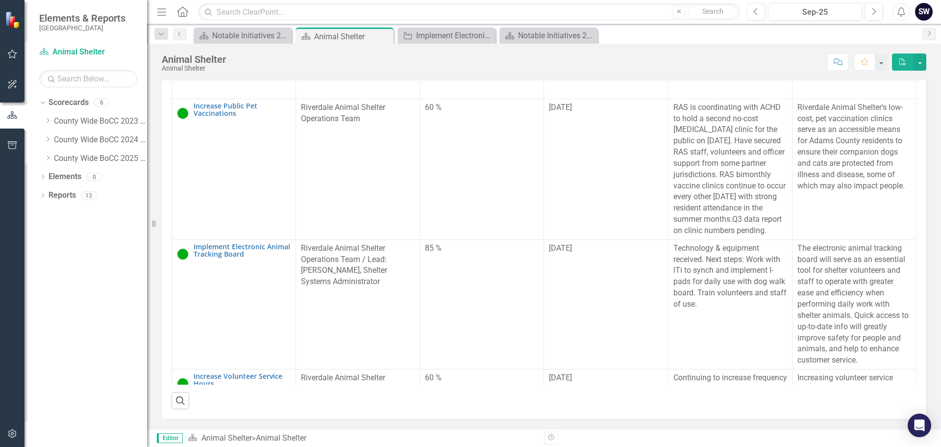
scroll to position [670, 0]
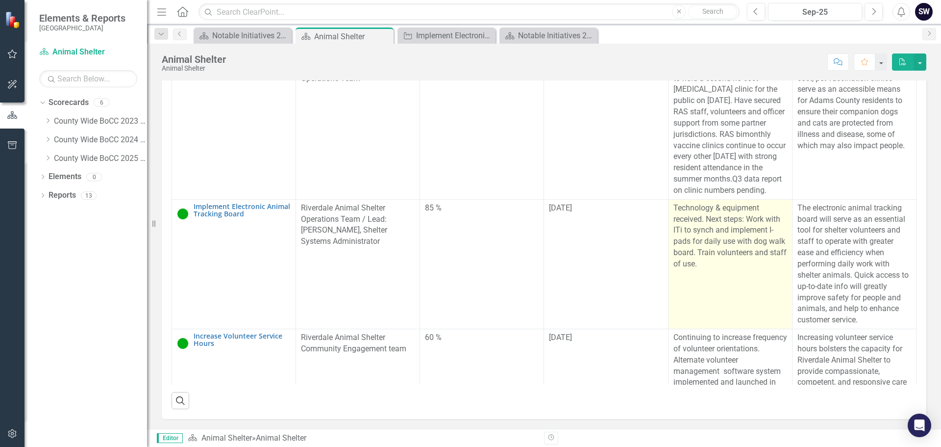
click at [707, 270] on p "Technology & equipment received. Next steps: Work with ITi to synch and impleme…" at bounding box center [731, 236] width 114 height 67
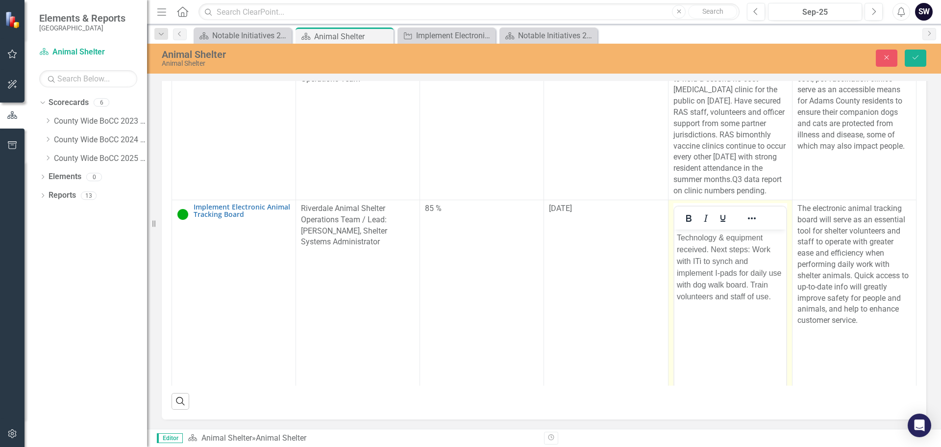
scroll to position [0, 0]
click at [773, 295] on p "Technology & equipment received. Next steps: Work with ITi to synch and impleme…" at bounding box center [730, 266] width 107 height 71
click at [689, 302] on p "Technology & equipment received. Next steps: Work with ITi to synch and impleme…" at bounding box center [730, 266] width 107 height 71
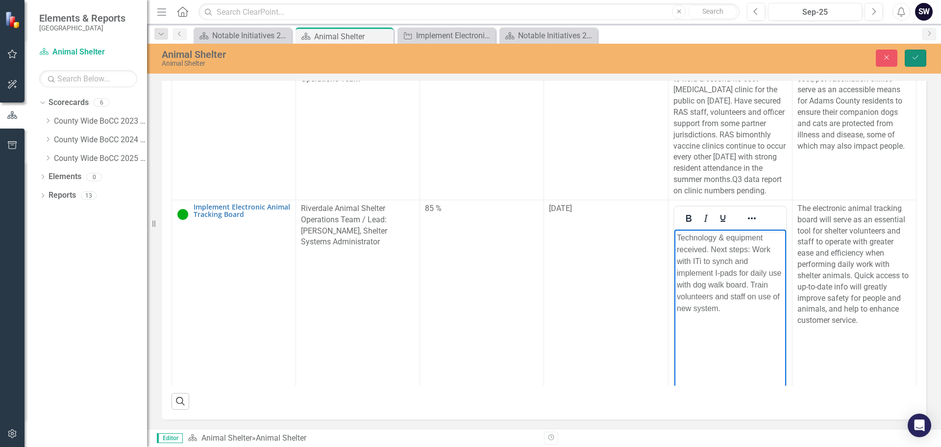
click at [914, 62] on button "Save" at bounding box center [916, 58] width 22 height 17
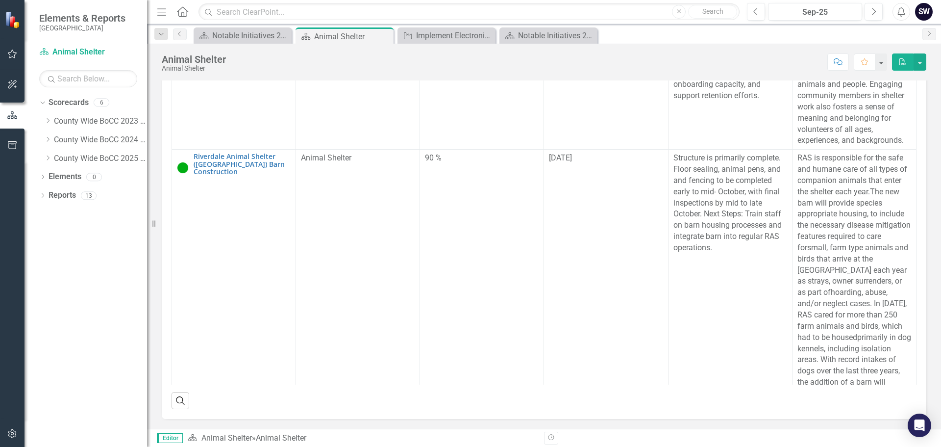
scroll to position [1030, 0]
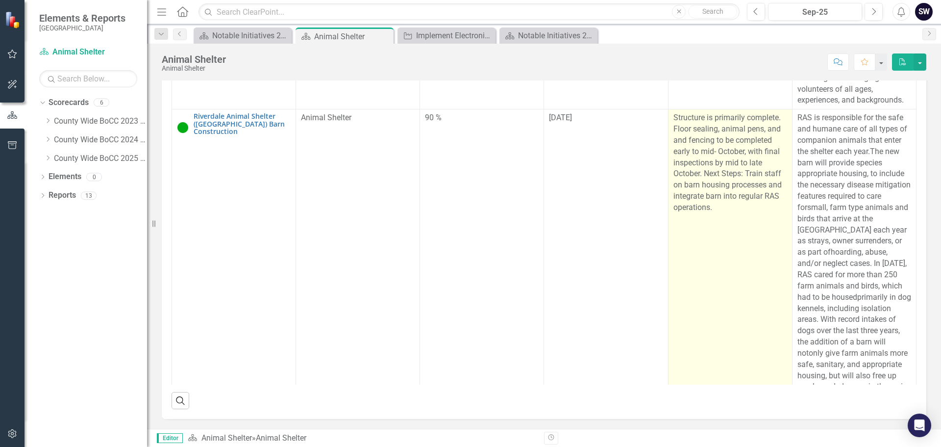
click at [704, 387] on td "Structure is primarily complete. Floor sealing, animal pens, and and fencing to…" at bounding box center [730, 301] width 124 height 384
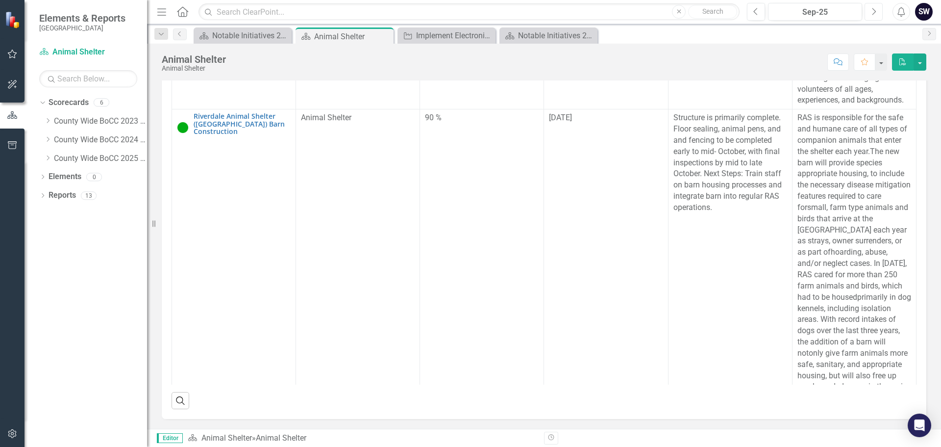
click at [876, 16] on button "Next" at bounding box center [874, 12] width 18 height 18
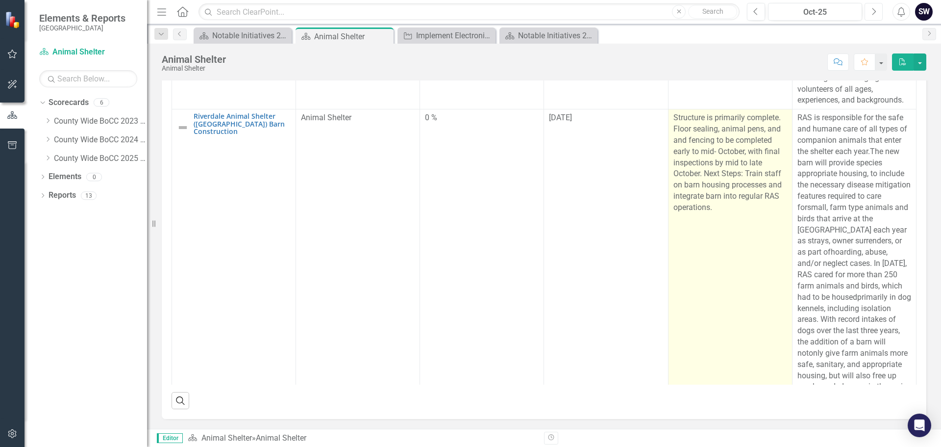
scroll to position [1028, 0]
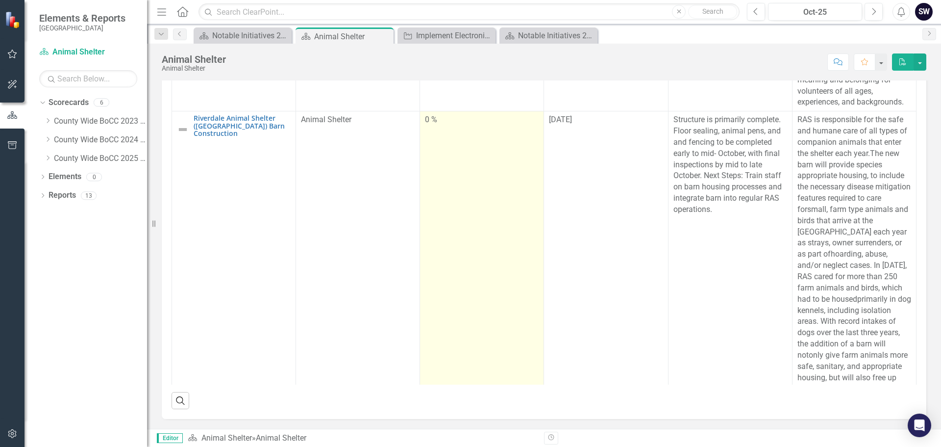
click at [443, 126] on div "0 %" at bounding box center [482, 119] width 114 height 11
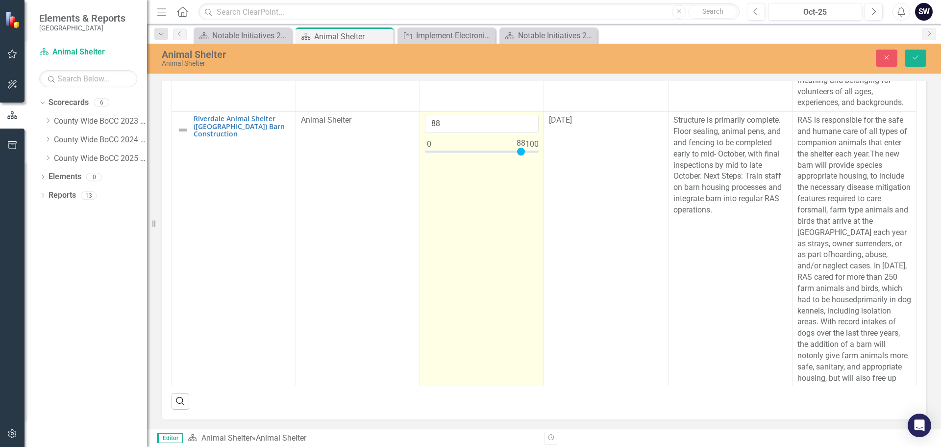
type input "90"
drag, startPoint x: 427, startPoint y: 178, endPoint x: 520, endPoint y: 188, distance: 94.2
click at [520, 188] on td "90" at bounding box center [482, 304] width 124 height 384
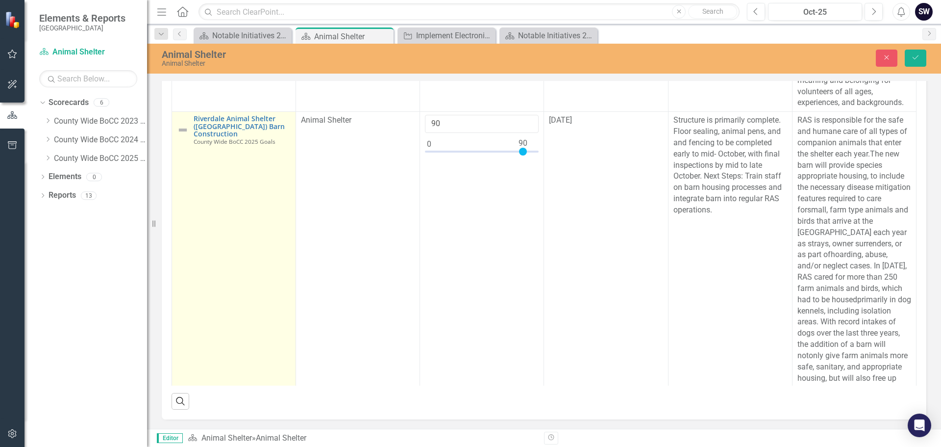
click at [183, 136] on img at bounding box center [183, 130] width 12 height 12
click at [199, 128] on icon "Expand" at bounding box center [199, 125] width 10 height 8
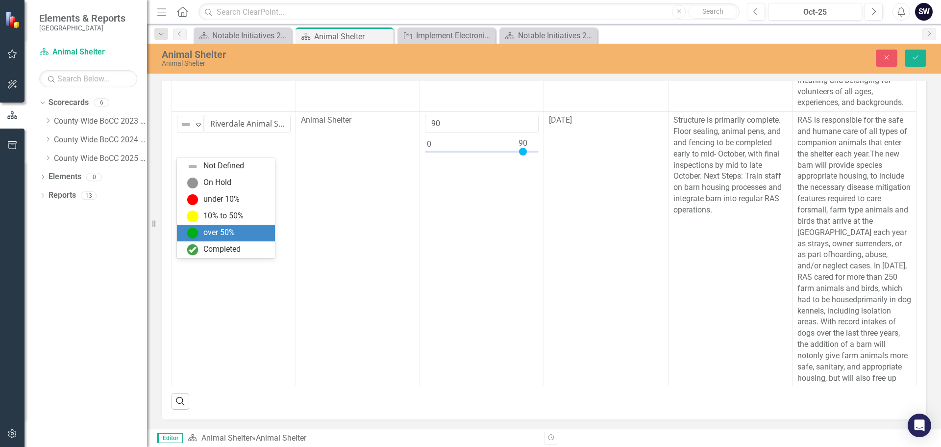
click at [225, 229] on div "over 50%" at bounding box center [218, 232] width 31 height 11
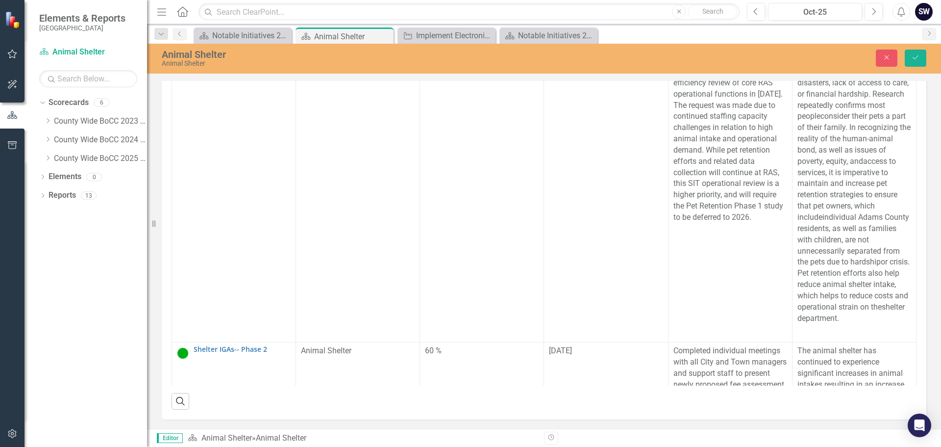
scroll to position [45, 0]
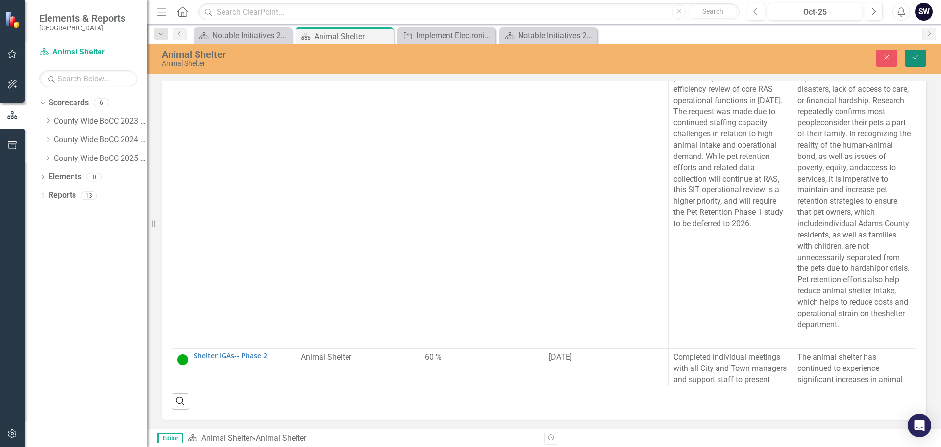
click at [916, 60] on icon "Save" at bounding box center [916, 57] width 9 height 7
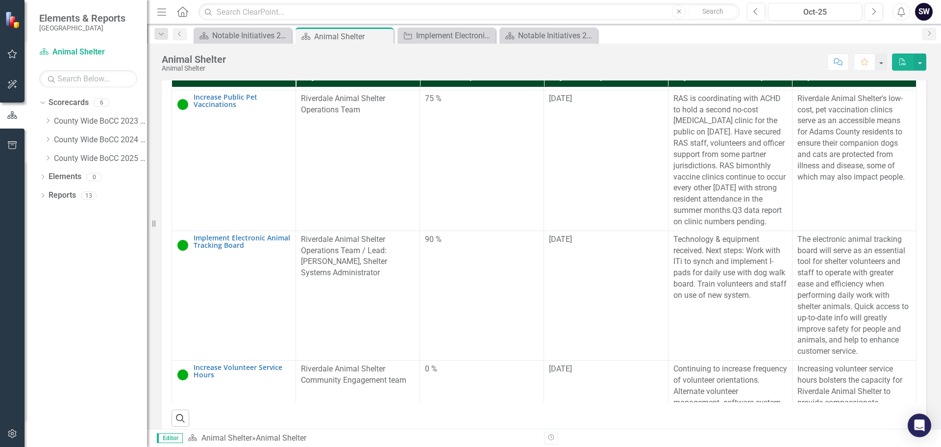
scroll to position [663, 0]
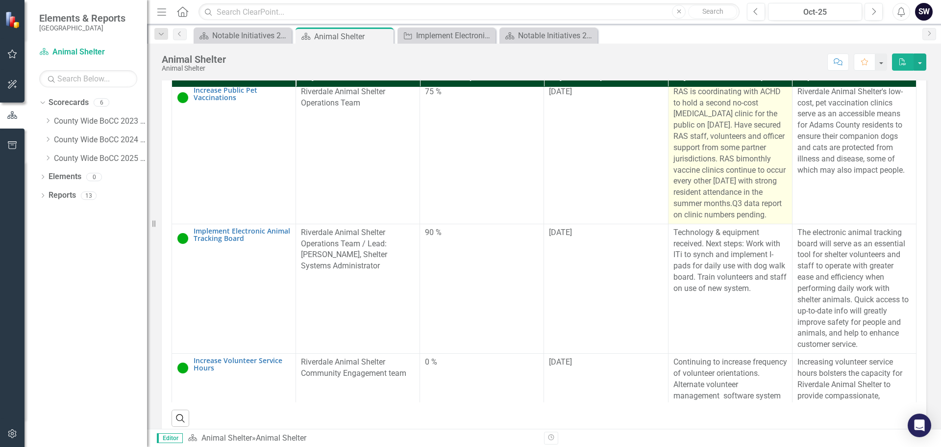
click at [674, 221] on p "RAS is coordinating with ACHD to hold a second no-cost [MEDICAL_DATA] clinic fo…" at bounding box center [731, 153] width 114 height 134
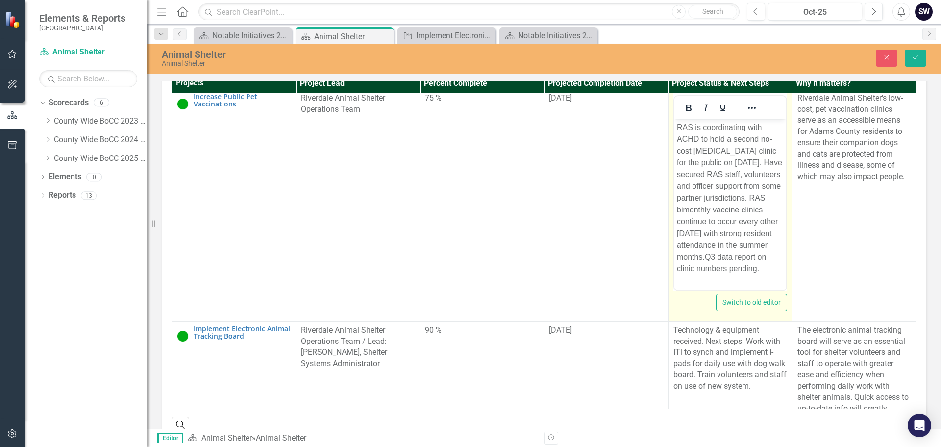
scroll to position [18, 0]
click at [752, 248] on p "RAS is coordinating with ACHD to hold a second no-cost [MEDICAL_DATA] clinic fo…" at bounding box center [730, 197] width 107 height 153
click at [753, 248] on p "RAS is coordinating with ACHD to hold a second no-cost [MEDICAL_DATA] clinic fo…" at bounding box center [730, 197] width 107 height 153
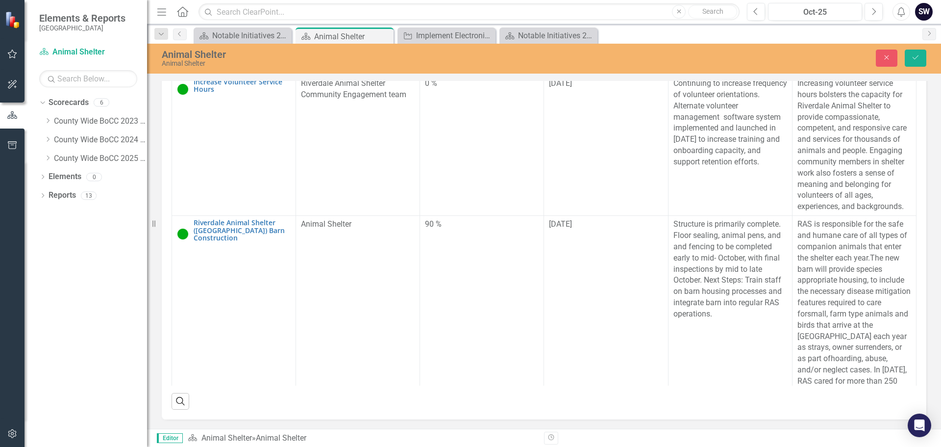
scroll to position [976, 0]
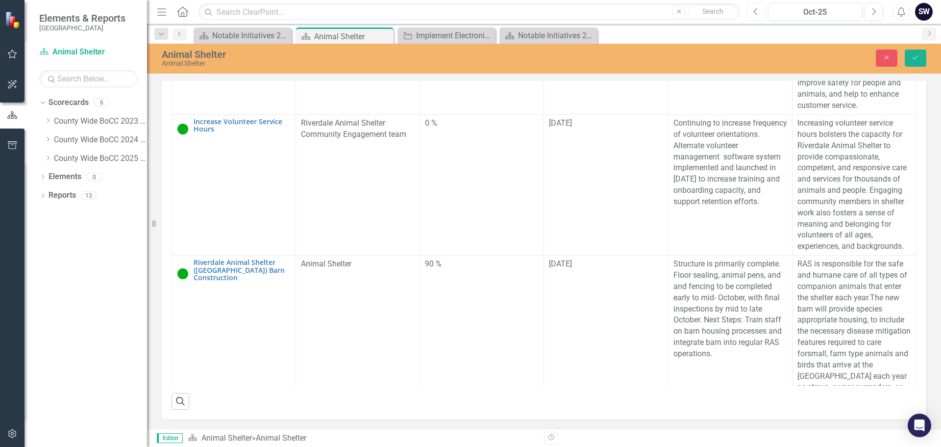
click at [756, 14] on icon "Previous" at bounding box center [756, 11] width 5 height 9
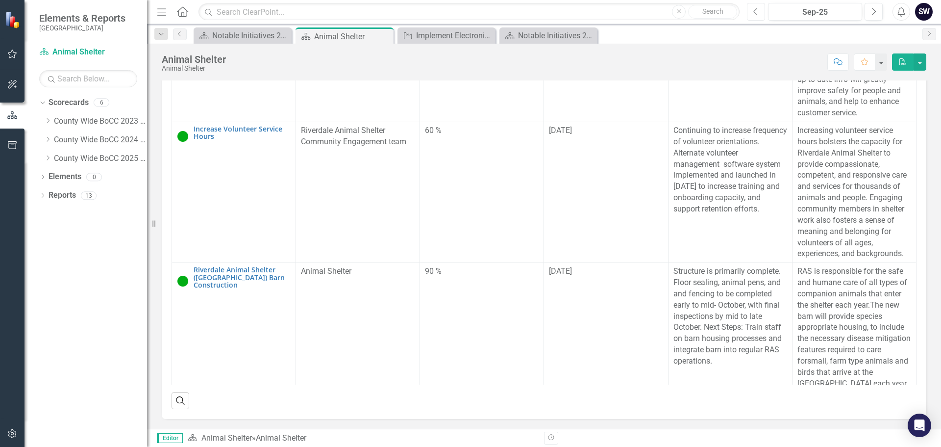
scroll to position [879, 0]
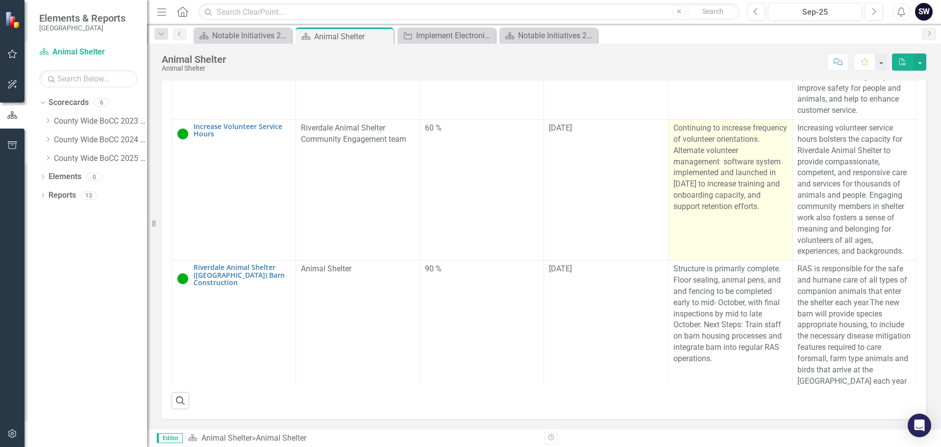
click at [688, 199] on p "Continuing to increase frequency of volunteer orientations. Alternate volunteer…" at bounding box center [731, 168] width 114 height 90
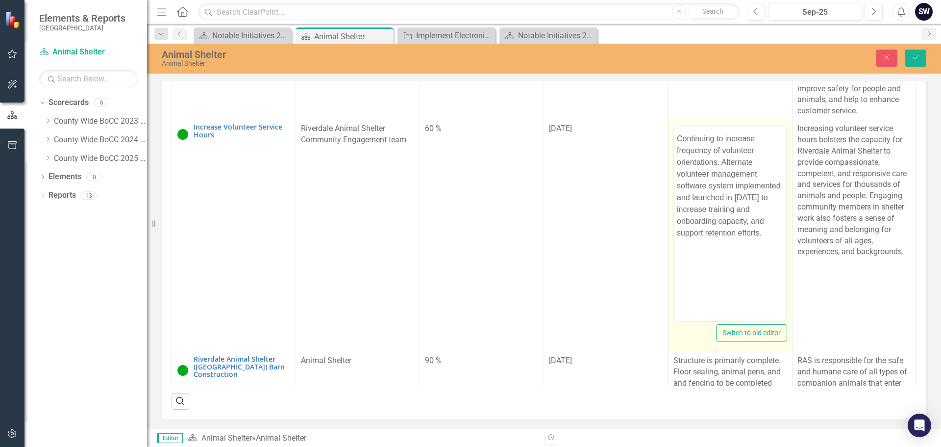
scroll to position [0, 0]
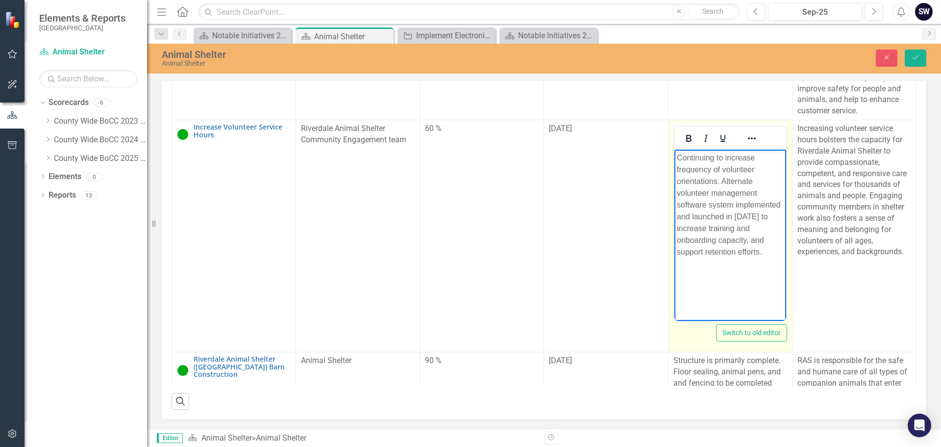
click at [760, 216] on p "Continuing to increase frequency of volunteer orientations. Alternate volunteer…" at bounding box center [730, 205] width 107 height 106
click at [762, 253] on p "Continuing to increase frequency of volunteer orientations. Alternate volunteer…" at bounding box center [730, 205] width 107 height 106
click at [715, 267] on p "Continuing to increase frequency of volunteer orientations. Alternate volunteer…" at bounding box center [730, 211] width 107 height 118
click at [775, 262] on p "Continuing to increase frequency of volunteer orientations. Alternate volunteer…" at bounding box center [730, 211] width 107 height 118
drag, startPoint x: 754, startPoint y: 182, endPoint x: 722, endPoint y: 183, distance: 31.9
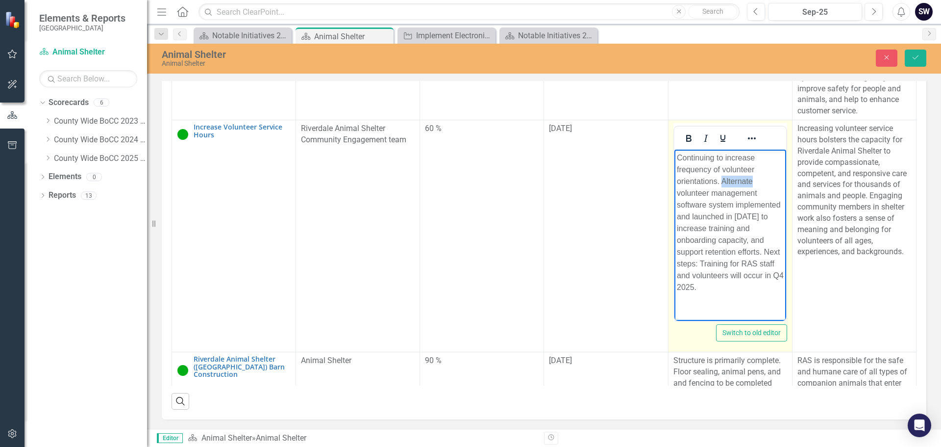
click at [722, 183] on p "Continuing to increase frequency of volunteer orientations. Alternate volunteer…" at bounding box center [730, 222] width 107 height 141
click at [727, 191] on p "Continuing to increase frequency of volunteer orientations. New volunteer manag…" at bounding box center [730, 216] width 107 height 129
drag, startPoint x: 736, startPoint y: 206, endPoint x: 677, endPoint y: 209, distance: 59.9
click at [677, 209] on p "Continuing to increase frequency of volunteer orientations. New volunteer manag…" at bounding box center [730, 216] width 107 height 129
drag, startPoint x: 755, startPoint y: 274, endPoint x: 717, endPoint y: 271, distance: 37.9
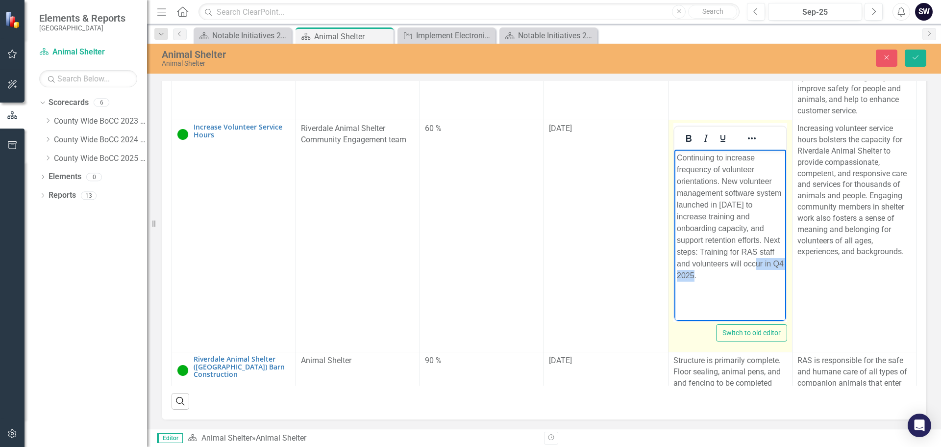
click at [717, 271] on p "Continuing to increase frequency of volunteer orientations. New volunteer manag…" at bounding box center [730, 216] width 107 height 129
click at [714, 275] on p "Continuing to increase frequency of volunteer orientations. New volunteer manag…" at bounding box center [730, 216] width 107 height 129
drag, startPoint x: 718, startPoint y: 287, endPoint x: 1332, endPoint y: 446, distance: 633.5
click at [674, 284] on html "Continuing to increase frequency of volunteer orientations. New volunteer manag…" at bounding box center [730, 227] width 112 height 154
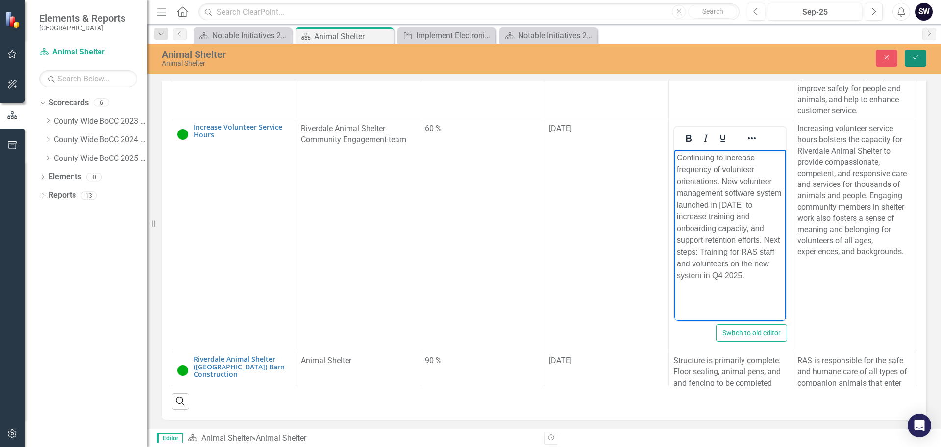
click at [914, 55] on icon "Save" at bounding box center [916, 57] width 9 height 7
